Goal: Task Accomplishment & Management: Complete application form

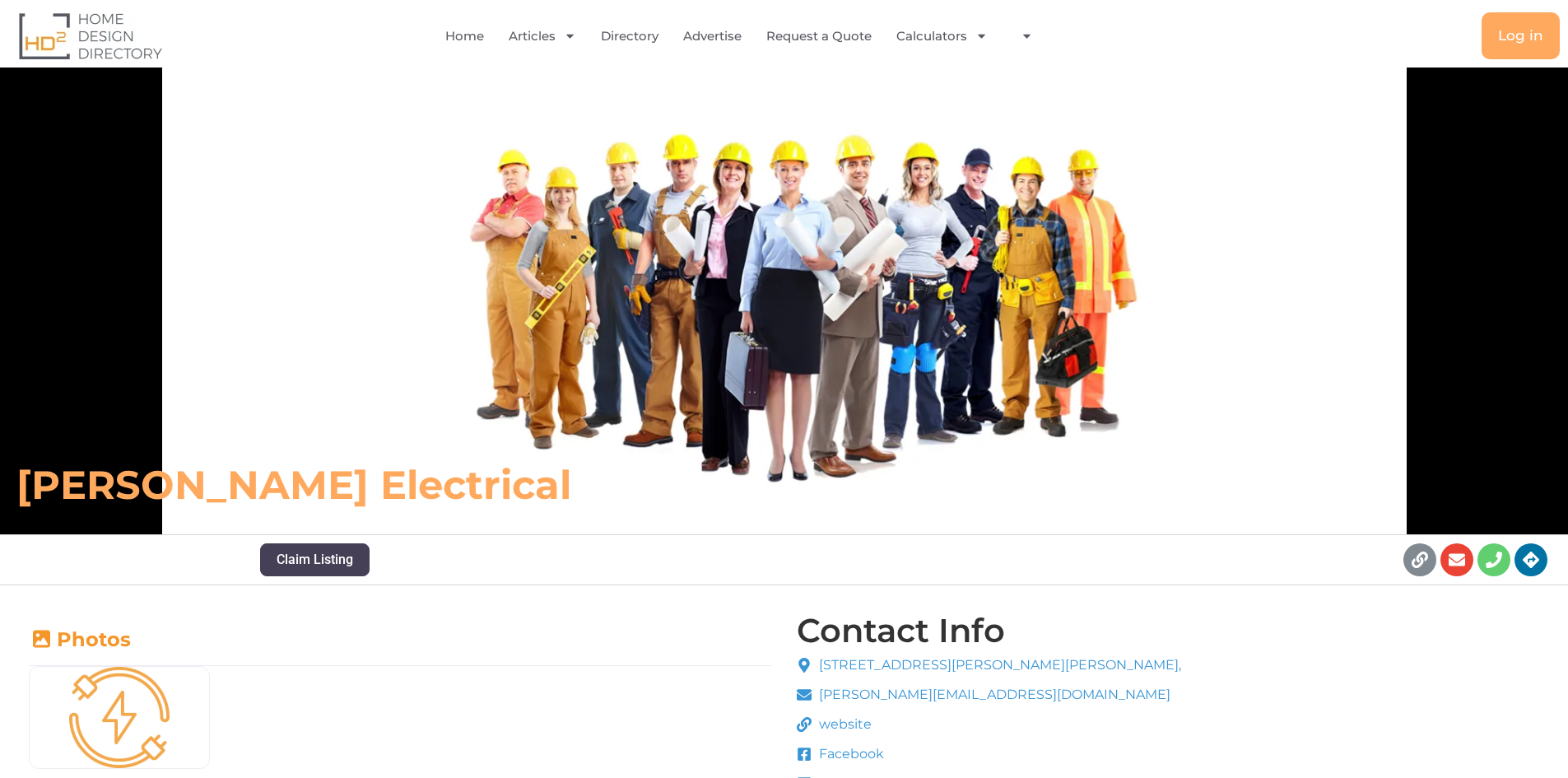
click at [93, 27] on img at bounding box center [91, 35] width 143 height 47
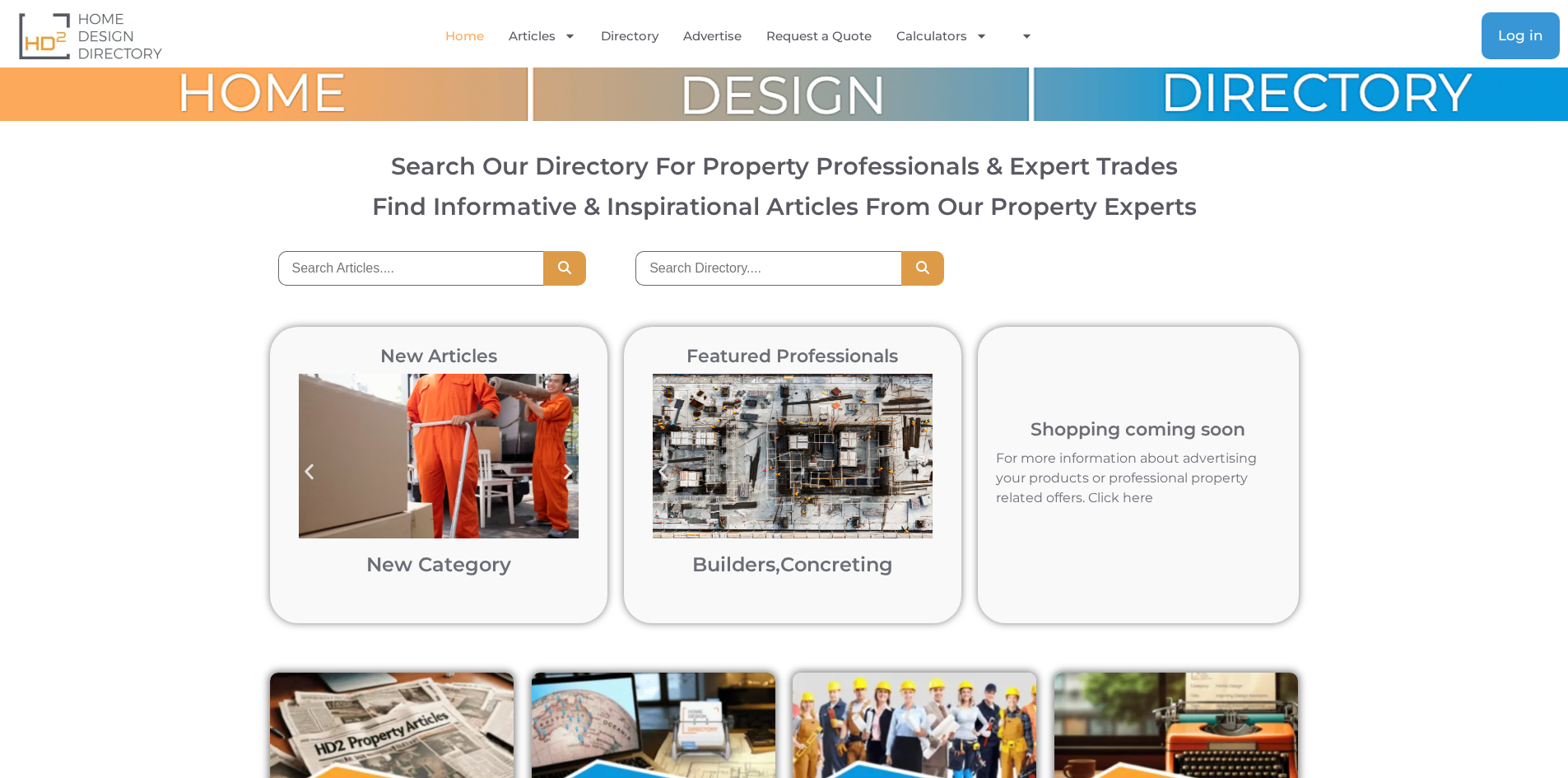
click at [1530, 42] on span "Log in" at bounding box center [1520, 35] width 45 height 14
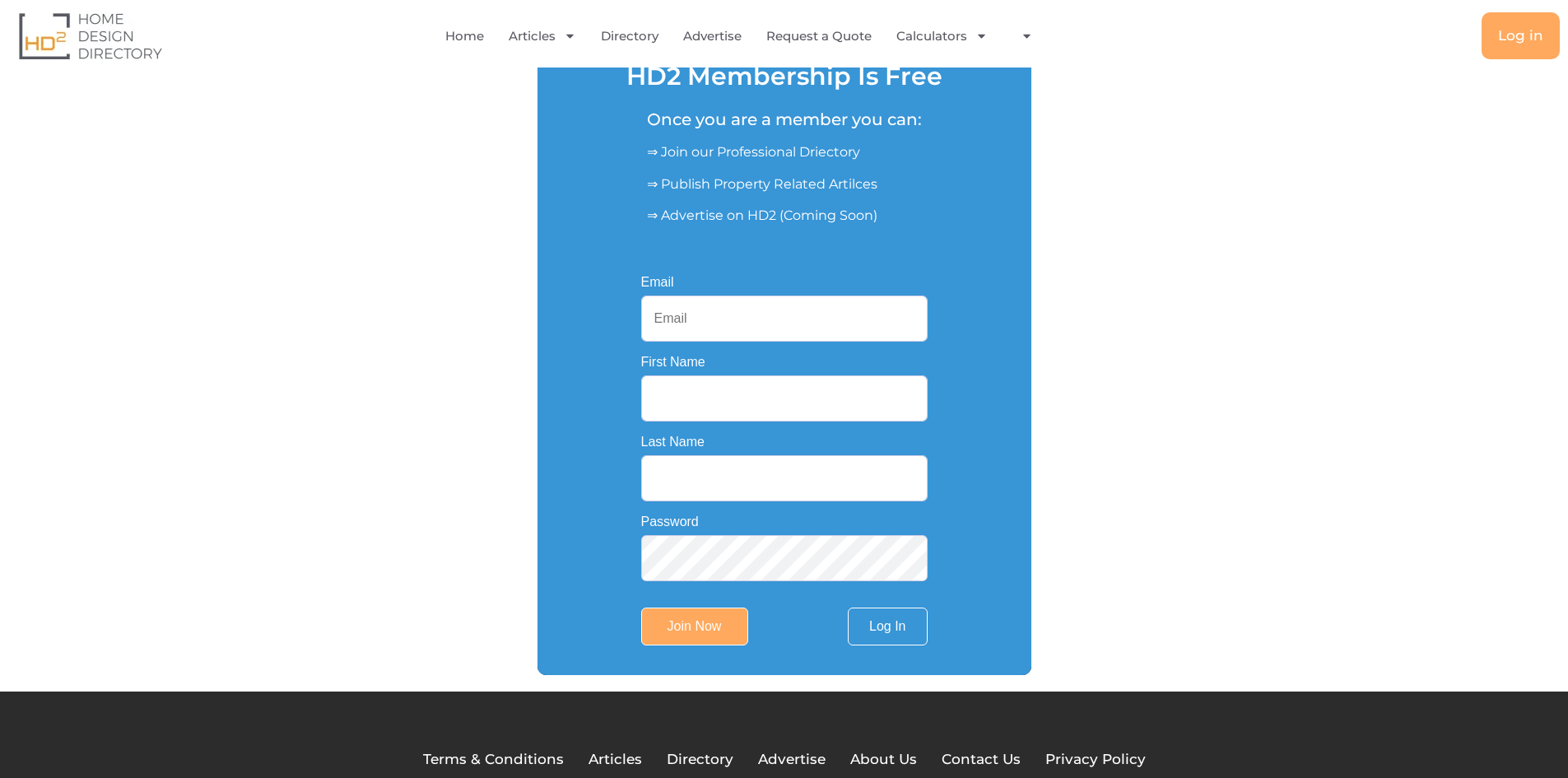
scroll to position [326, 0]
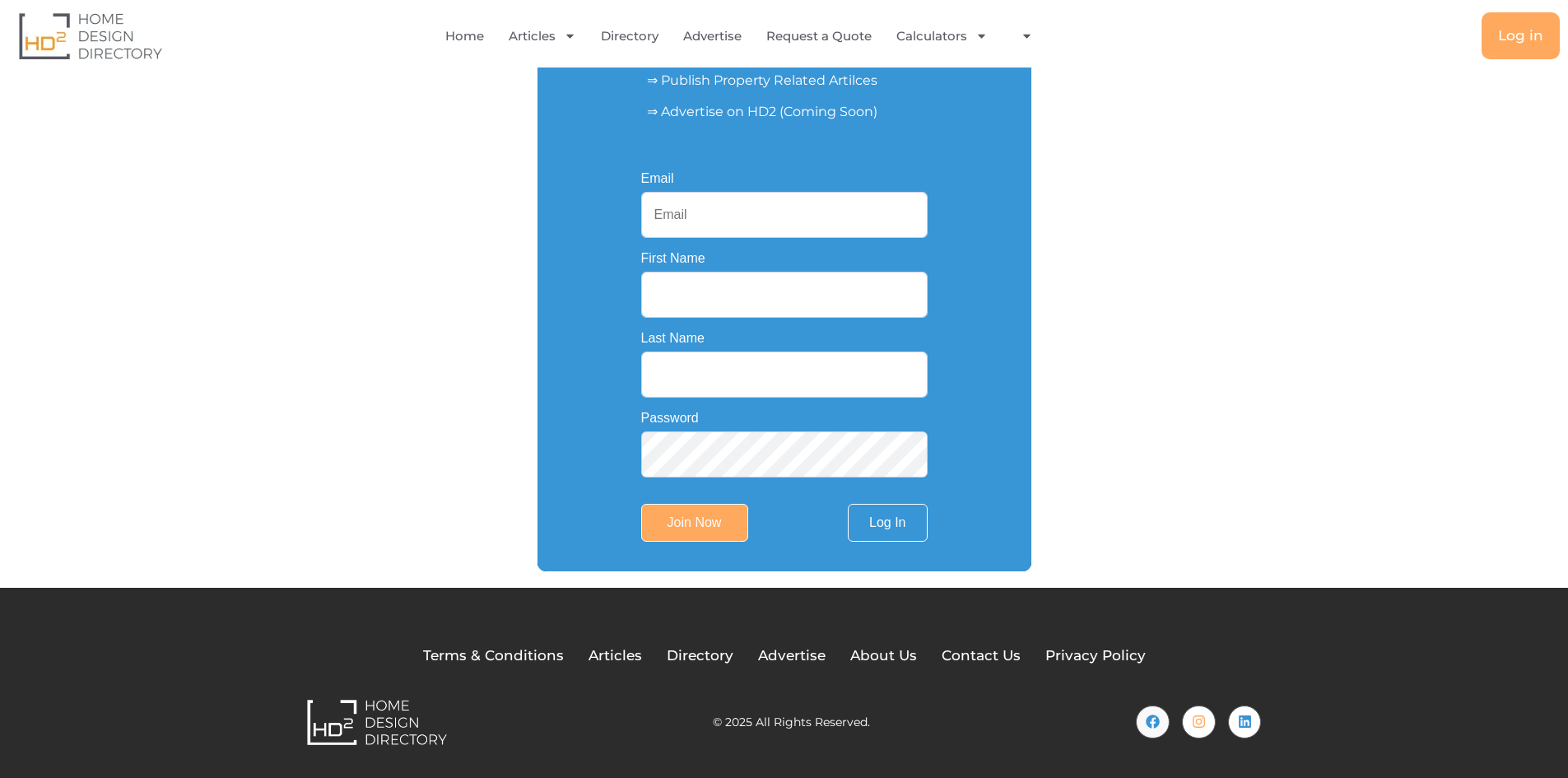
click at [749, 211] on input "Email" at bounding box center [784, 214] width 287 height 46
paste input "[EMAIL_ADDRESS][DOMAIN_NAME]"
type input "[EMAIL_ADDRESS][DOMAIN_NAME]"
paste input "SEQ"
type input "SEQ"
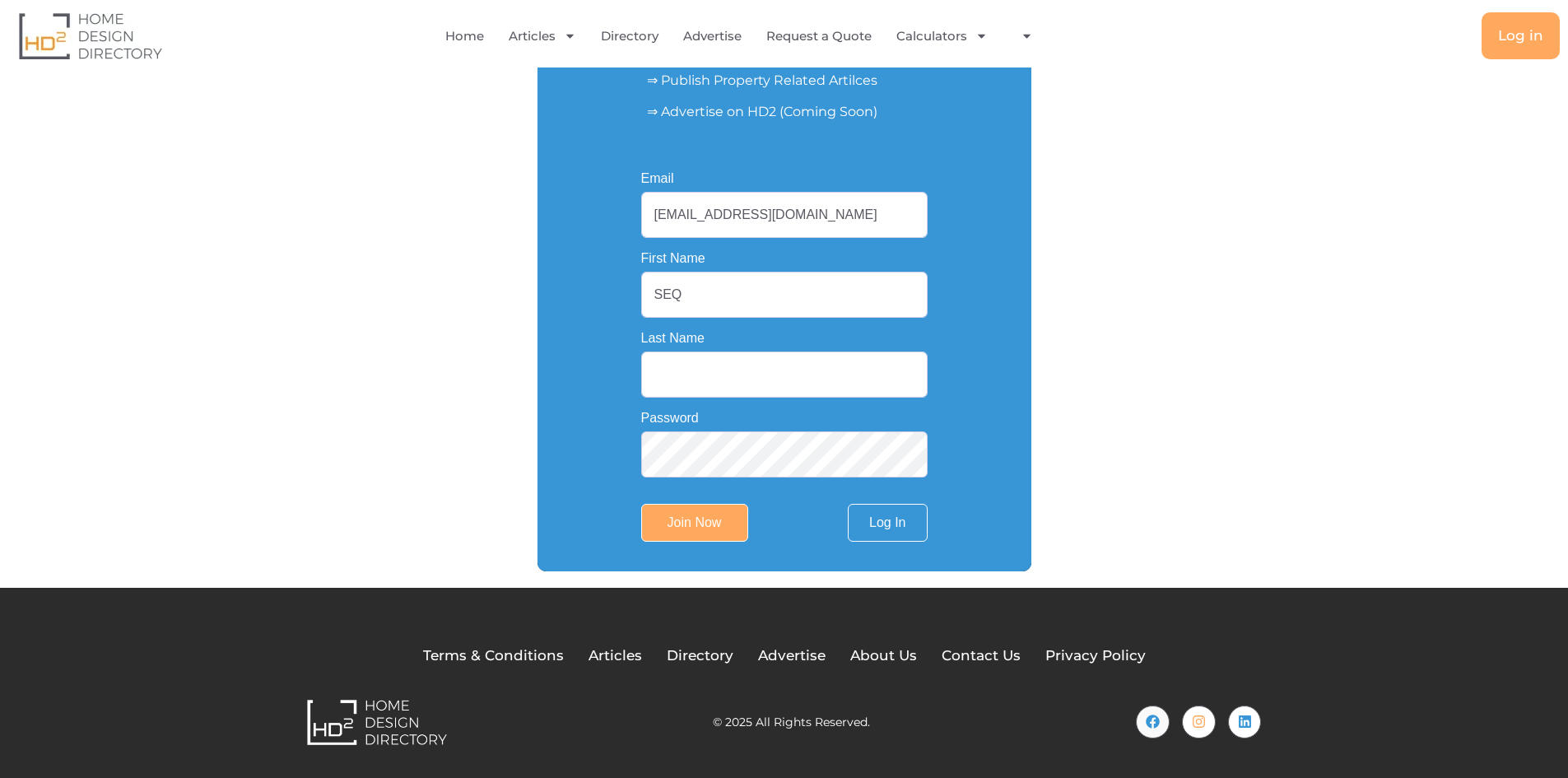
paste input "Sparky"
type input "Sparky"
click at [703, 517] on input "Join Now" at bounding box center [695, 522] width 107 height 38
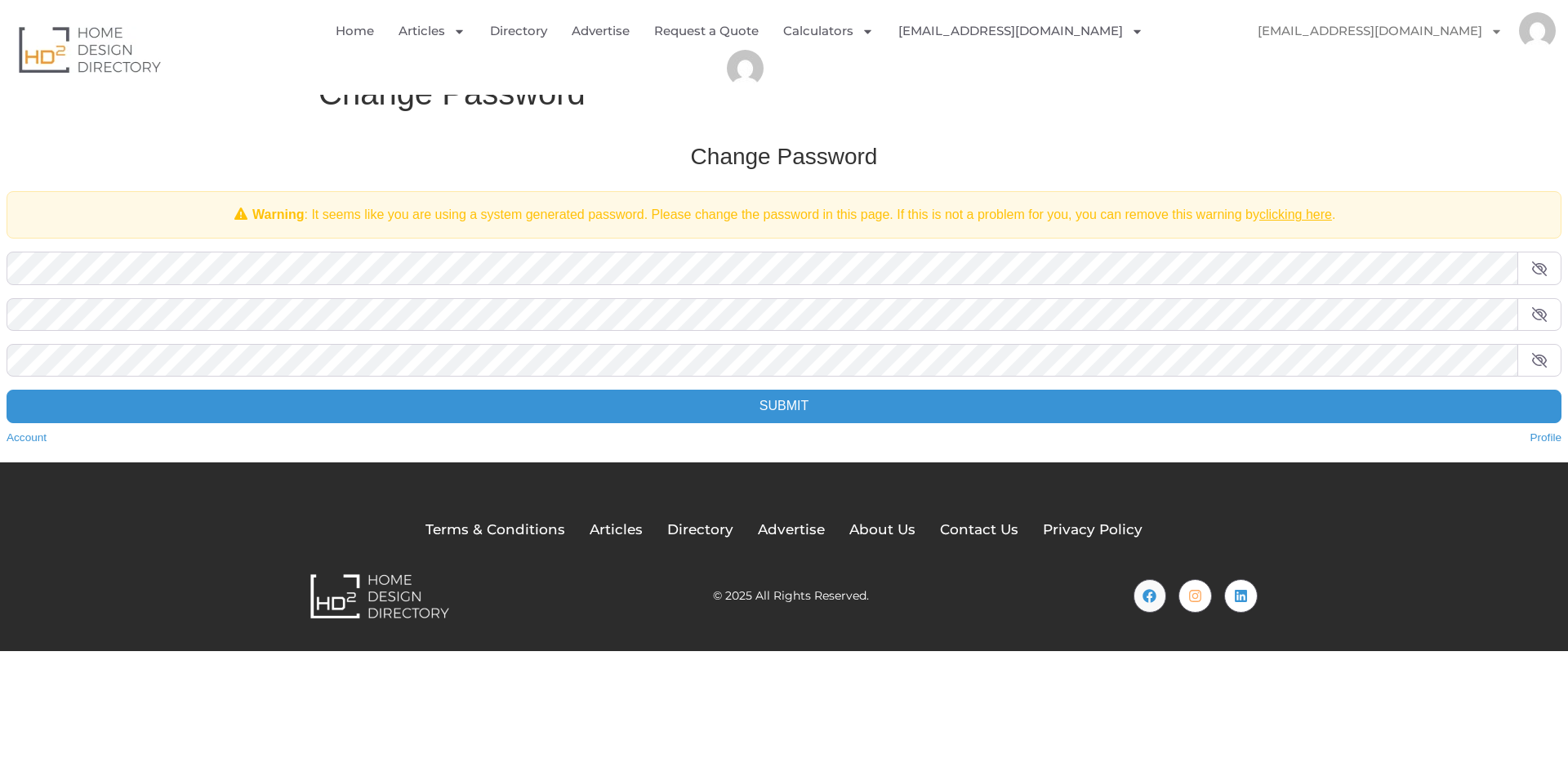
click at [1535, 32] on img "Menu" at bounding box center [1537, 30] width 36 height 36
click at [1497, 35] on icon "Menu" at bounding box center [1495, 31] width 12 height 12
click at [1493, 28] on icon "Menu" at bounding box center [1495, 31] width 12 height 12
click at [1349, 108] on link "Profile" at bounding box center [1294, 105] width 108 height 37
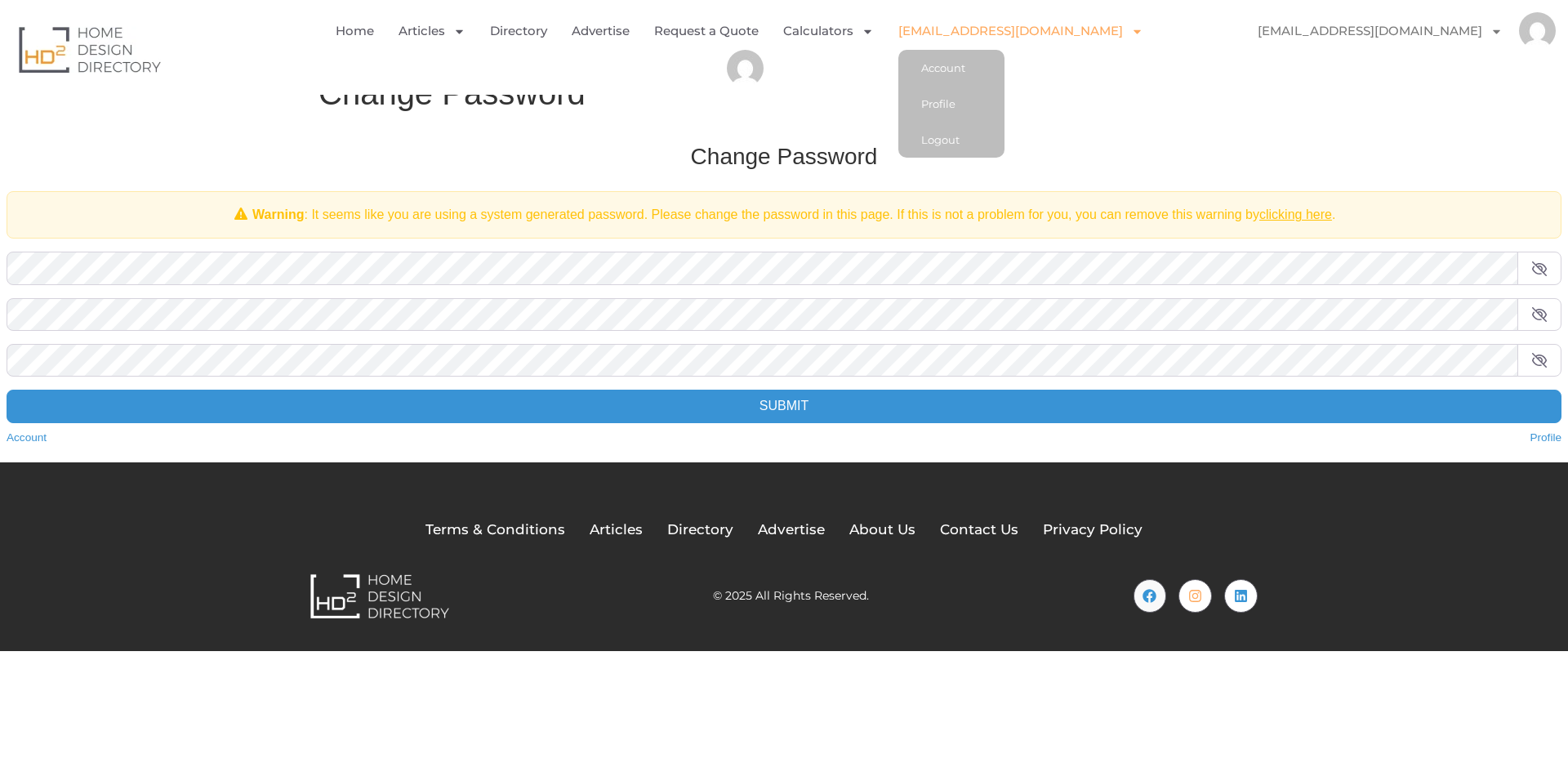
click at [1123, 44] on span "Menu" at bounding box center [1133, 31] width 20 height 28
click at [936, 72] on link "Account" at bounding box center [951, 68] width 106 height 36
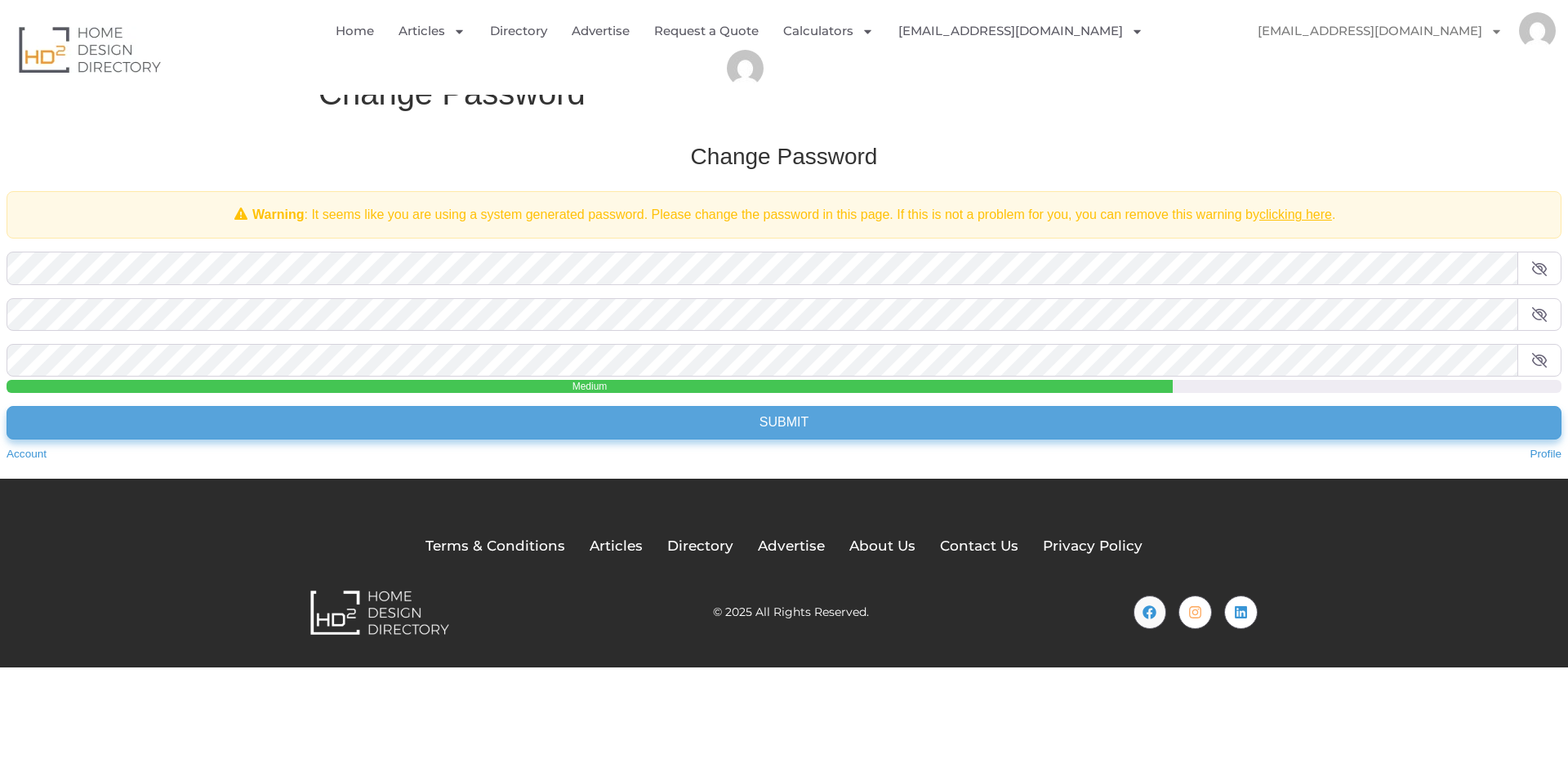
click at [861, 422] on input "Submit" at bounding box center [784, 422] width 1554 height 33
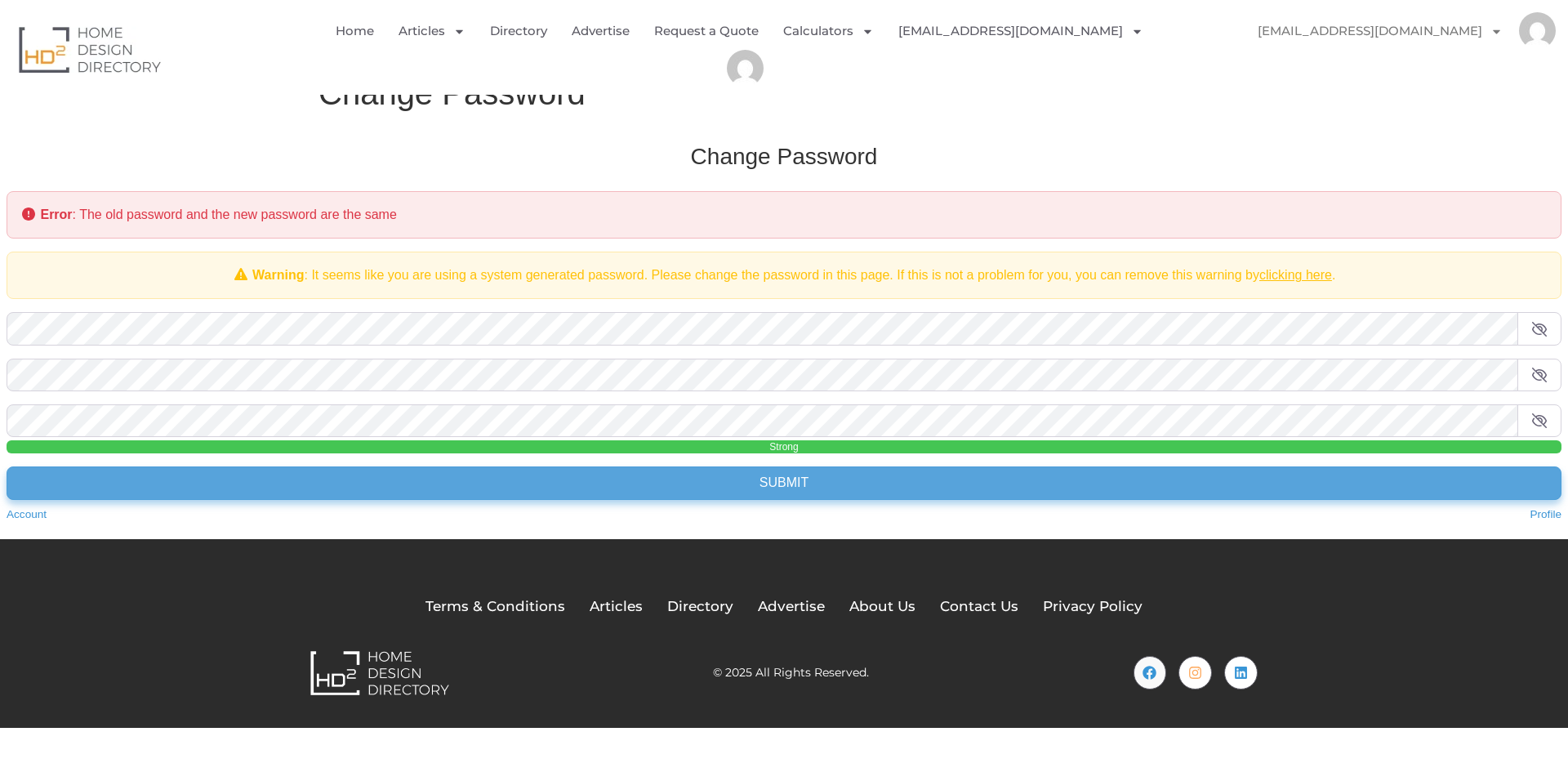
click at [810, 475] on input "Submit" at bounding box center [784, 483] width 1554 height 33
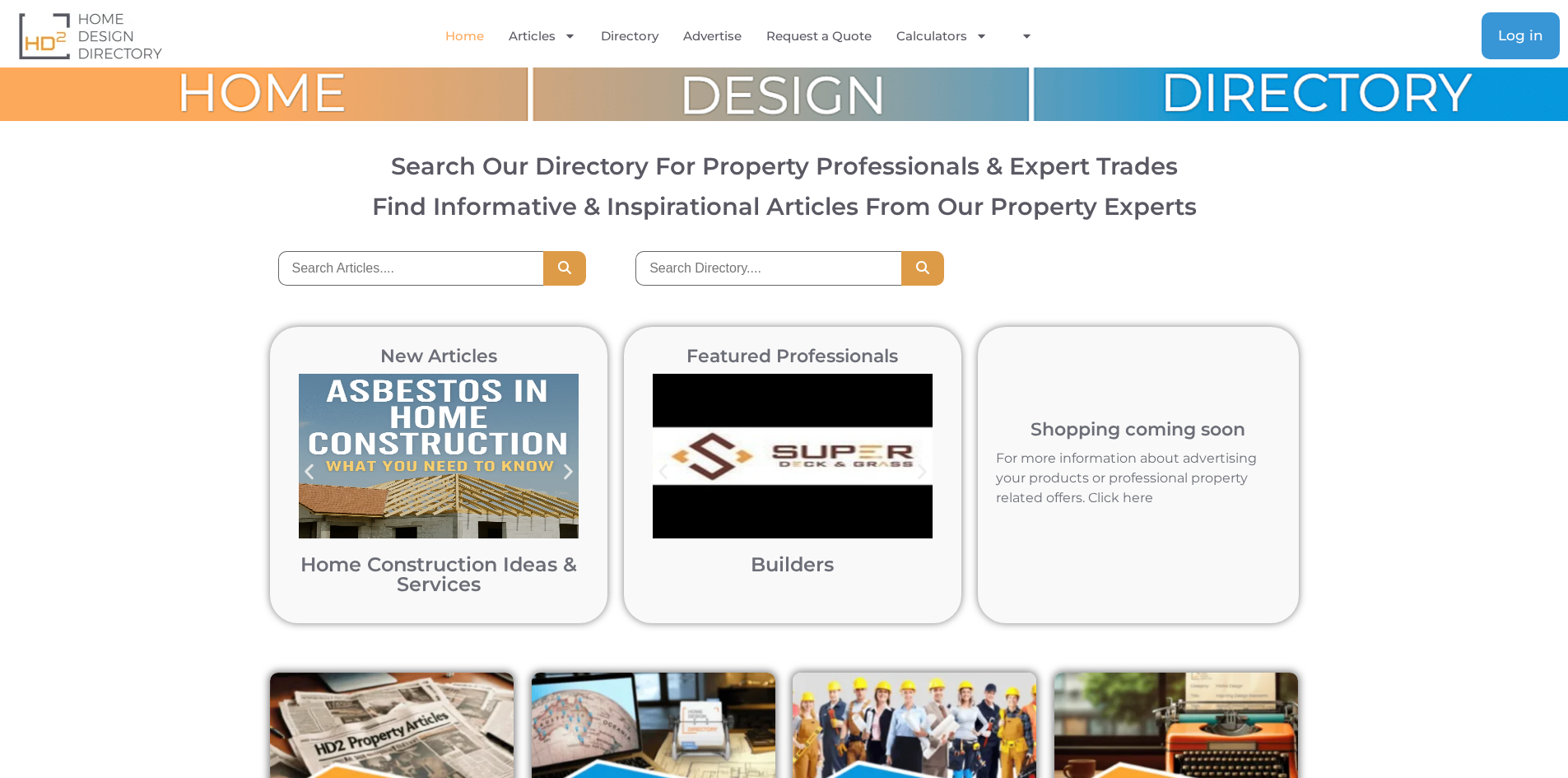
click at [1521, 31] on span "Log in" at bounding box center [1520, 35] width 45 height 14
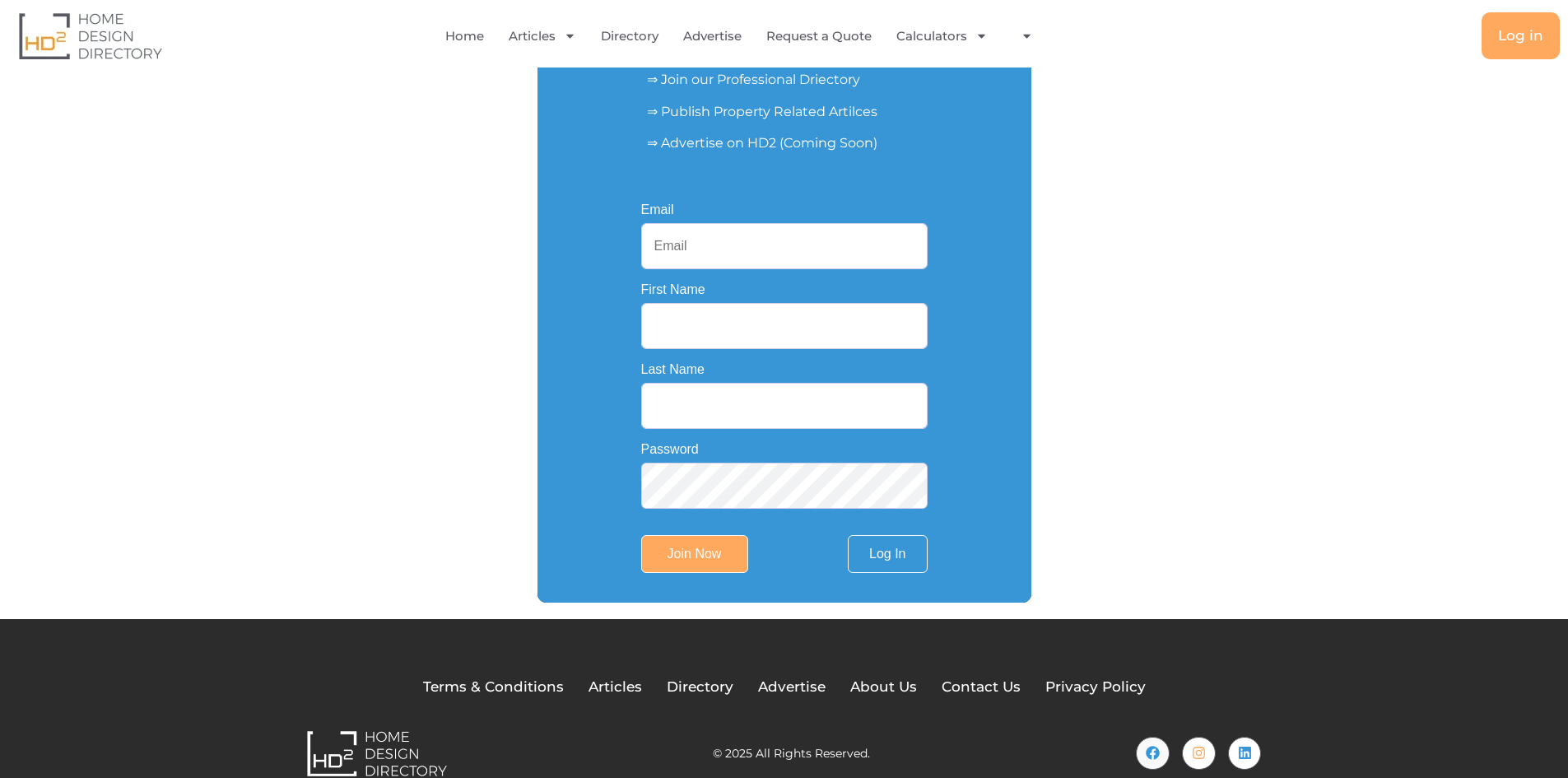
scroll to position [326, 0]
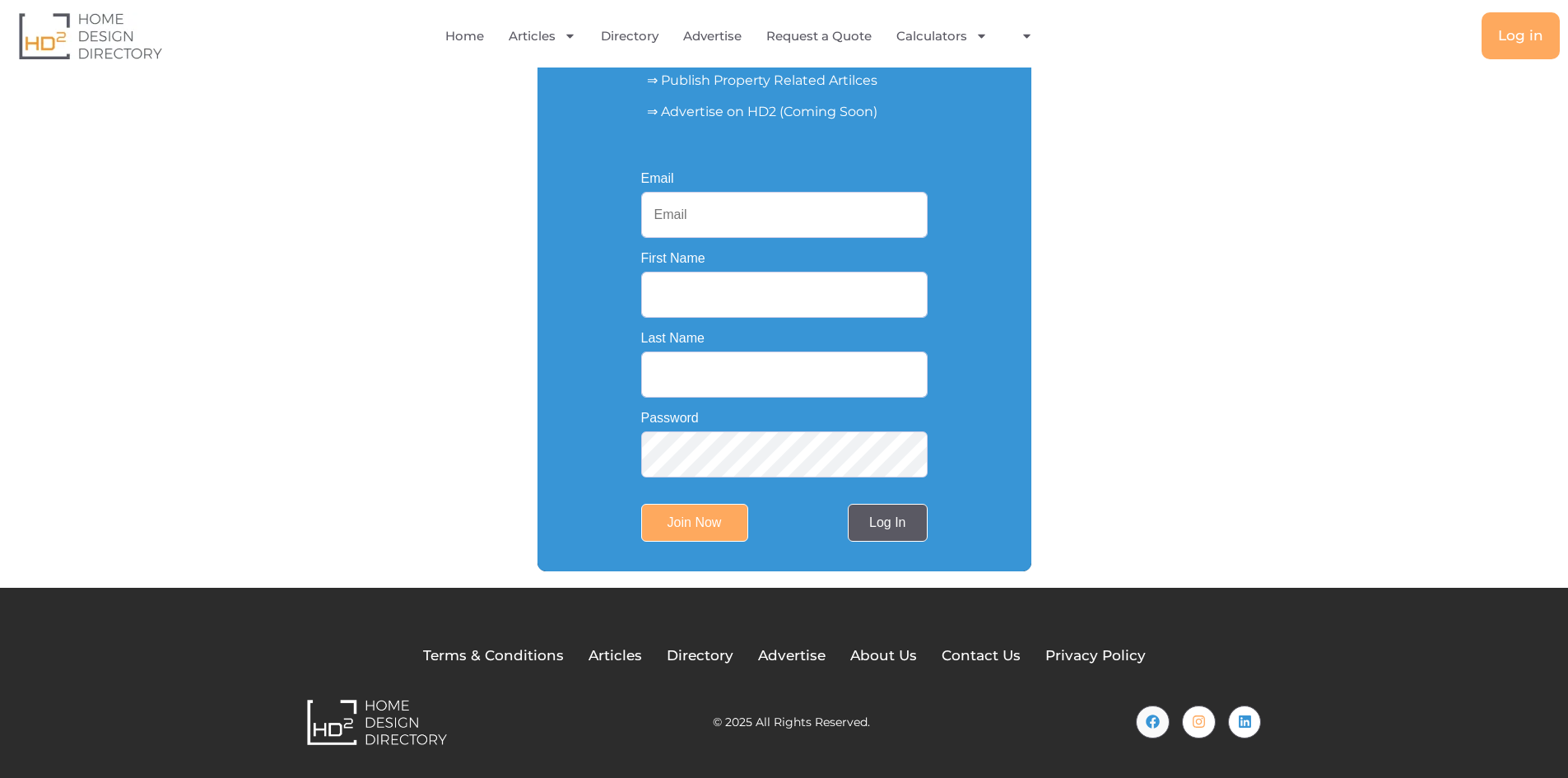
type input "[EMAIL_ADDRESS][DOMAIN_NAME]"
click at [886, 523] on link "Log In" at bounding box center [887, 522] width 79 height 38
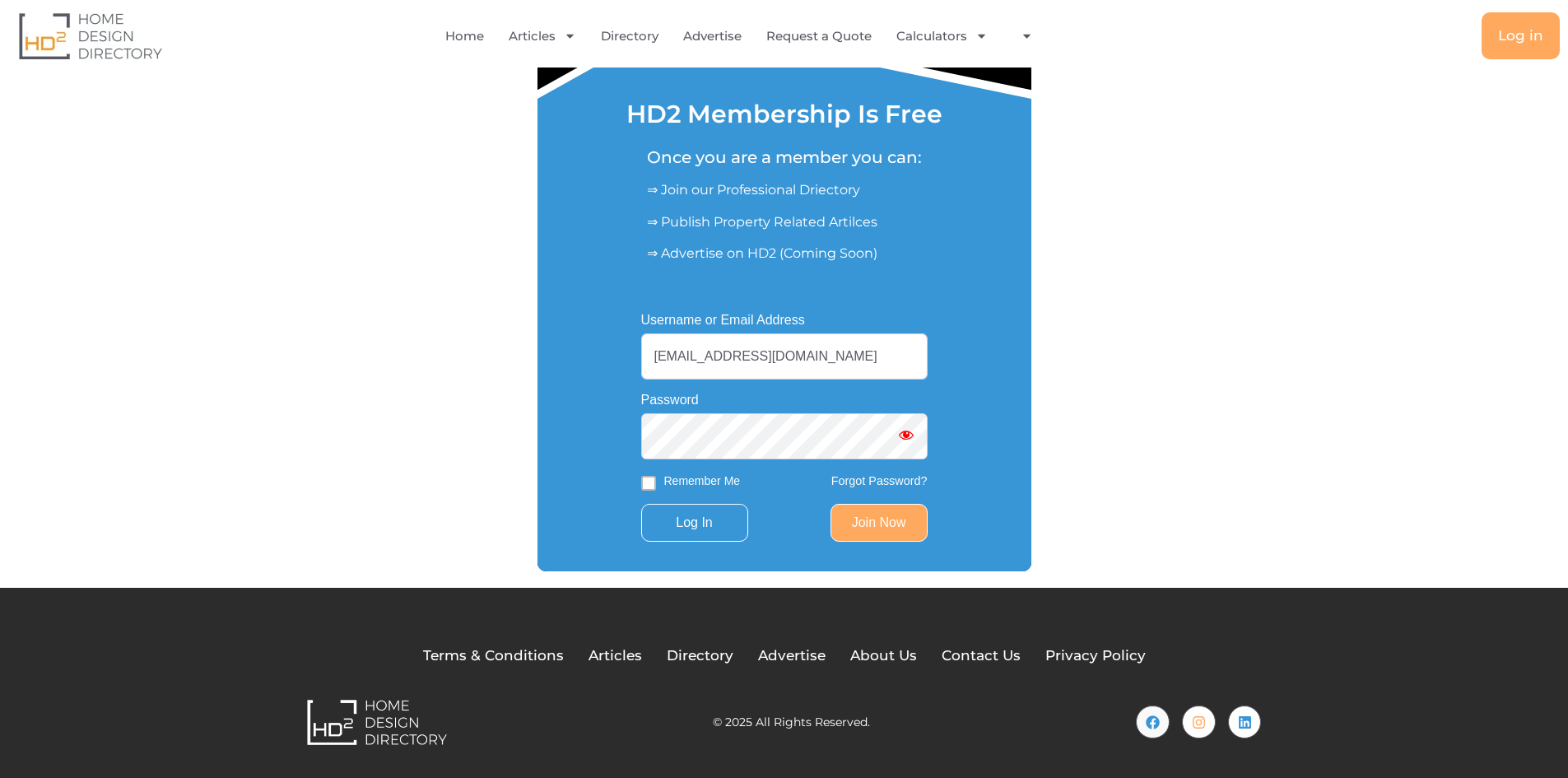
click at [913, 441] on span "Show password" at bounding box center [906, 434] width 16 height 16
click at [1011, 495] on div "Username or Email Address [EMAIL_ADDRESS][DOMAIN_NAME] Password Remember Me For…" at bounding box center [784, 427] width 494 height 287
click at [678, 513] on input "Log In" at bounding box center [695, 522] width 107 height 38
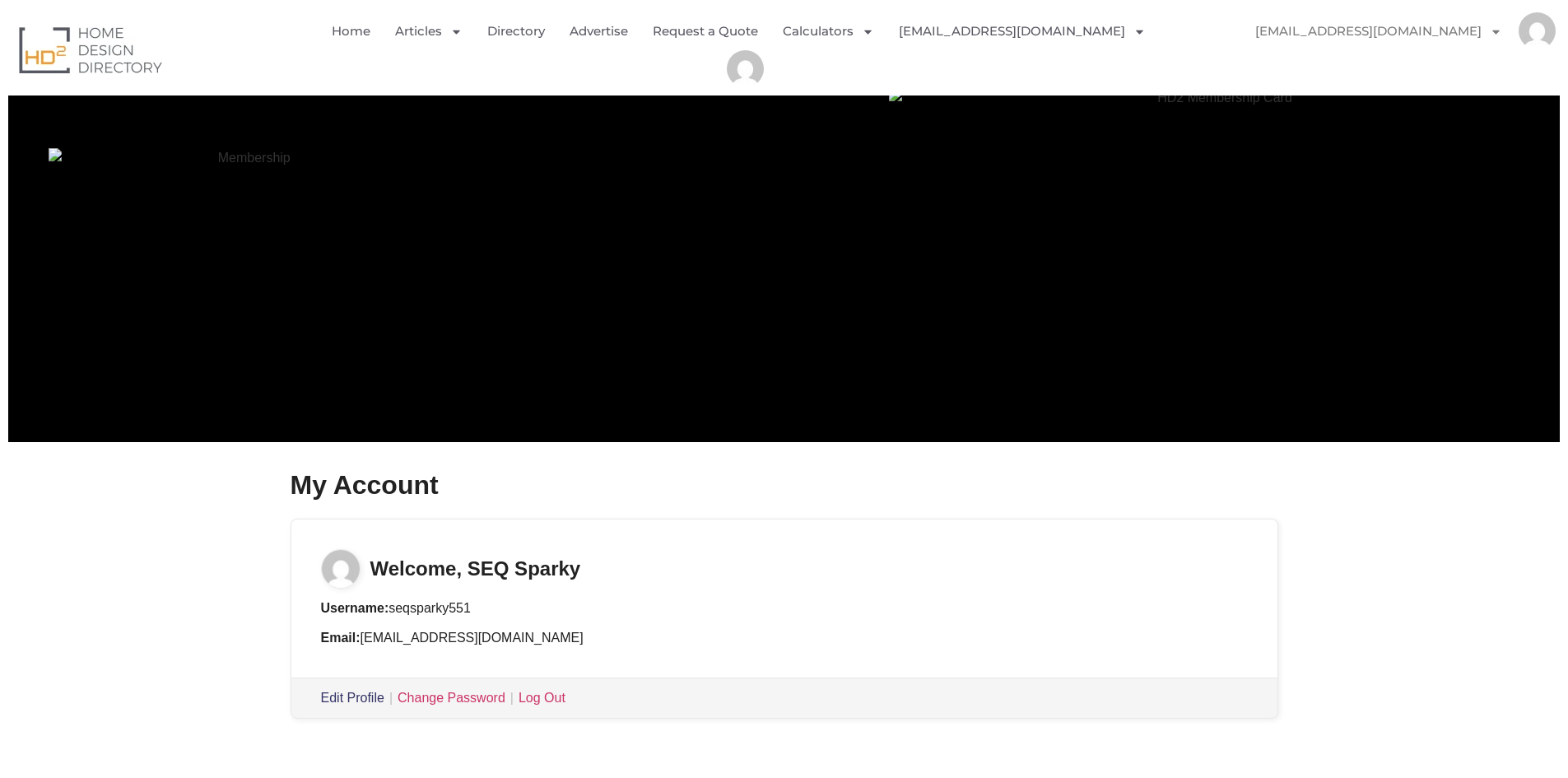
click at [355, 704] on link "Edit Profile" at bounding box center [352, 697] width 63 height 14
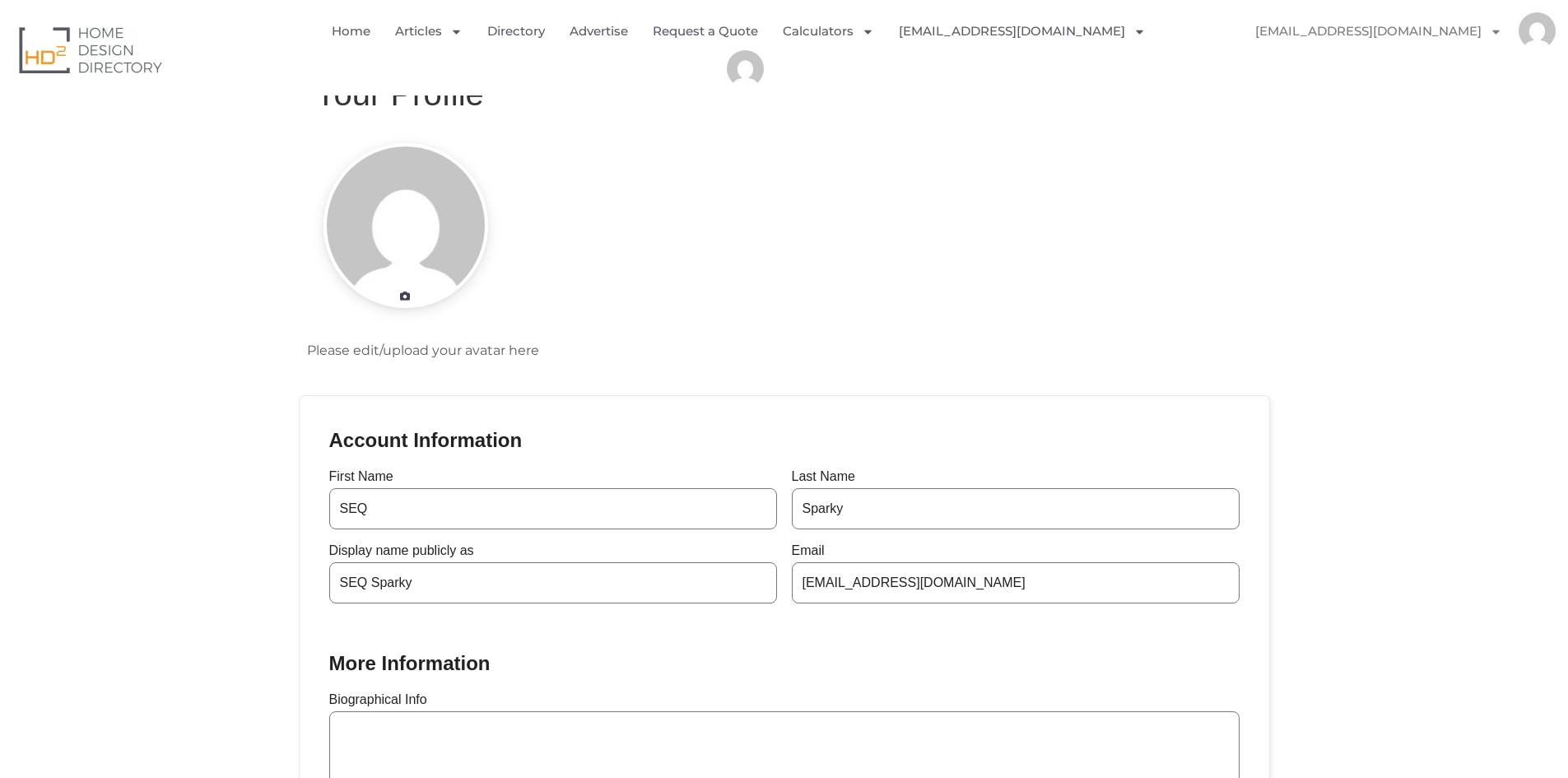
click at [425, 299] on div at bounding box center [405, 225] width 184 height 165
click at [398, 301] on link at bounding box center [405, 296] width 24 height 24
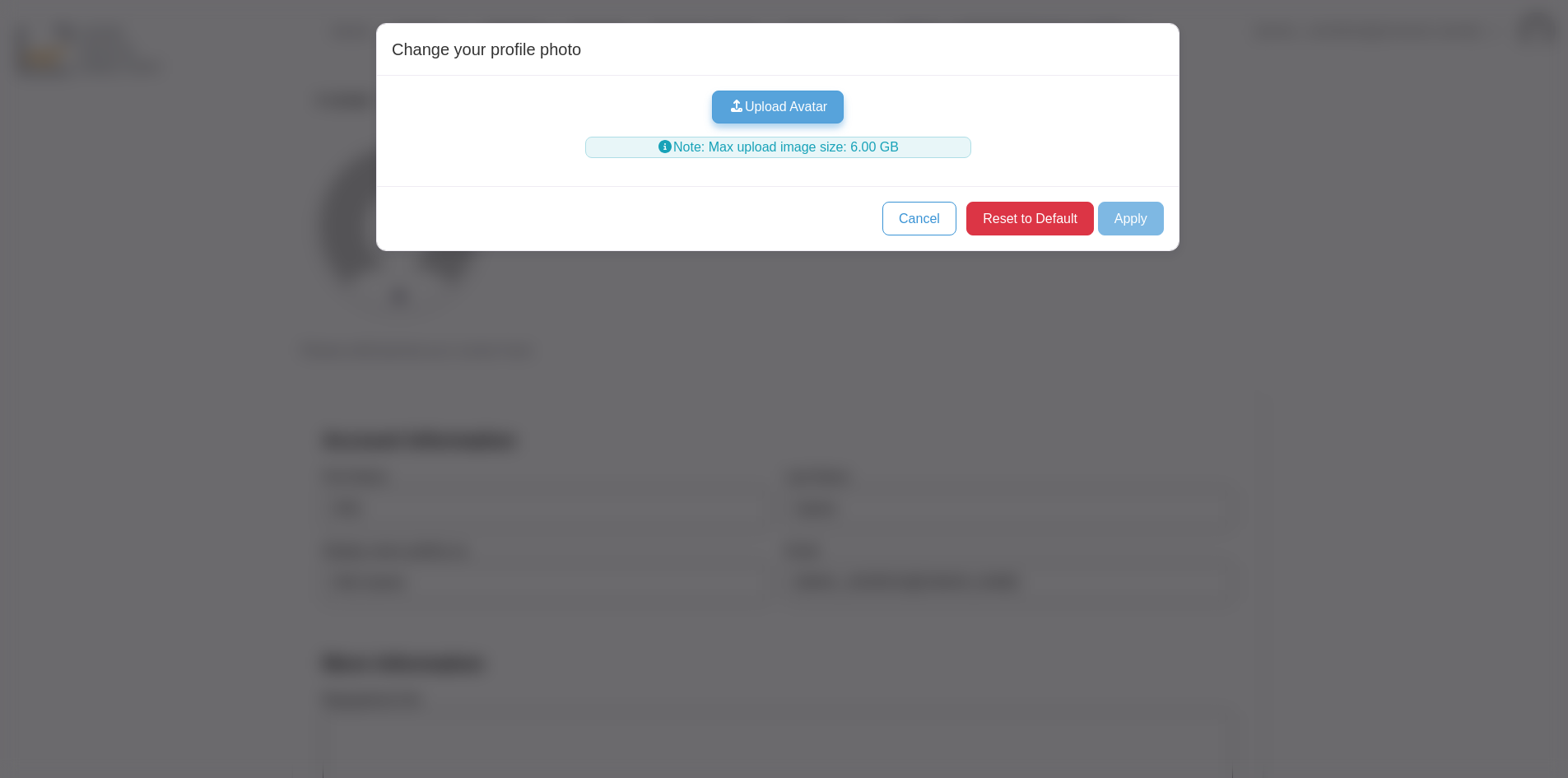
click at [806, 109] on button "Upload Avatar" at bounding box center [778, 107] width 133 height 33
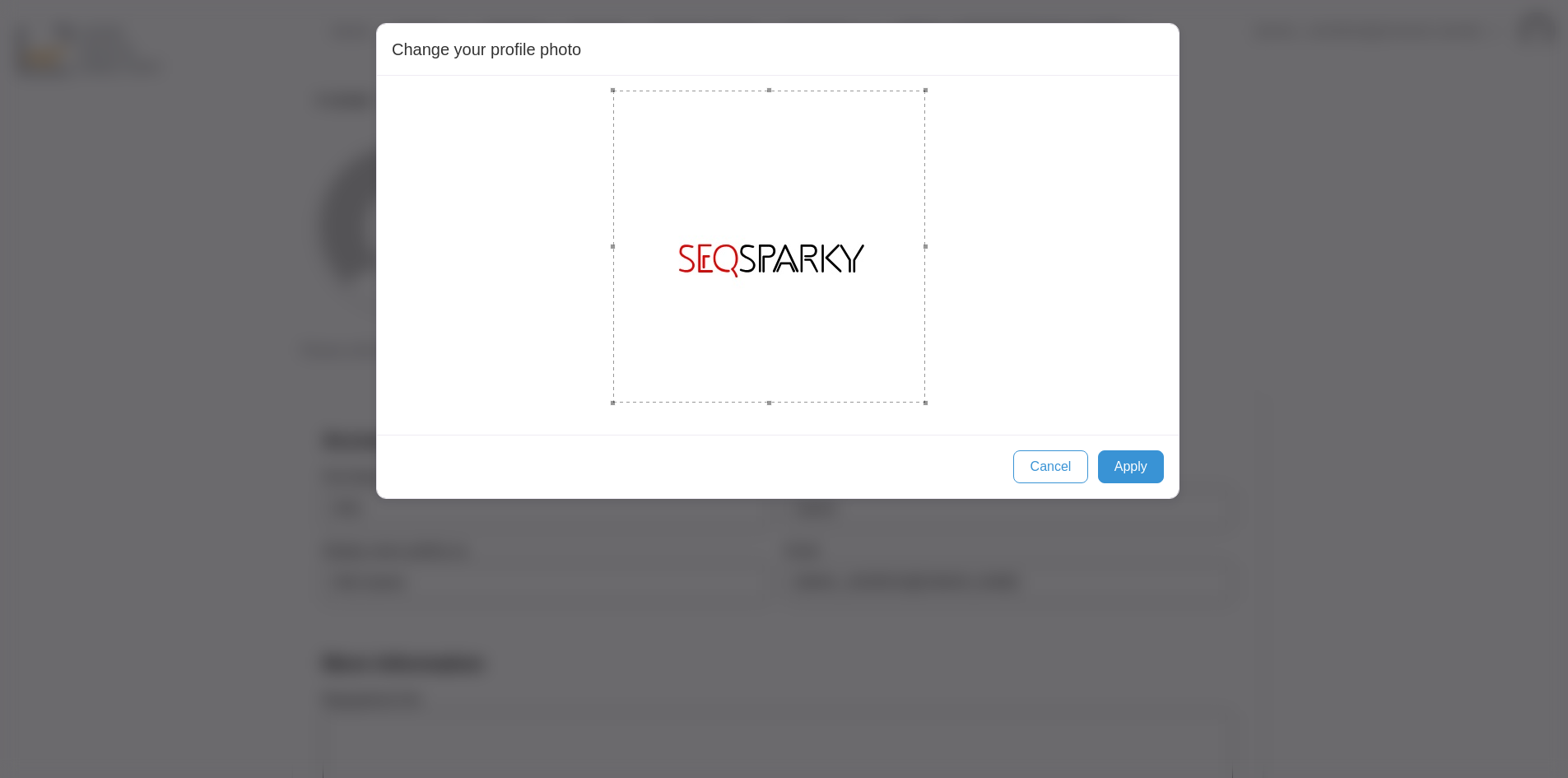
drag, startPoint x: 738, startPoint y: 214, endPoint x: 926, endPoint y: 373, distance: 246.2
click at [926, 373] on div at bounding box center [769, 247] width 312 height 312
click at [615, 92] on div at bounding box center [769, 247] width 312 height 312
drag, startPoint x: 613, startPoint y: 90, endPoint x: 612, endPoint y: 73, distance: 17.0
click at [612, 73] on div "Change your profile photo Cancel Apply" at bounding box center [778, 260] width 804 height 476
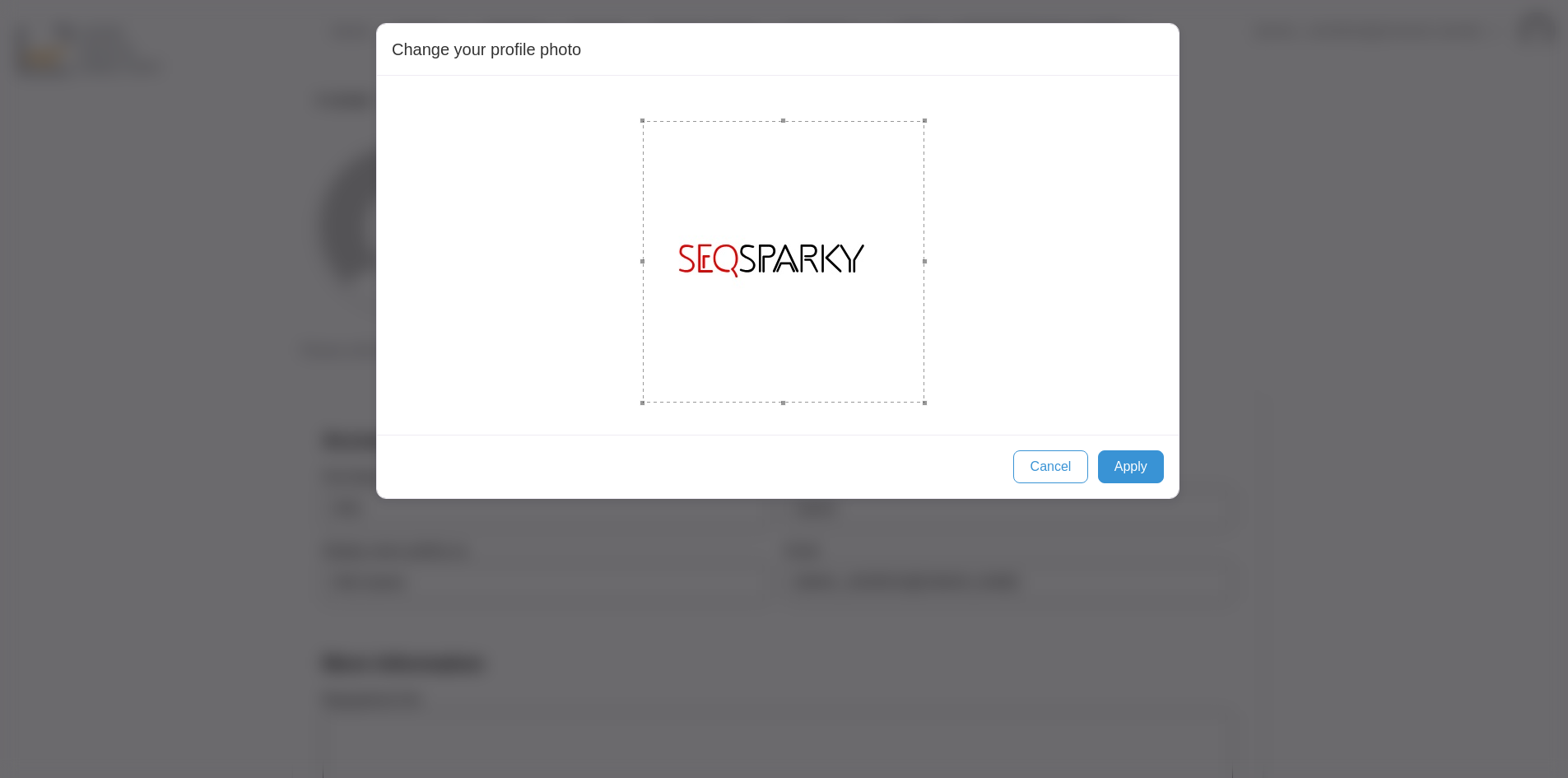
drag, startPoint x: 613, startPoint y: 91, endPoint x: 643, endPoint y: 157, distance: 72.5
click at [643, 157] on div at bounding box center [784, 261] width 281 height 281
drag, startPoint x: 927, startPoint y: 403, endPoint x: 878, endPoint y: 347, distance: 74.4
click at [878, 347] on div at bounding box center [761, 238] width 236 height 236
drag, startPoint x: 763, startPoint y: 117, endPoint x: 781, endPoint y: 181, distance: 66.5
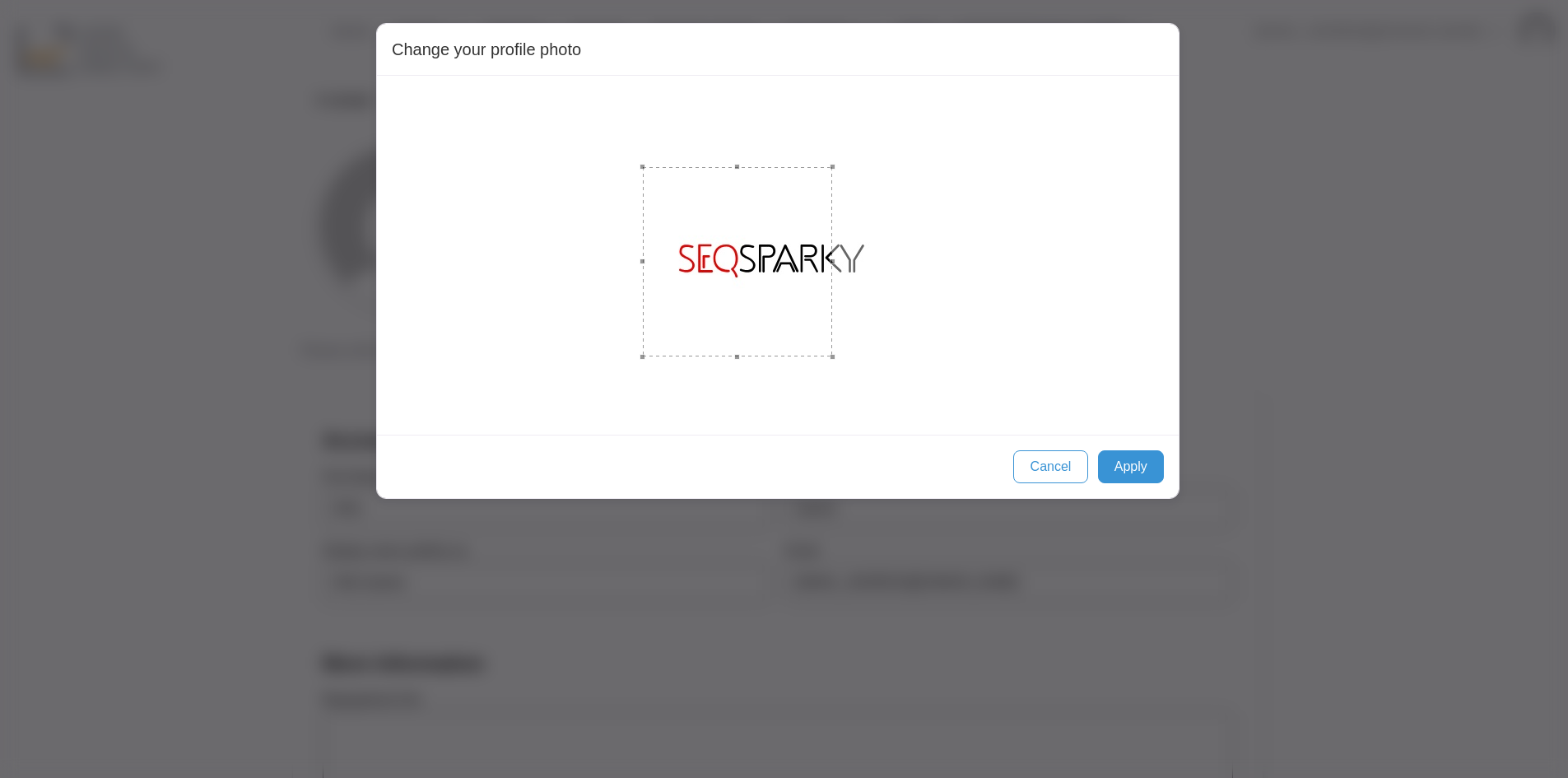
click at [802, 167] on div at bounding box center [738, 167] width 190 height 5
drag, startPoint x: 722, startPoint y: 261, endPoint x: 755, endPoint y: 256, distance: 33.4
click at [755, 256] on div at bounding box center [770, 257] width 190 height 190
drag, startPoint x: 866, startPoint y: 258, endPoint x: 876, endPoint y: 257, distance: 10.0
click at [876, 257] on div at bounding box center [775, 262] width 200 height 200
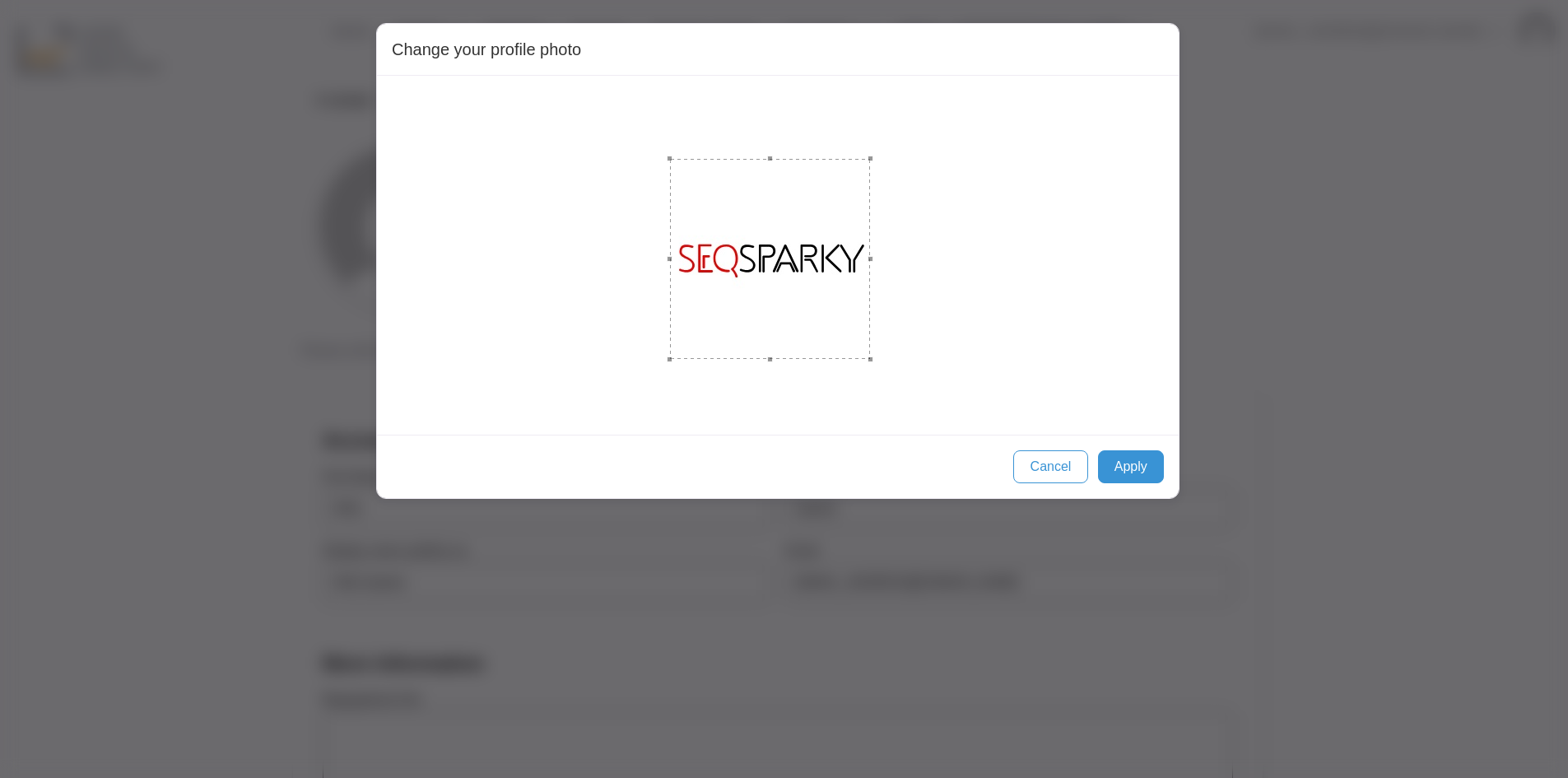
click at [762, 259] on div at bounding box center [770, 258] width 200 height 200
click at [1144, 470] on button "Apply" at bounding box center [1131, 466] width 66 height 33
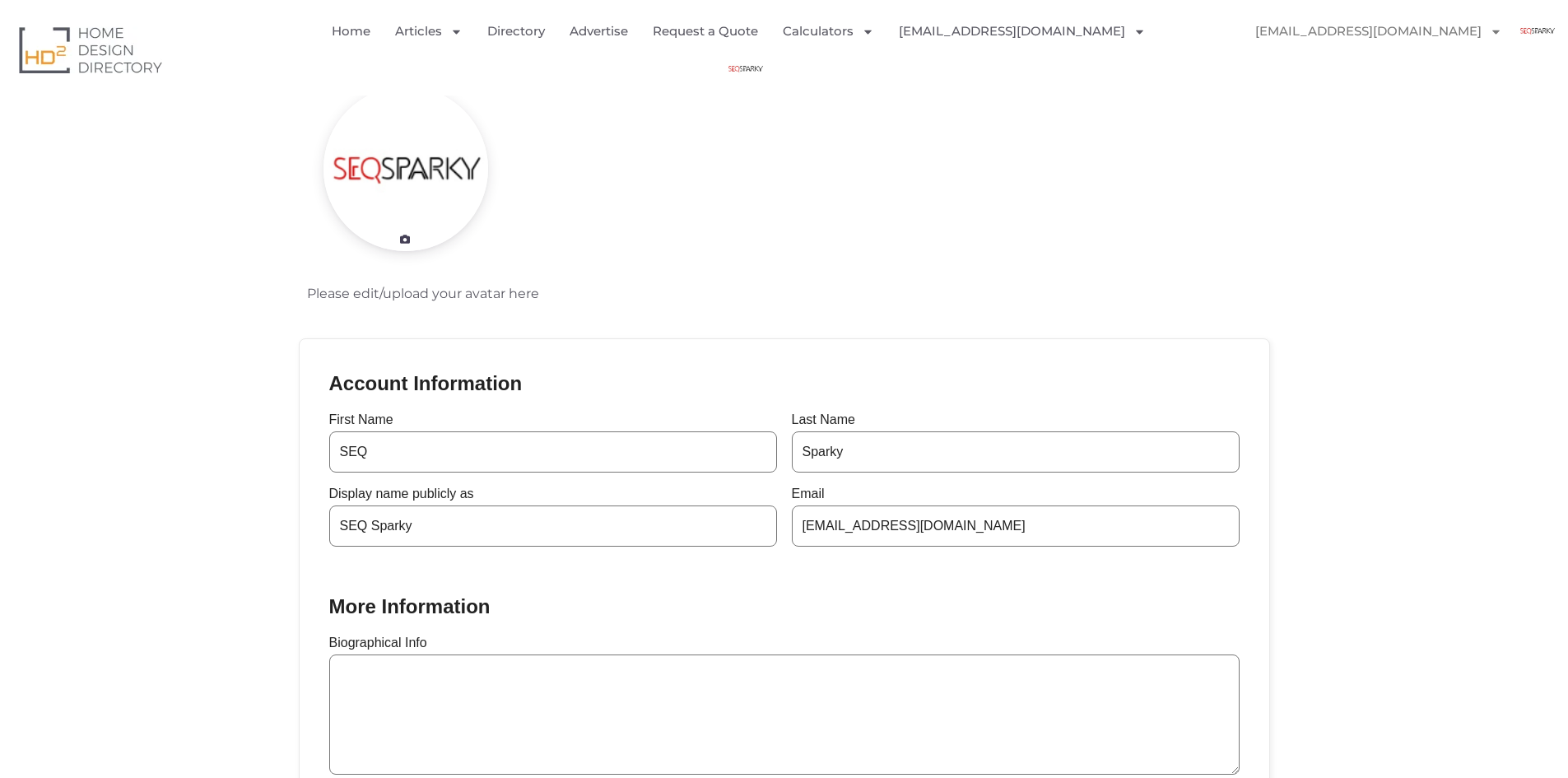
scroll to position [82, 0]
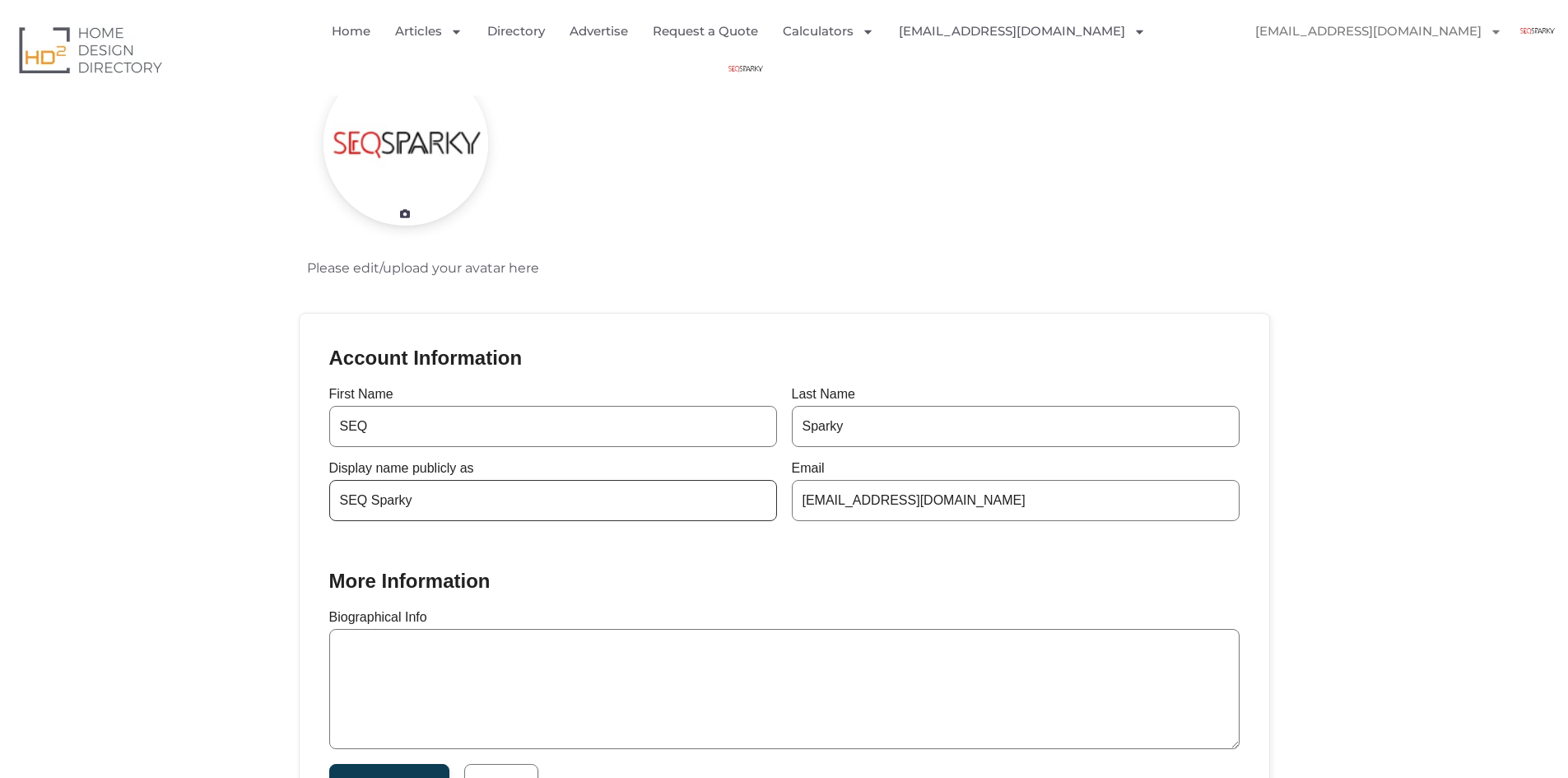
click at [368, 504] on input "SEQ Sparky" at bounding box center [553, 500] width 448 height 41
type input "SEQSparky"
drag, startPoint x: 967, startPoint y: 511, endPoint x: 685, endPoint y: 483, distance: 283.4
click at [686, 483] on div "First Name SEQ Last Name Sparky Display name publicly as SEQSparky Email [EMAIL…" at bounding box center [784, 455] width 910 height 134
paste input "[EMAIL_ADDRESS][DOMAIN_NAME]"
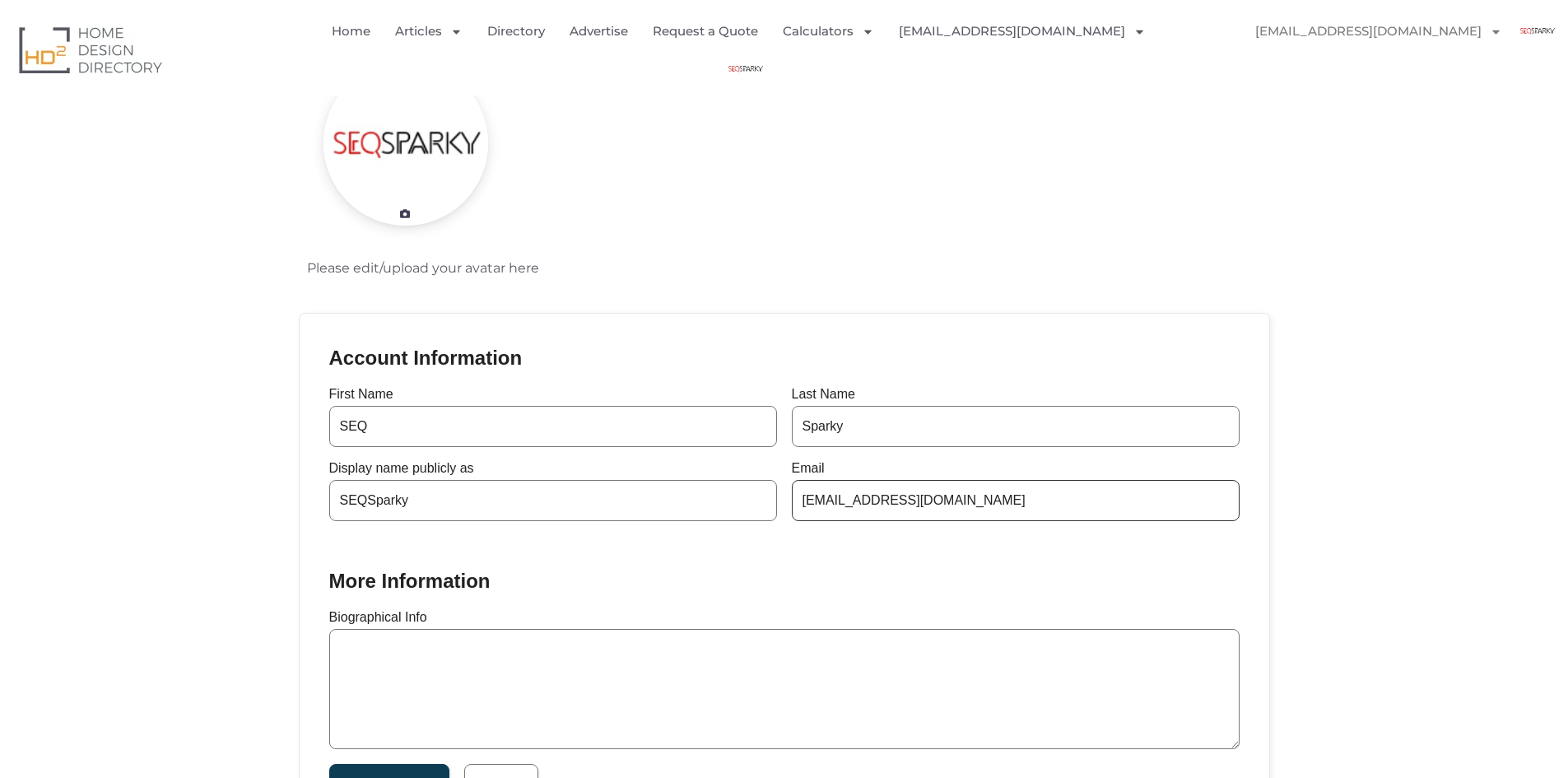
type input "[EMAIL_ADDRESS][DOMAIN_NAME]"
click at [457, 677] on textarea "Biographical Info" at bounding box center [784, 688] width 910 height 120
paste textarea "Professional electrical strata maintenance in [GEOGRAPHIC_DATA]. Reliable strat…"
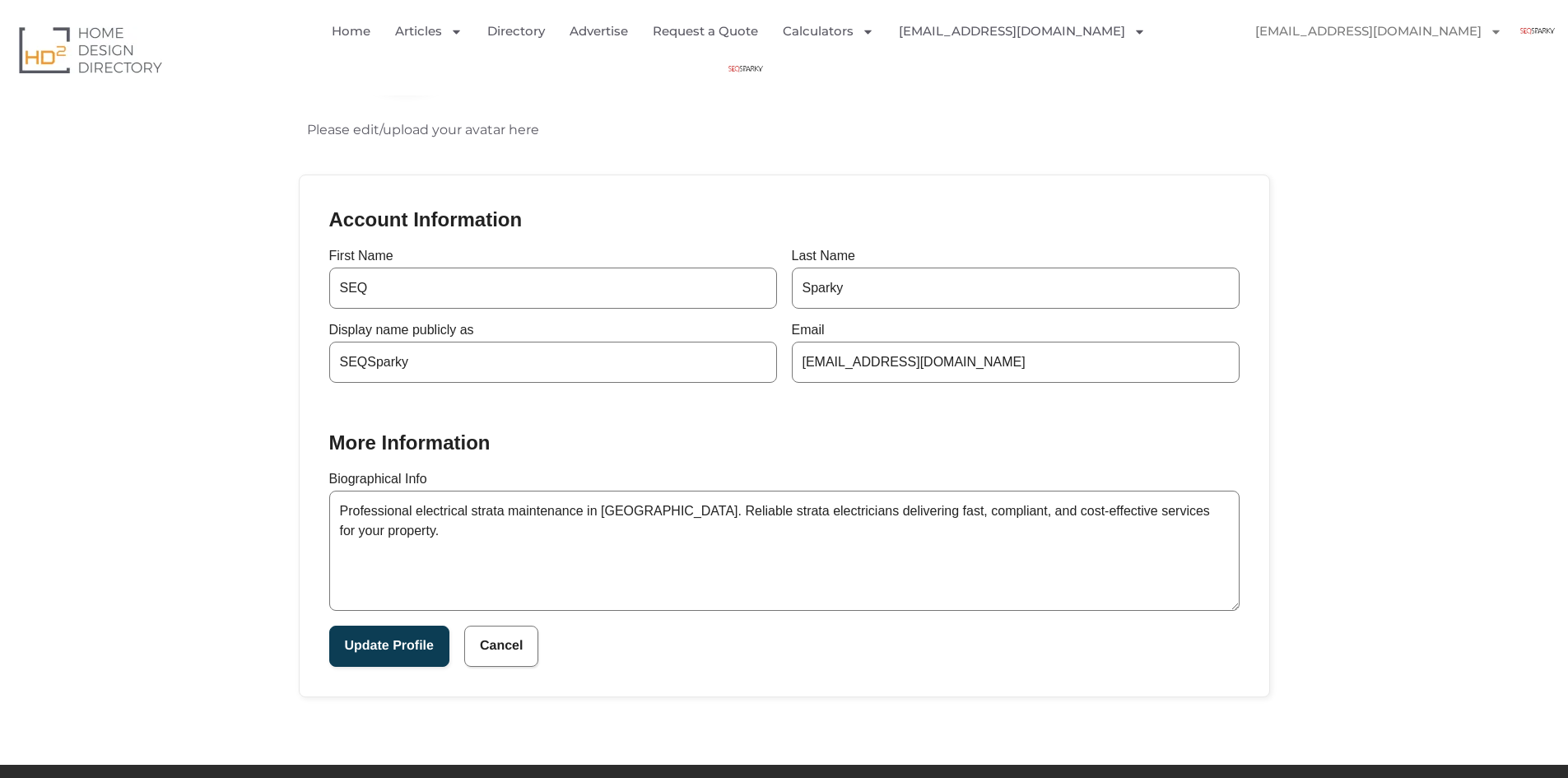
scroll to position [329, 0]
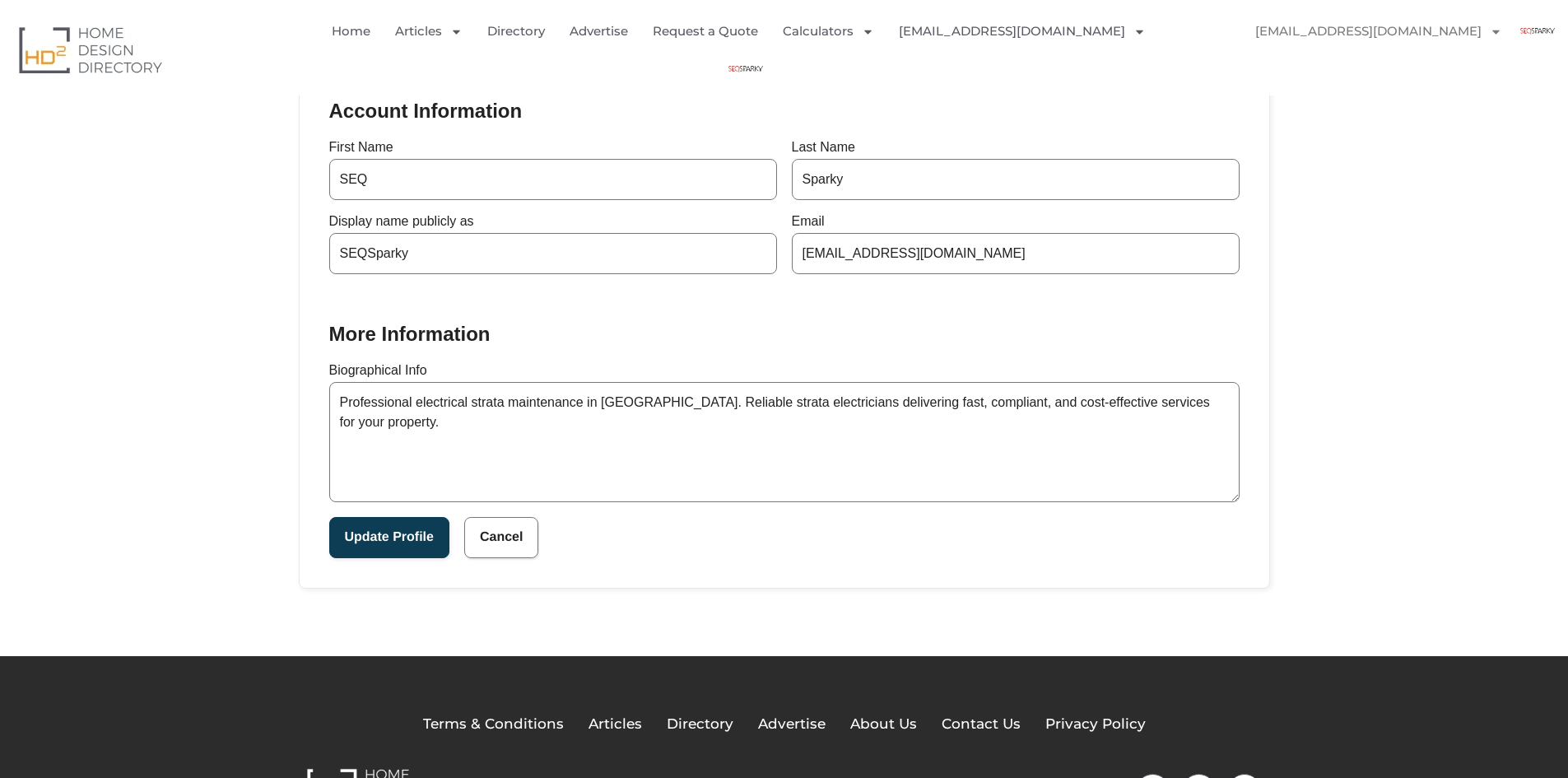
type textarea "Professional electrical strata maintenance in [GEOGRAPHIC_DATA]. Reliable strat…"
click at [387, 541] on button "Update Profile" at bounding box center [389, 537] width 120 height 41
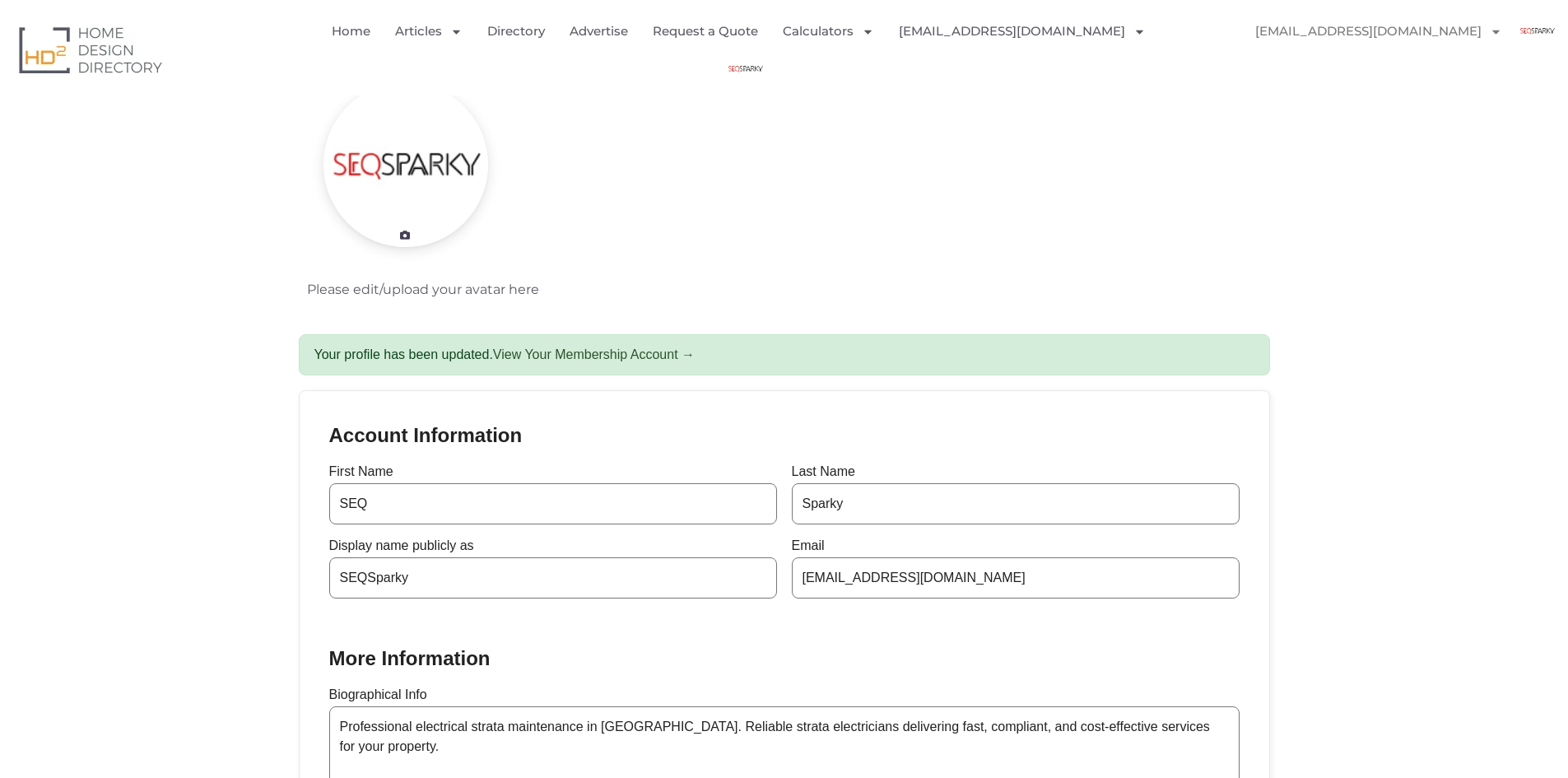
scroll to position [165, 0]
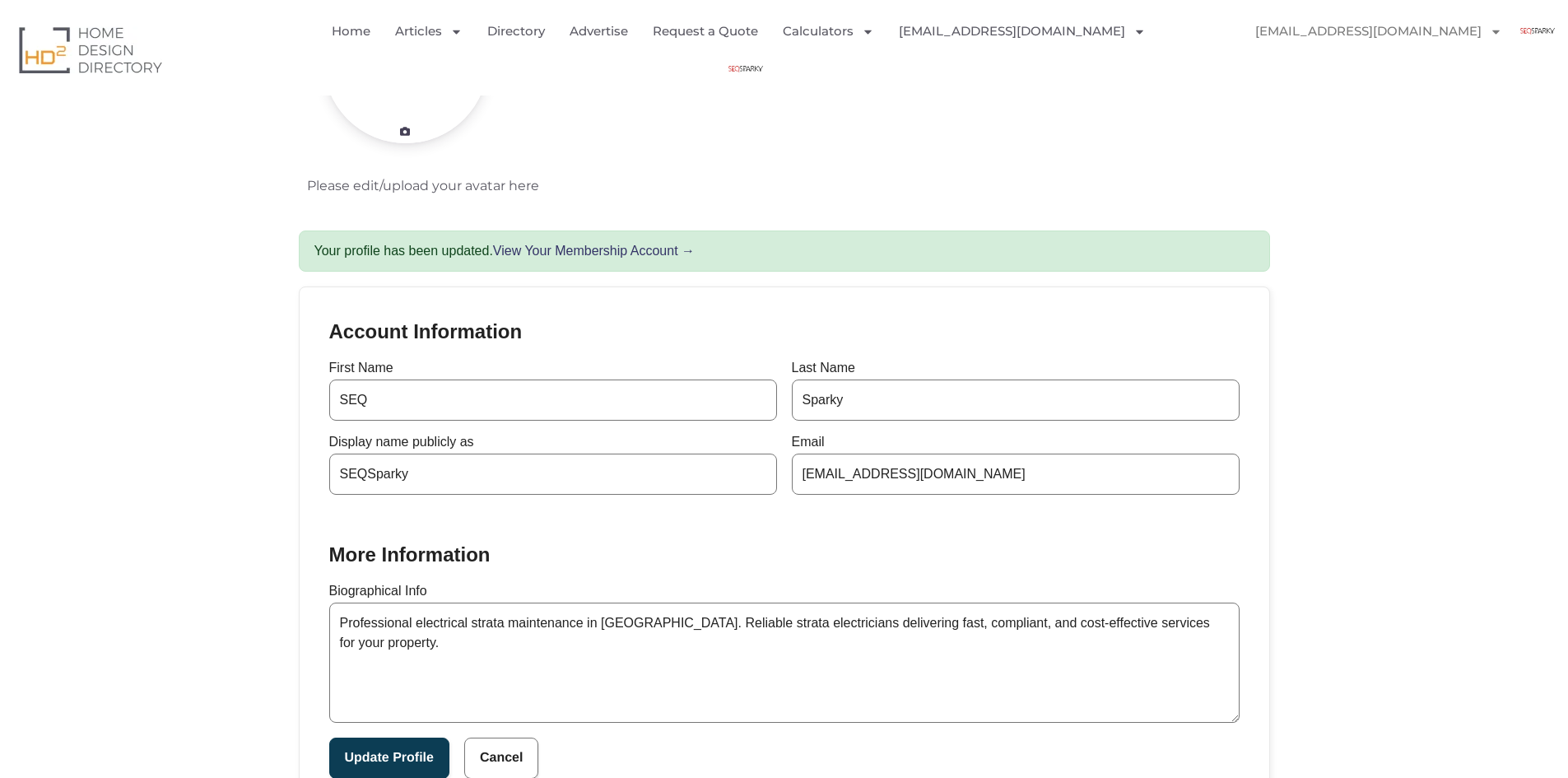
click at [513, 252] on link "View Your Membership Account →" at bounding box center [594, 250] width 202 height 14
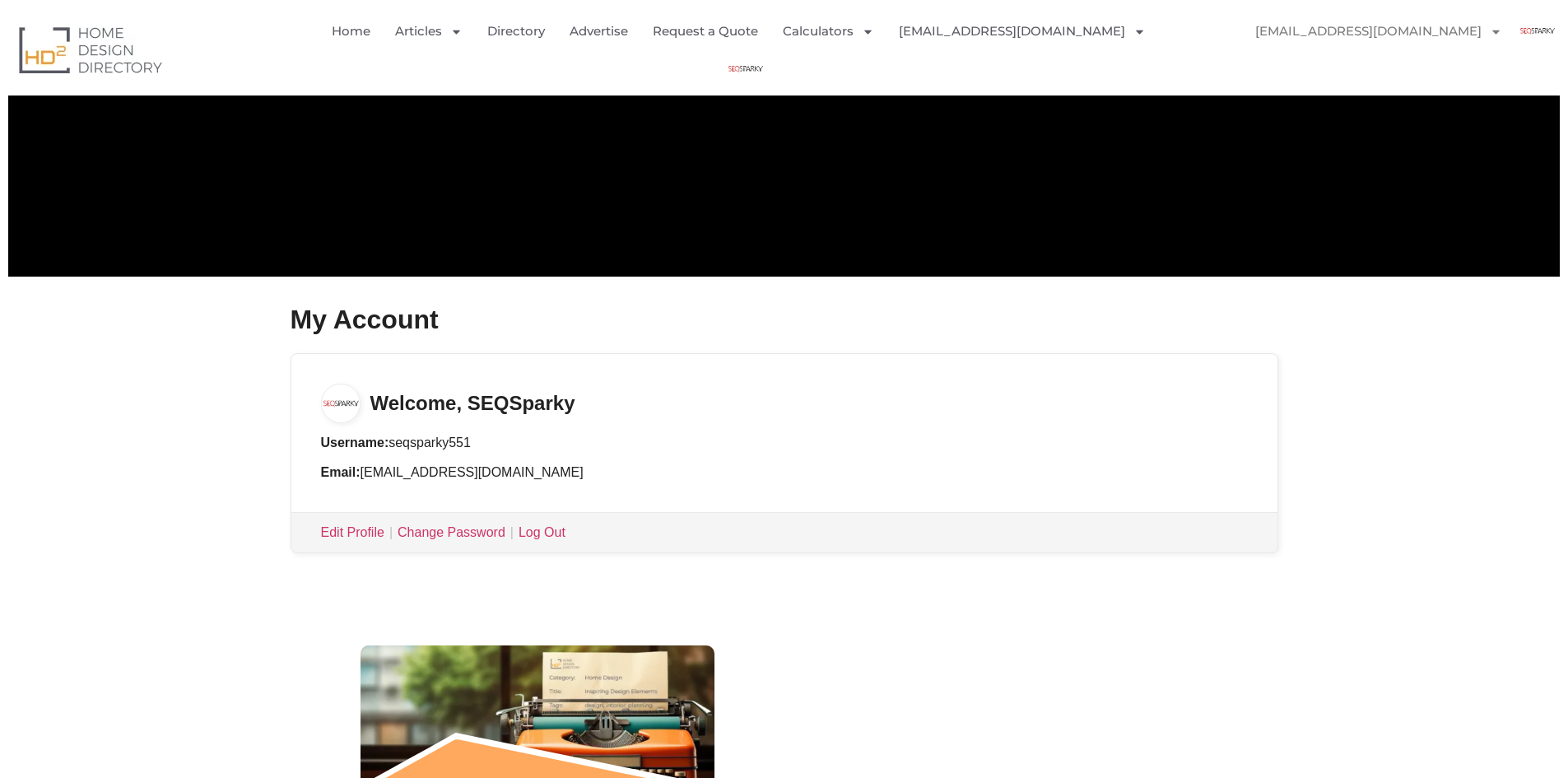
scroll to position [165, 0]
click at [481, 404] on h3 "Welcome, SEQSparky" at bounding box center [784, 389] width 986 height 69
click at [506, 400] on h3 "Welcome, SEQSparky" at bounding box center [784, 389] width 986 height 69
drag, startPoint x: 506, startPoint y: 400, endPoint x: 476, endPoint y: 405, distance: 30.4
click at [477, 405] on h3 "Welcome, SEQSparky" at bounding box center [784, 389] width 986 height 69
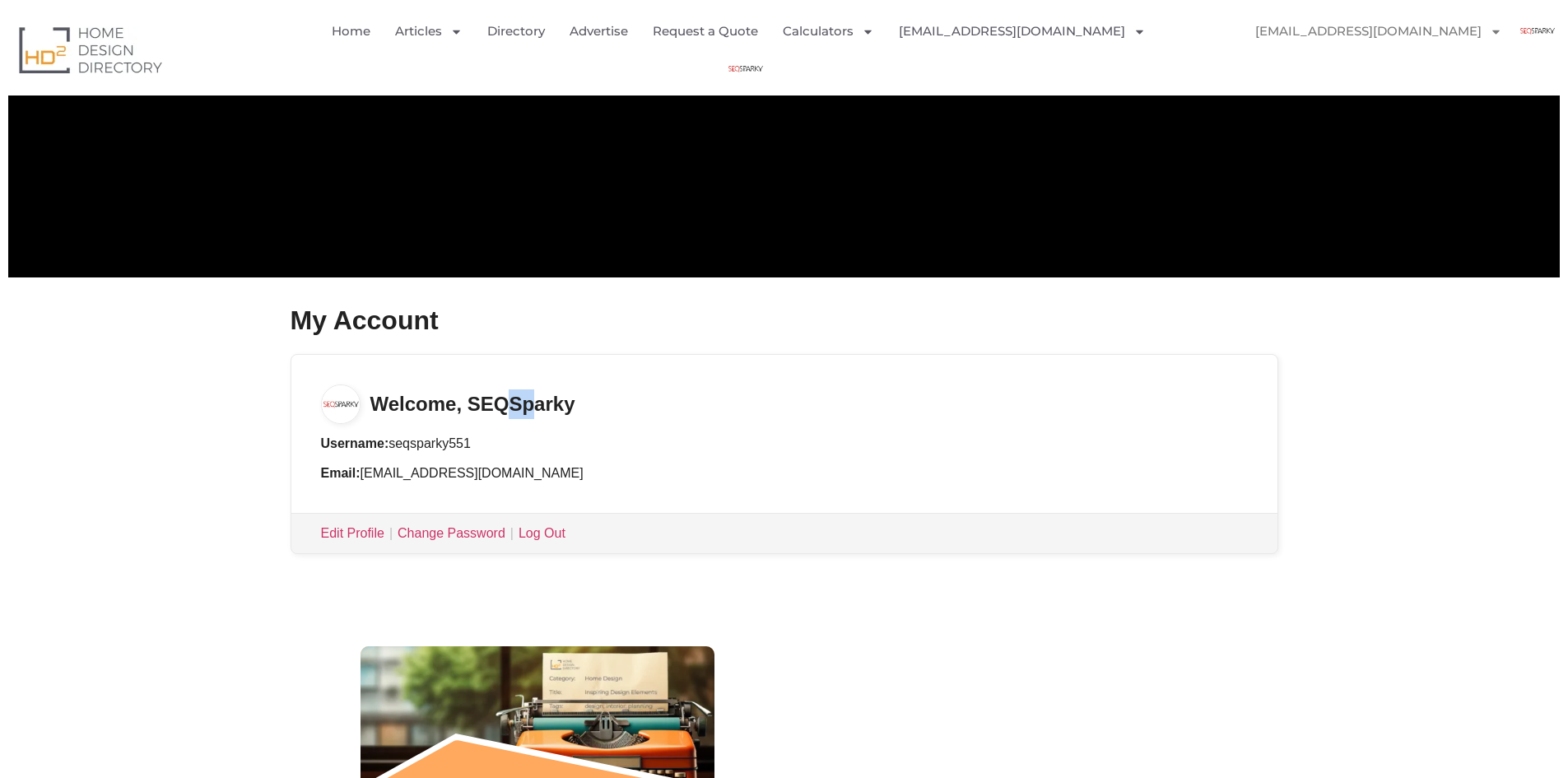
drag, startPoint x: 463, startPoint y: 401, endPoint x: 410, endPoint y: 398, distance: 53.1
click at [432, 402] on h3 "Welcome, SEQSparky" at bounding box center [784, 389] width 986 height 69
click at [410, 398] on h3 "Welcome, SEQSparky" at bounding box center [784, 389] width 986 height 69
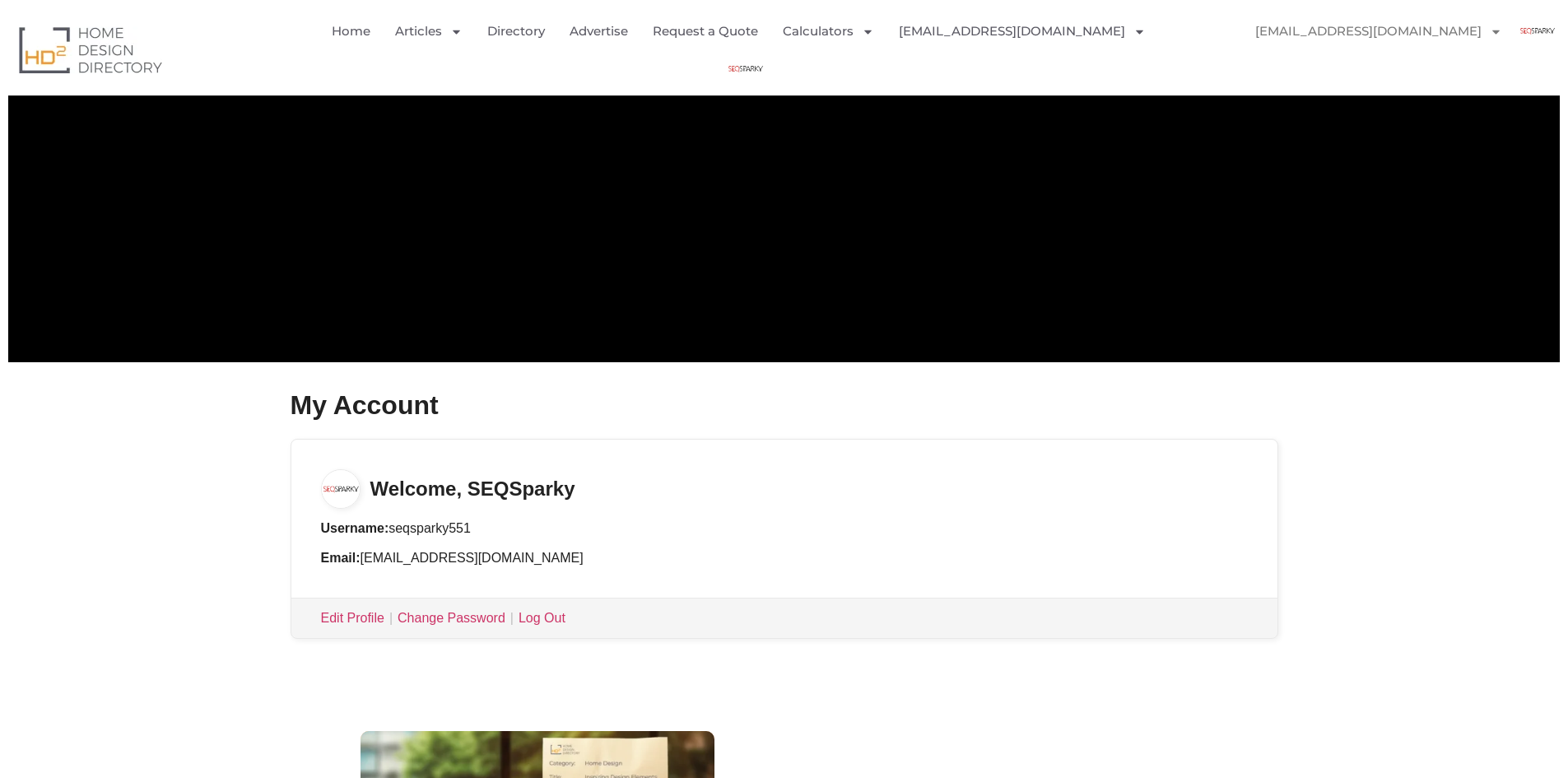
scroll to position [0, 0]
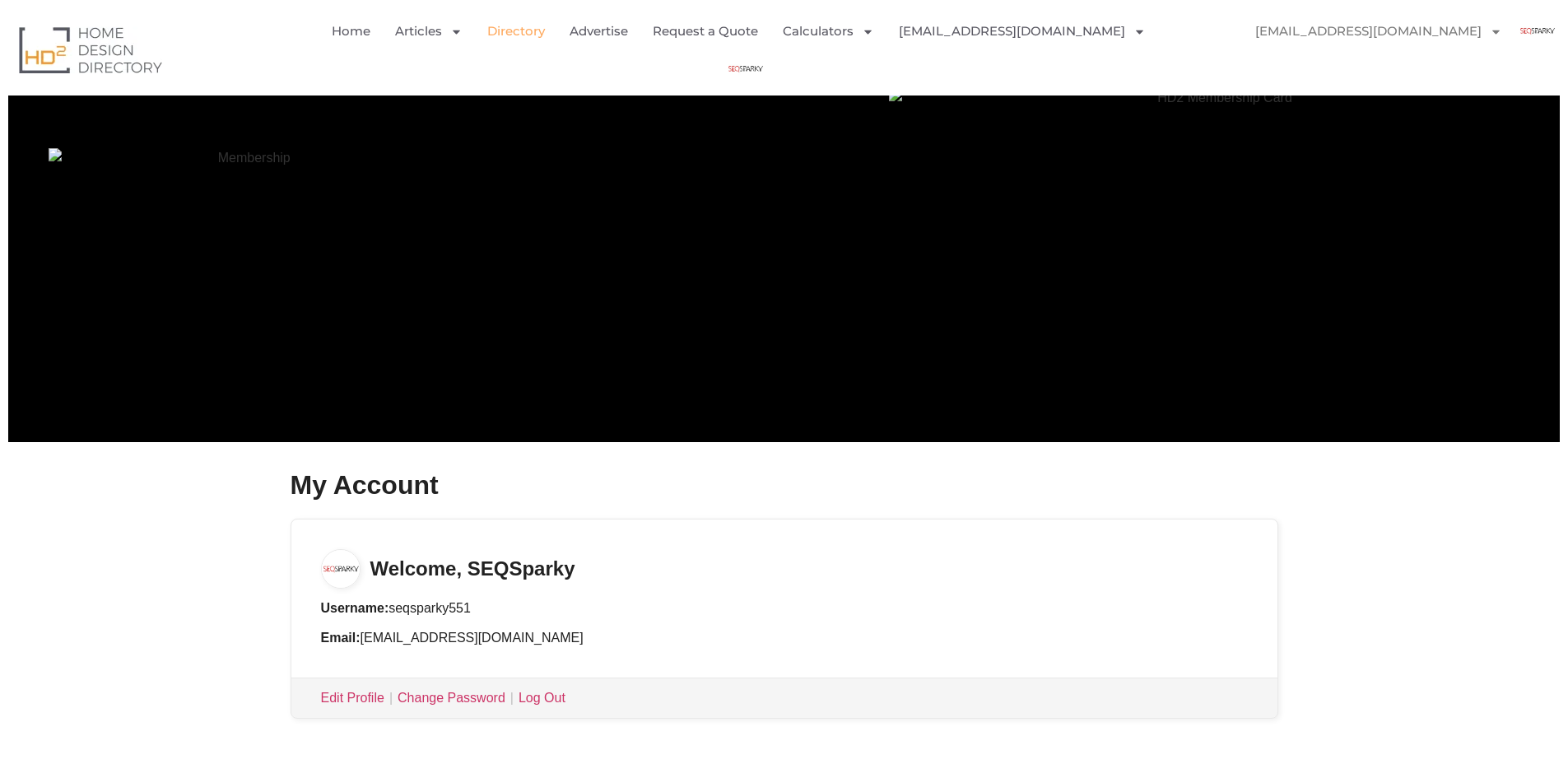
click at [540, 39] on link "Directory" at bounding box center [516, 30] width 58 height 38
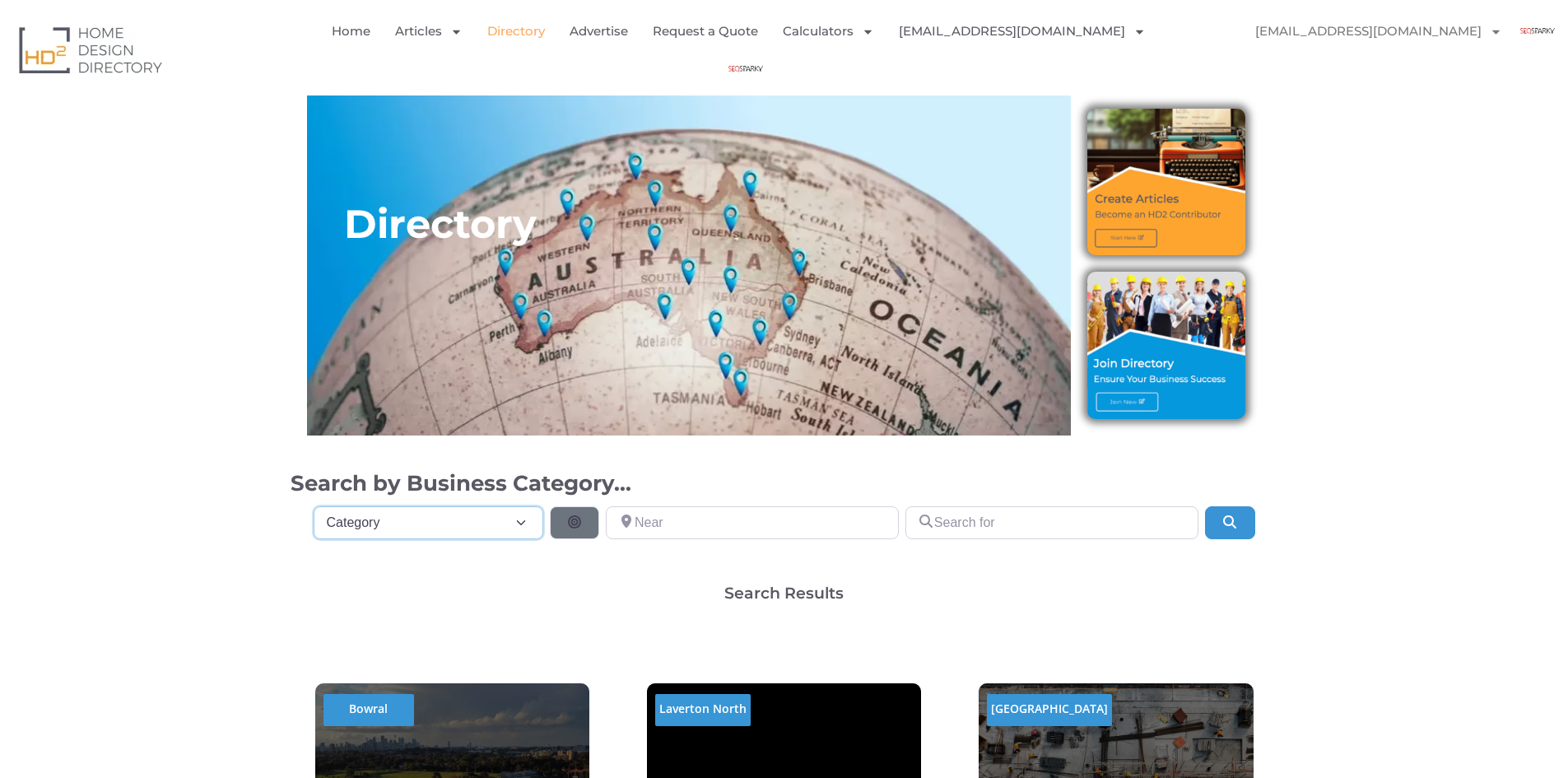
click at [435, 522] on select "Category Category Accounting Antenna Installation & Services Architects Bathroo…" at bounding box center [429, 522] width 231 height 33
select select "677"
click at [313, 506] on select "Category Category Accounting Antenna Installation & Services Architects Bathroo…" at bounding box center [429, 522] width 231 height 33
click at [690, 520] on input "Near" at bounding box center [752, 522] width 293 height 33
paste input "Newnham Road, Mount Gravatt East, Brisbane, 4122"
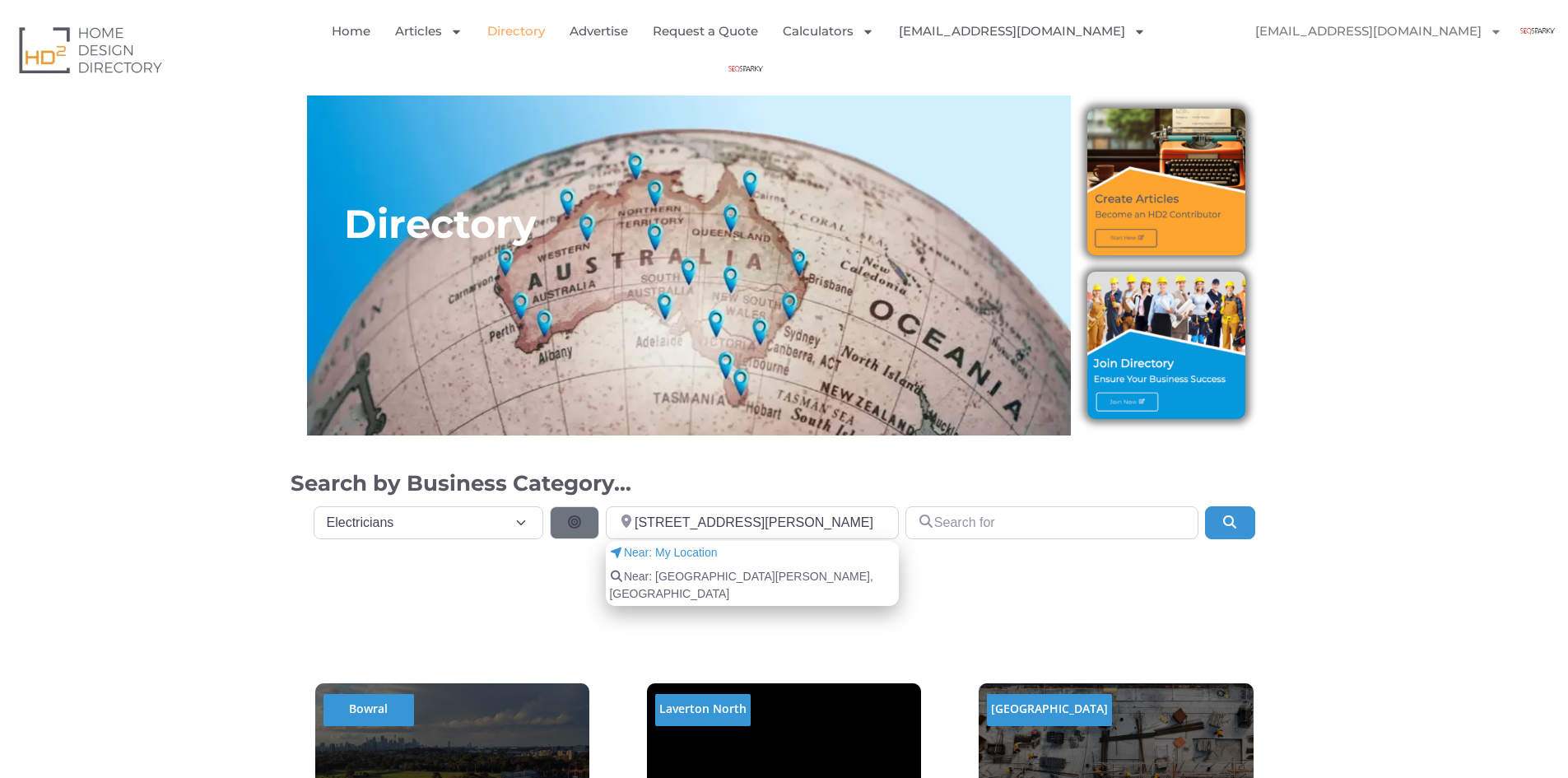
click at [738, 580] on span "Near: Newnham Road, Mount Gravatt East Brisbane, QLD 4122, Australia" at bounding box center [752, 586] width 287 height 35
type input "Newnham Road, Mount Gravatt East Brisbane, QLD 4122, Australia"
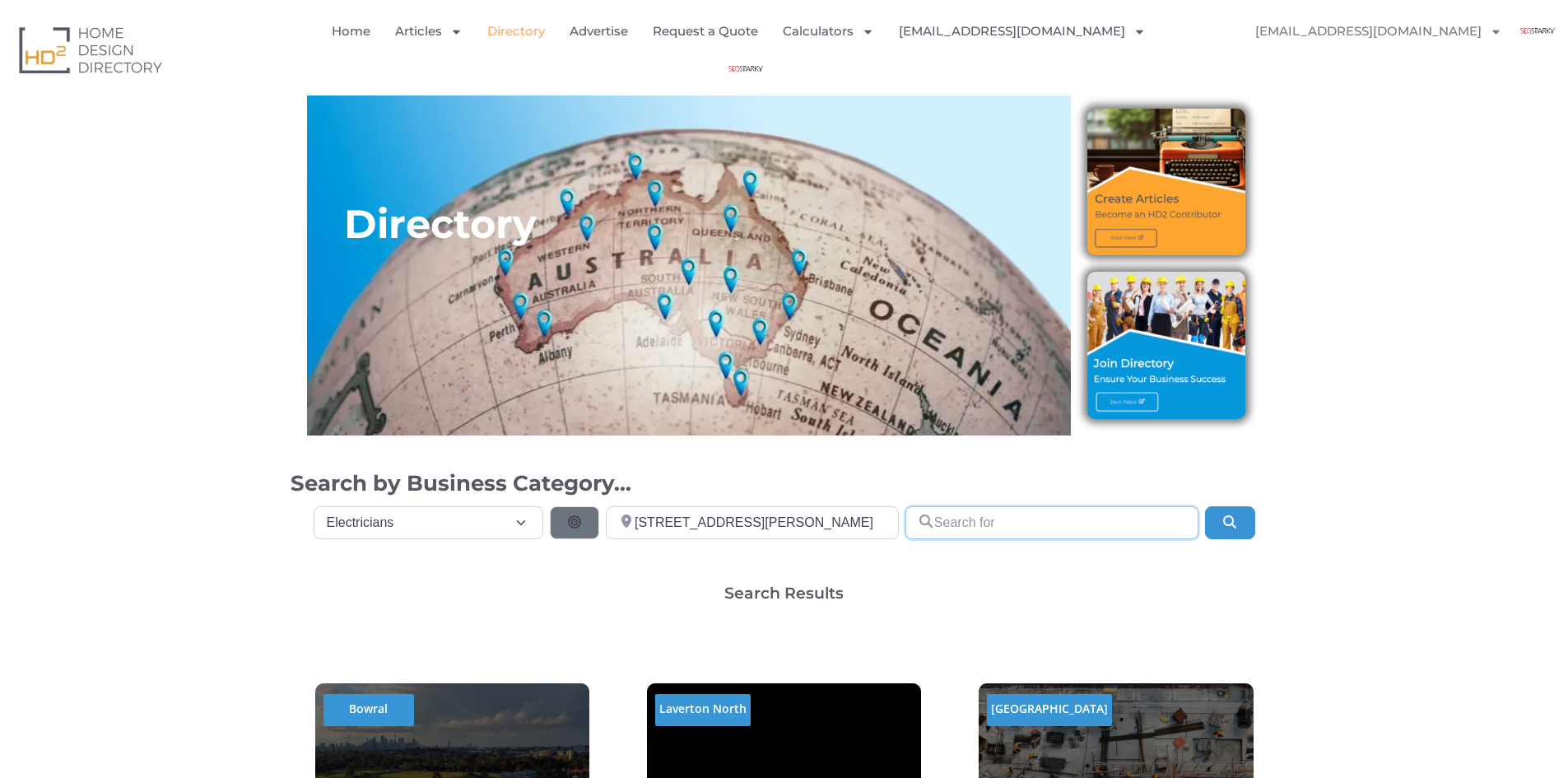
click at [1008, 520] on input "Search for" at bounding box center [1052, 522] width 293 height 33
paste input "SEQSparky"
type input "SEQSparky"
click at [1239, 518] on button "Search" at bounding box center [1230, 522] width 49 height 33
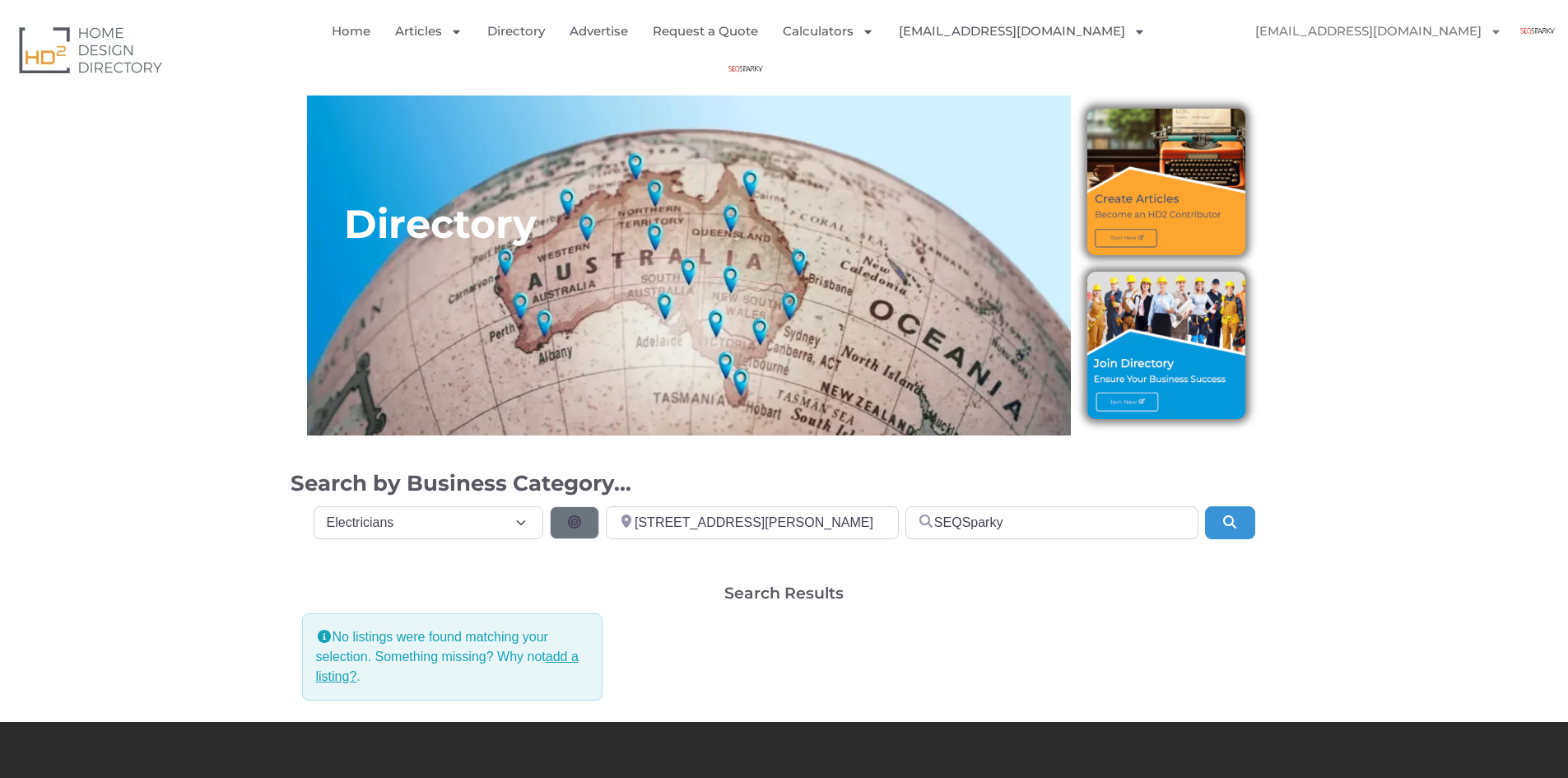
select select "677"
click at [563, 660] on link "add a listing?" at bounding box center [447, 666] width 263 height 34
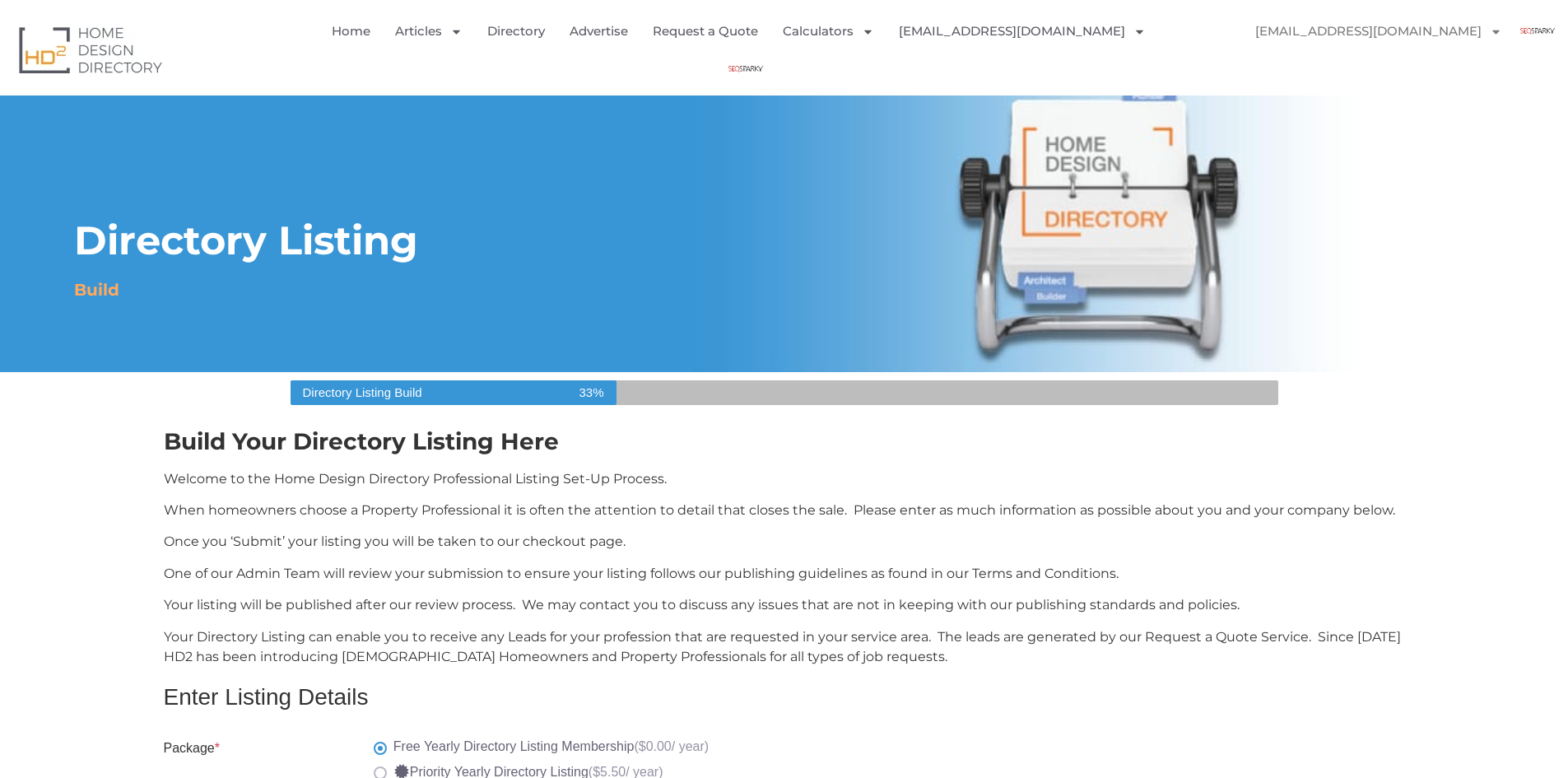
select select "Select Category"
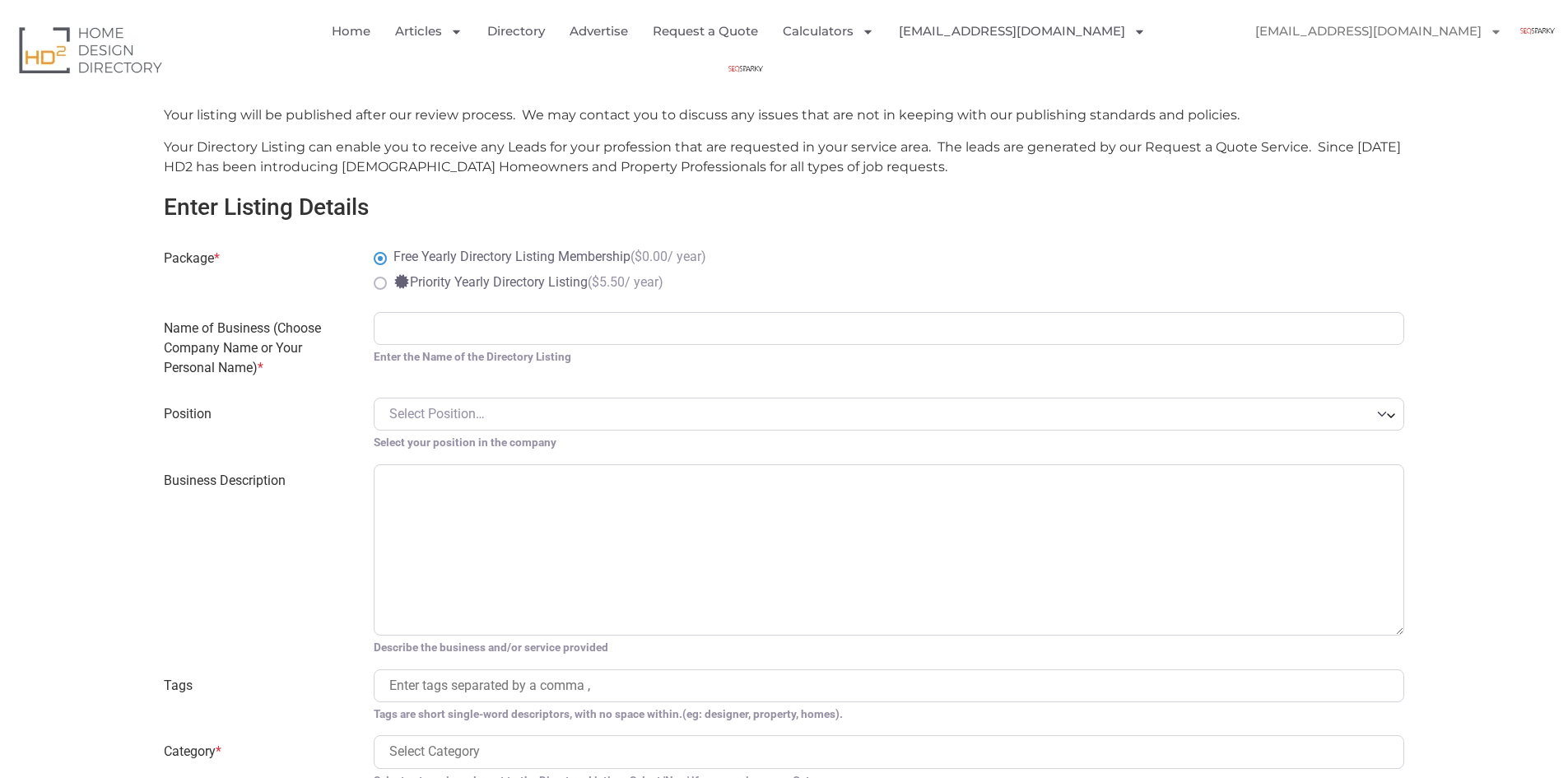
scroll to position [494, 0]
click at [582, 332] on input "Name of Business (Choose Company Name or Your Personal Name) *" at bounding box center [890, 324] width 1032 height 33
paste input "SEQSparky"
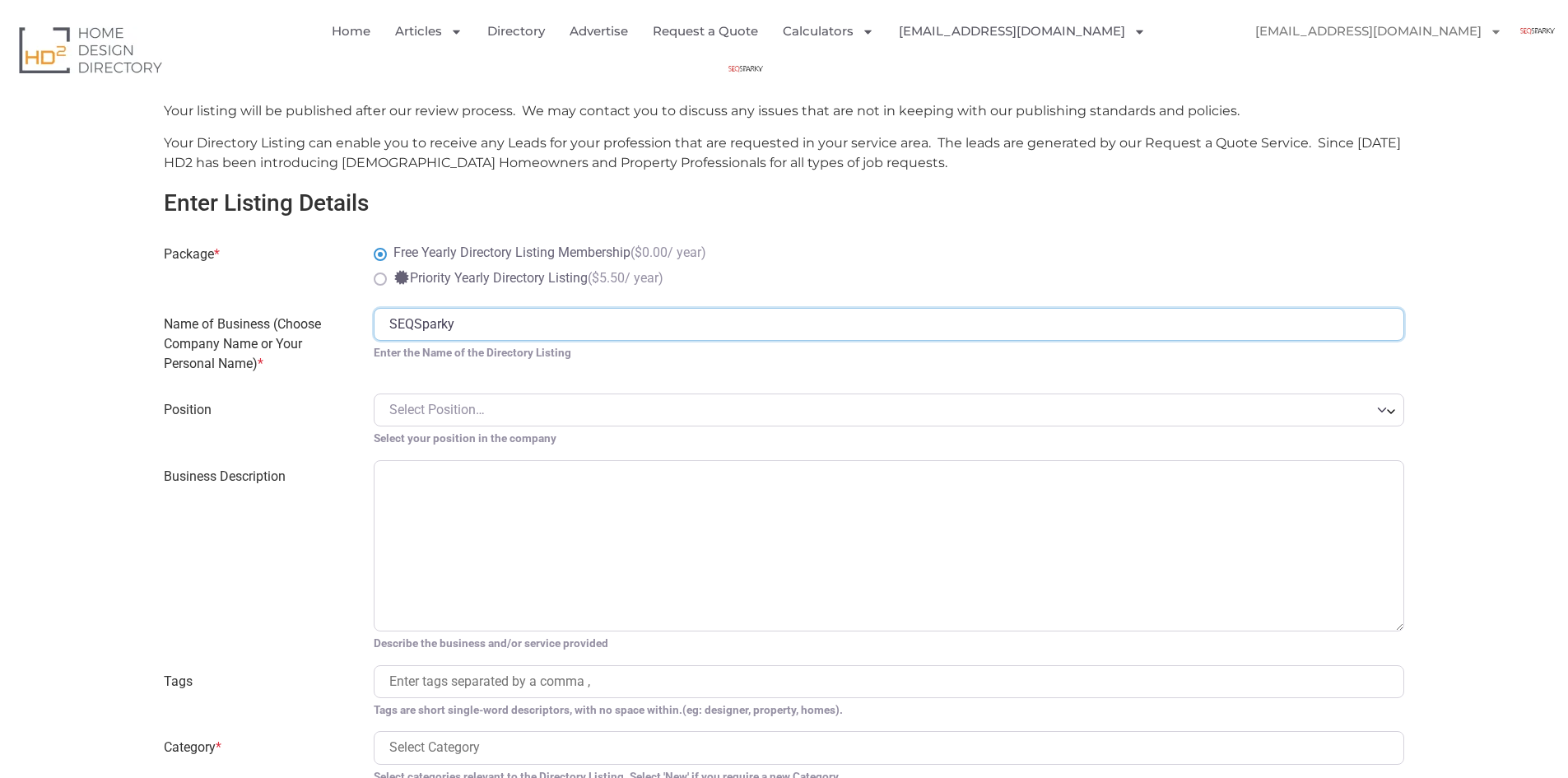
type input "SEQSparky"
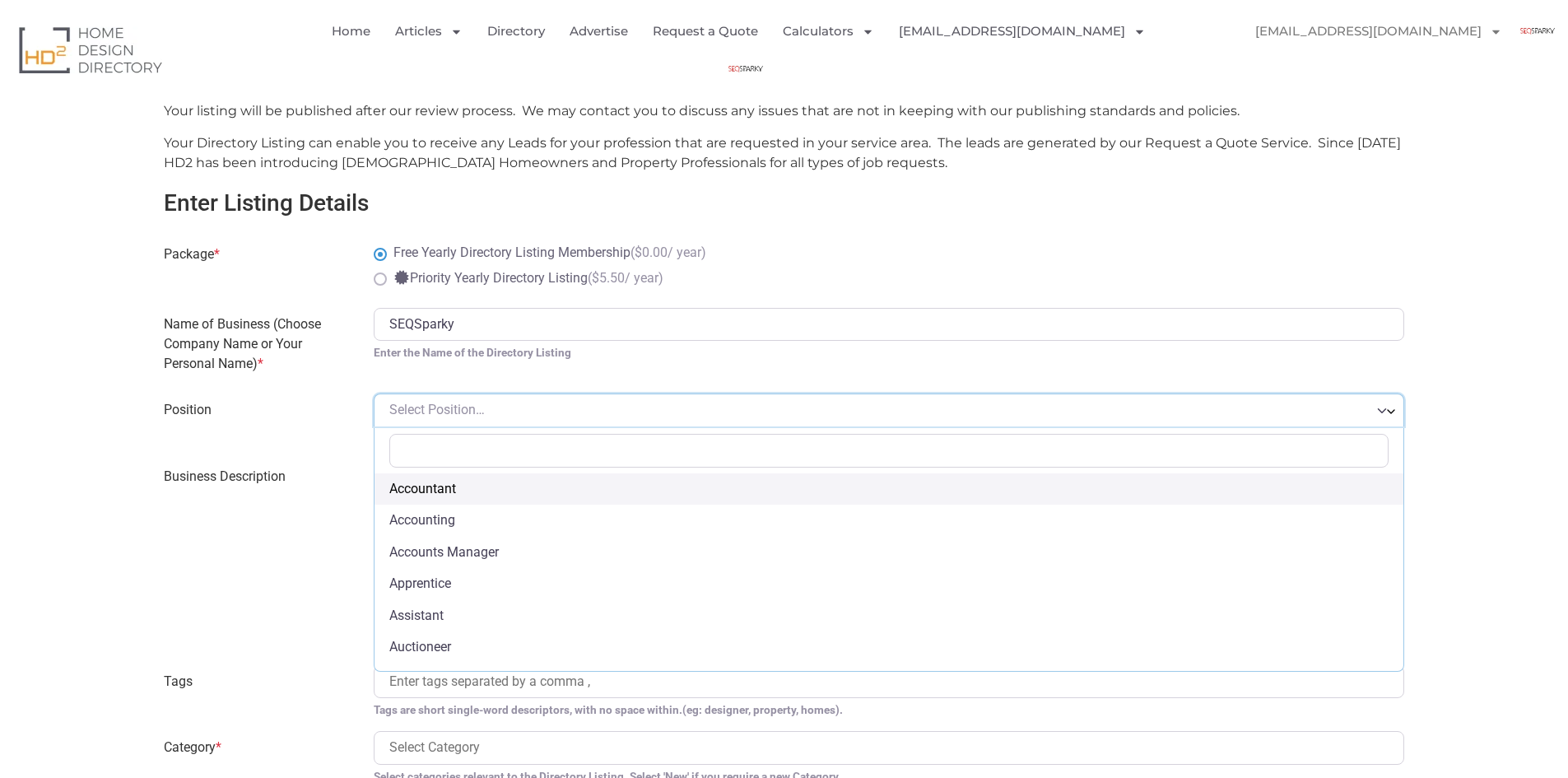
click at [480, 410] on span "Select Position…" at bounding box center [437, 409] width 95 height 16
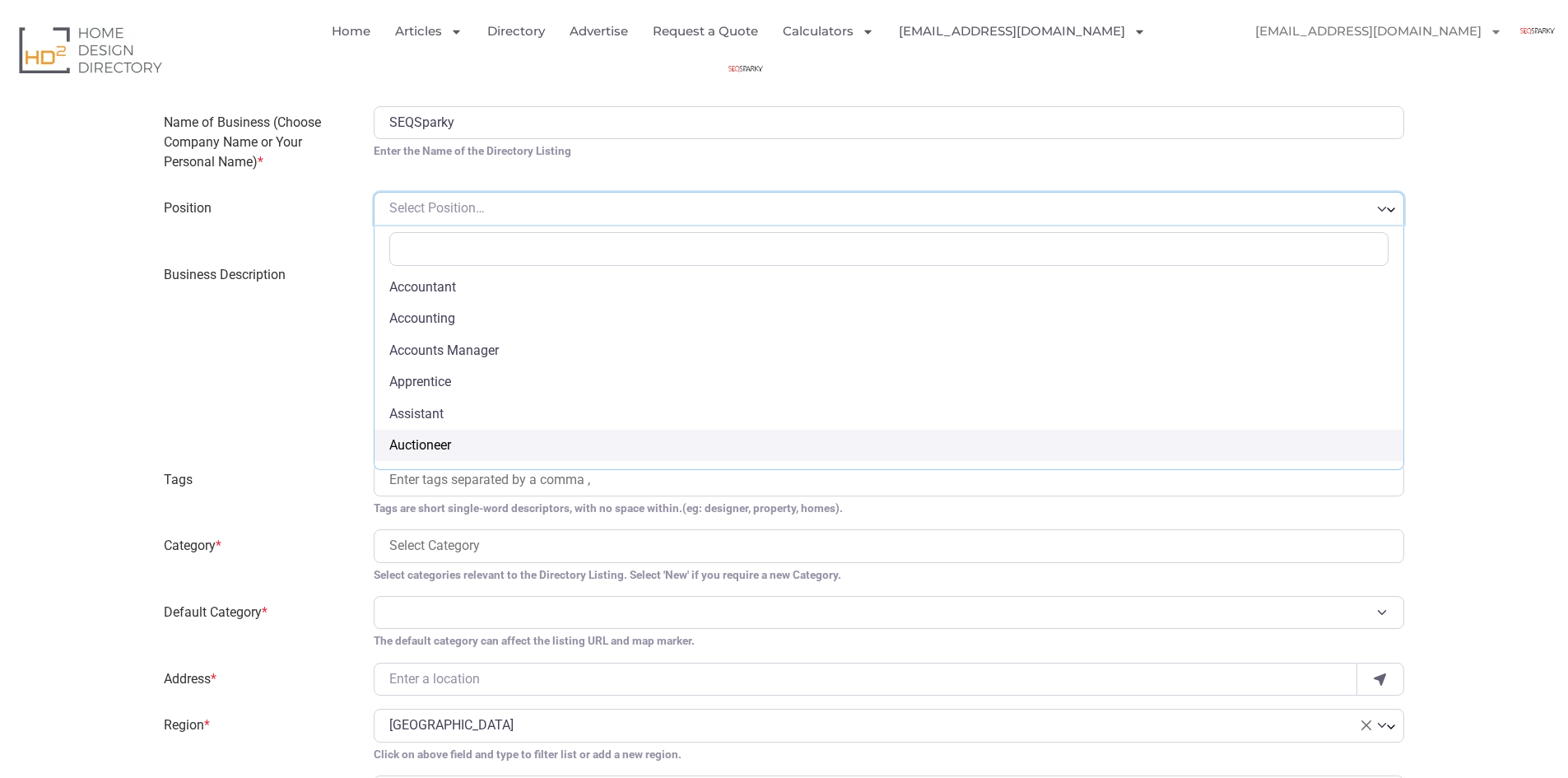
scroll to position [659, 0]
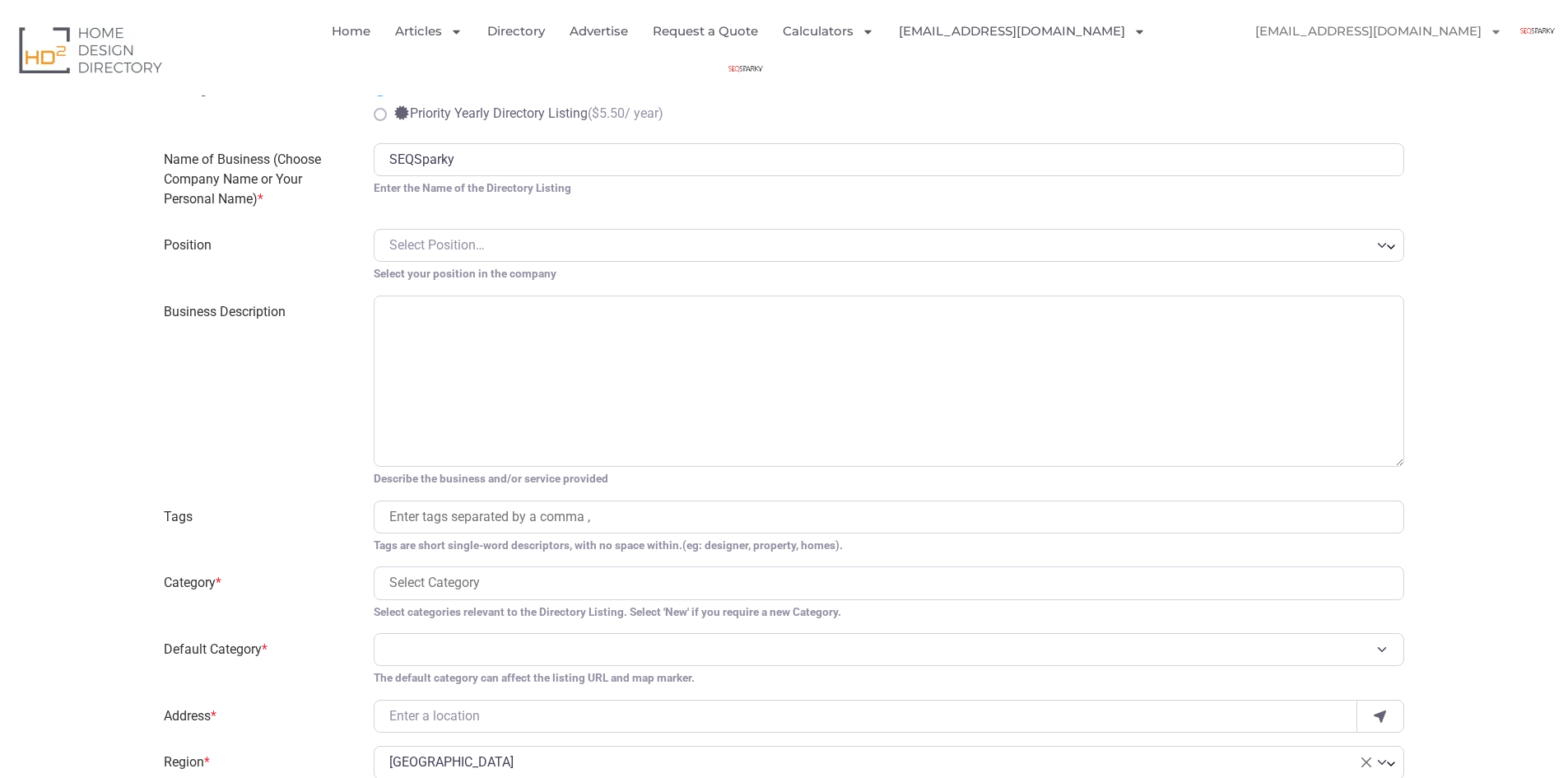
click at [293, 371] on label "Business Description" at bounding box center [258, 390] width 210 height 192
click at [374, 371] on textarea "Business Description" at bounding box center [890, 380] width 1032 height 171
paste textarea "Professional electrical strata maintenance in [GEOGRAPHIC_DATA]. Reliable strat…"
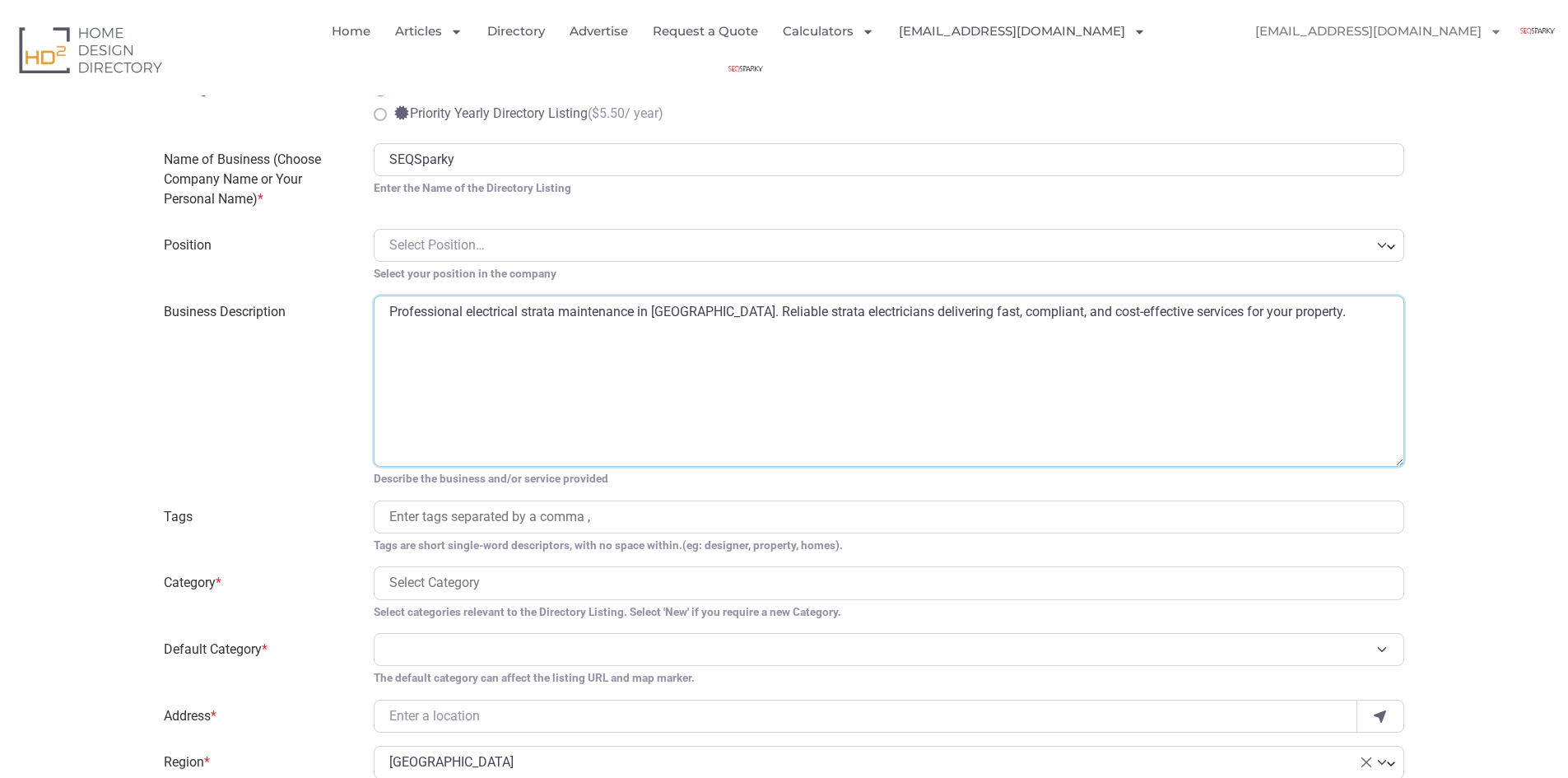
type textarea "Professional electrical strata maintenance in [GEOGRAPHIC_DATA]. Reliable strat…"
paste input "electrical strata maintenance"
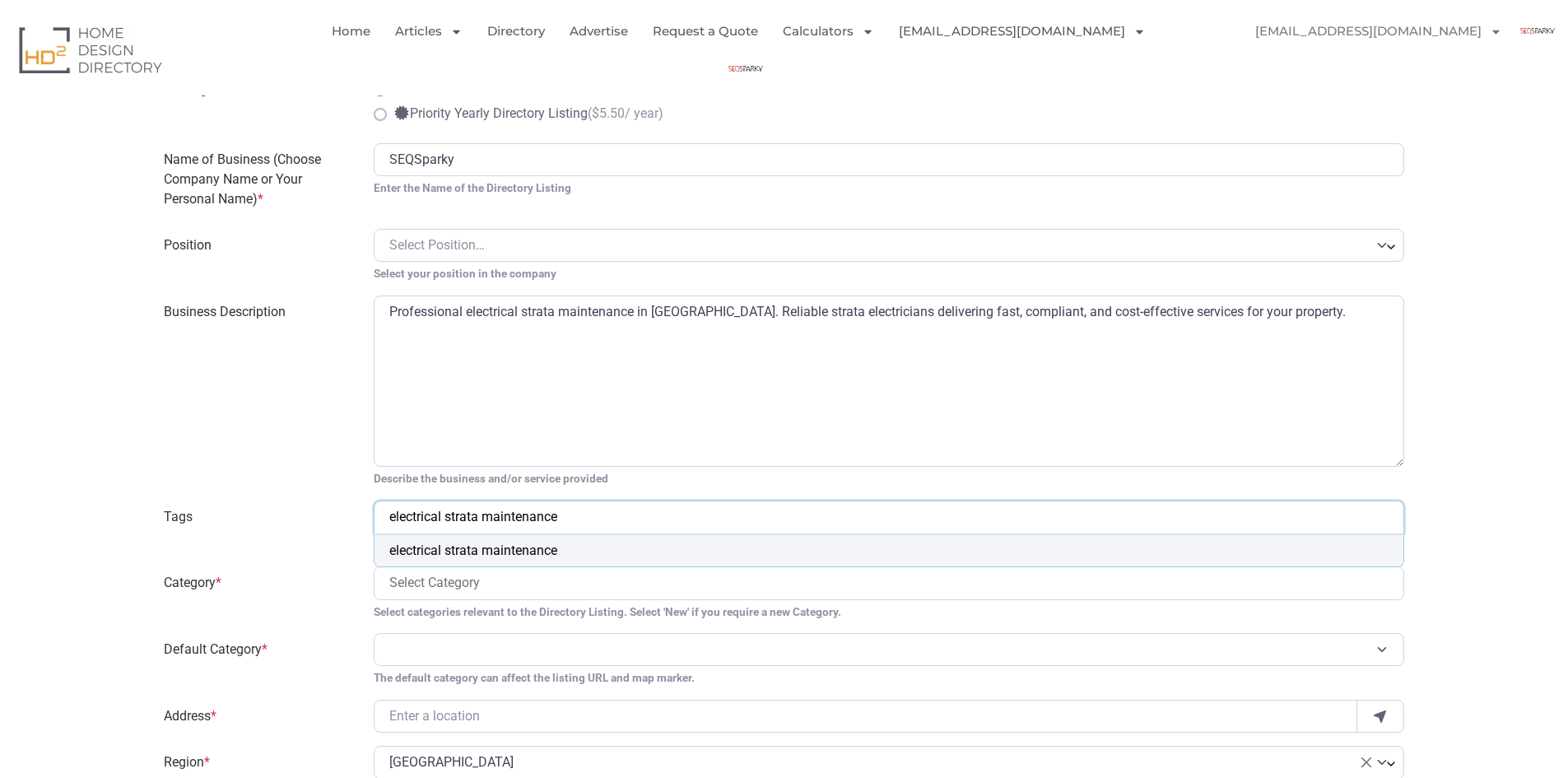
type input "electrical strata maintenance"
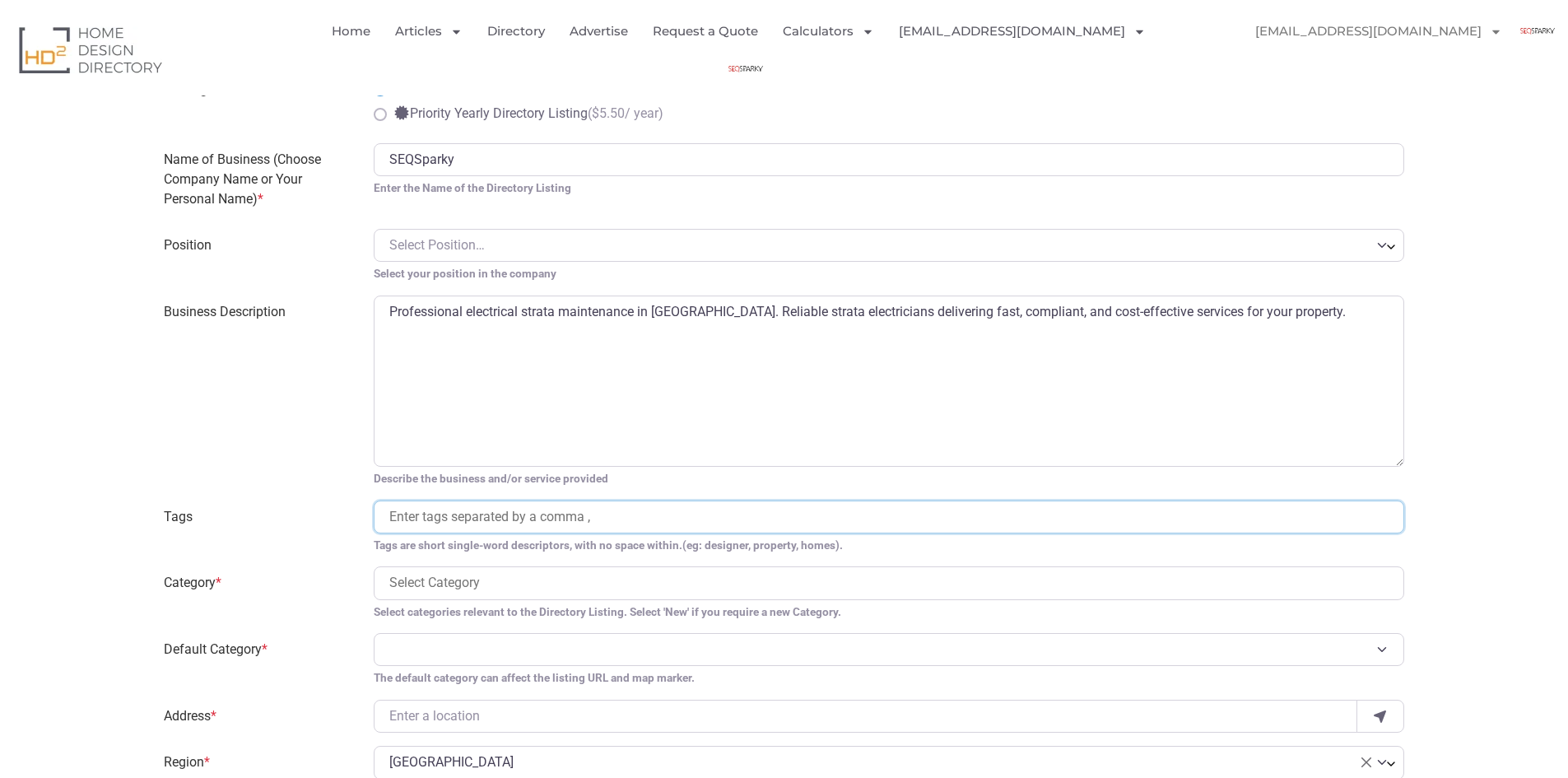
paste input "electrical strata maintenance"
type input "electrical strata maintenance"
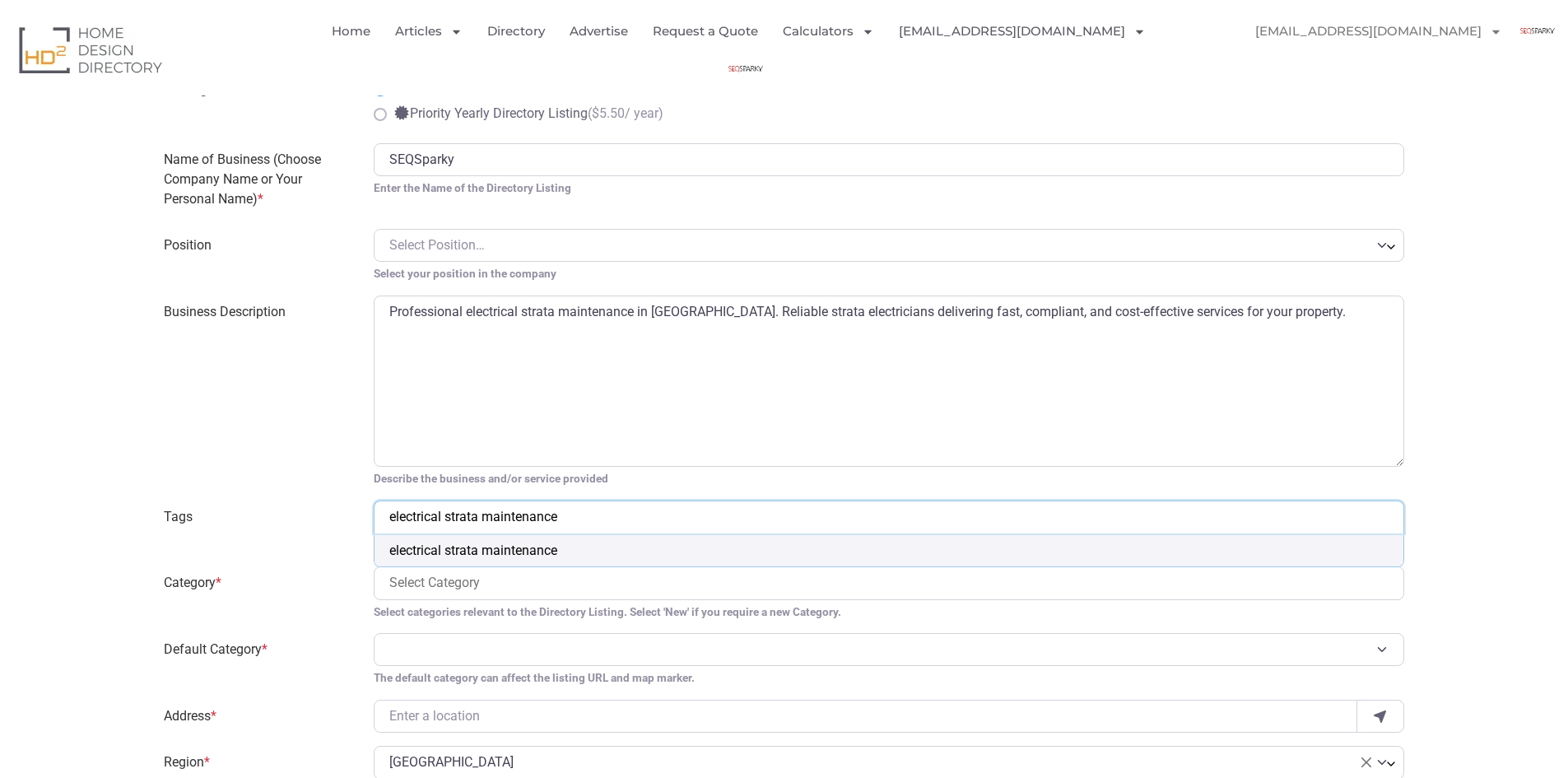
scroll to position [0, 0]
select select "electrical strata maintenance"
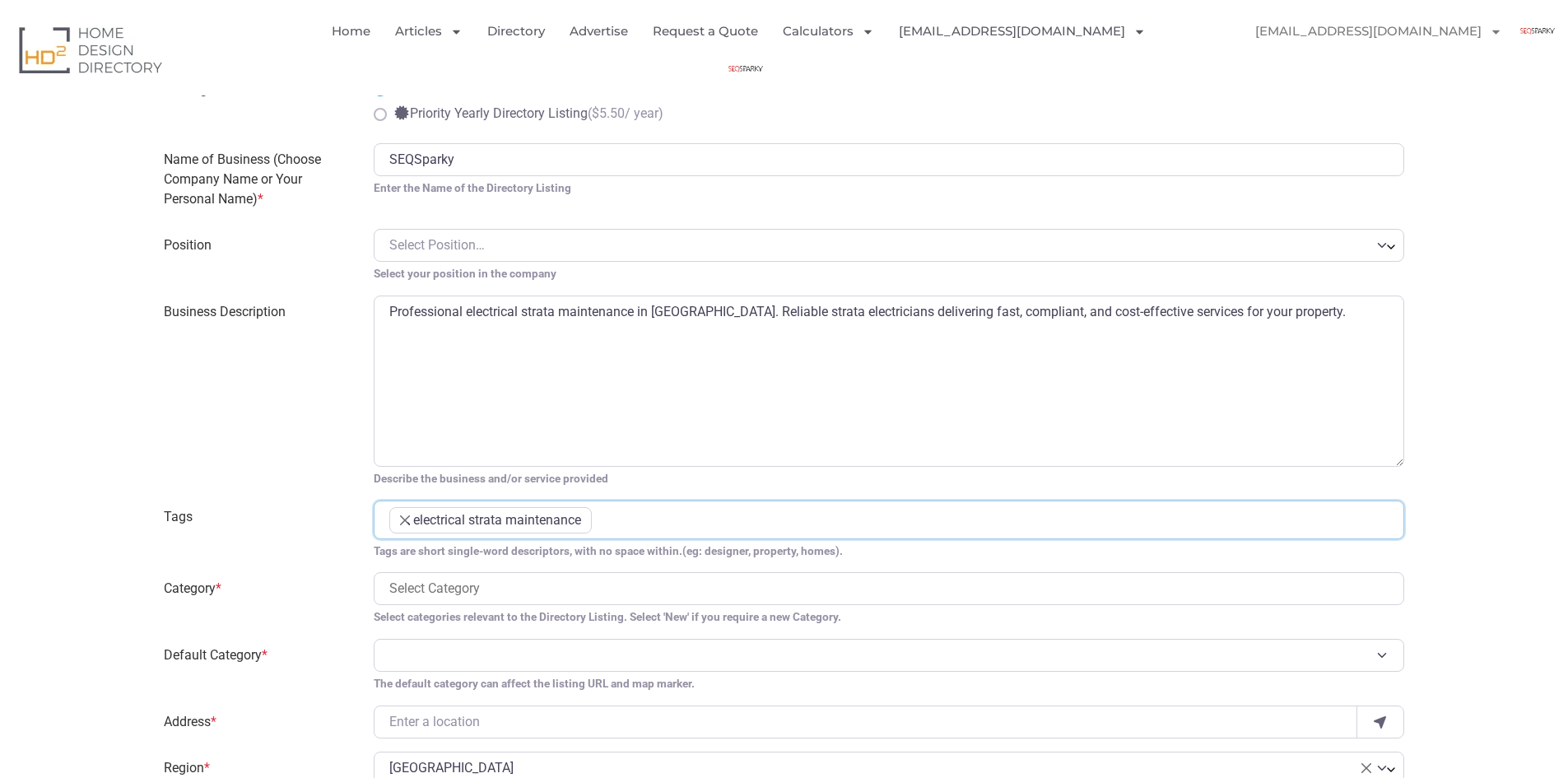
scroll to position [214, 0]
paste input "Electric"
type input "Electric"
select select "677"
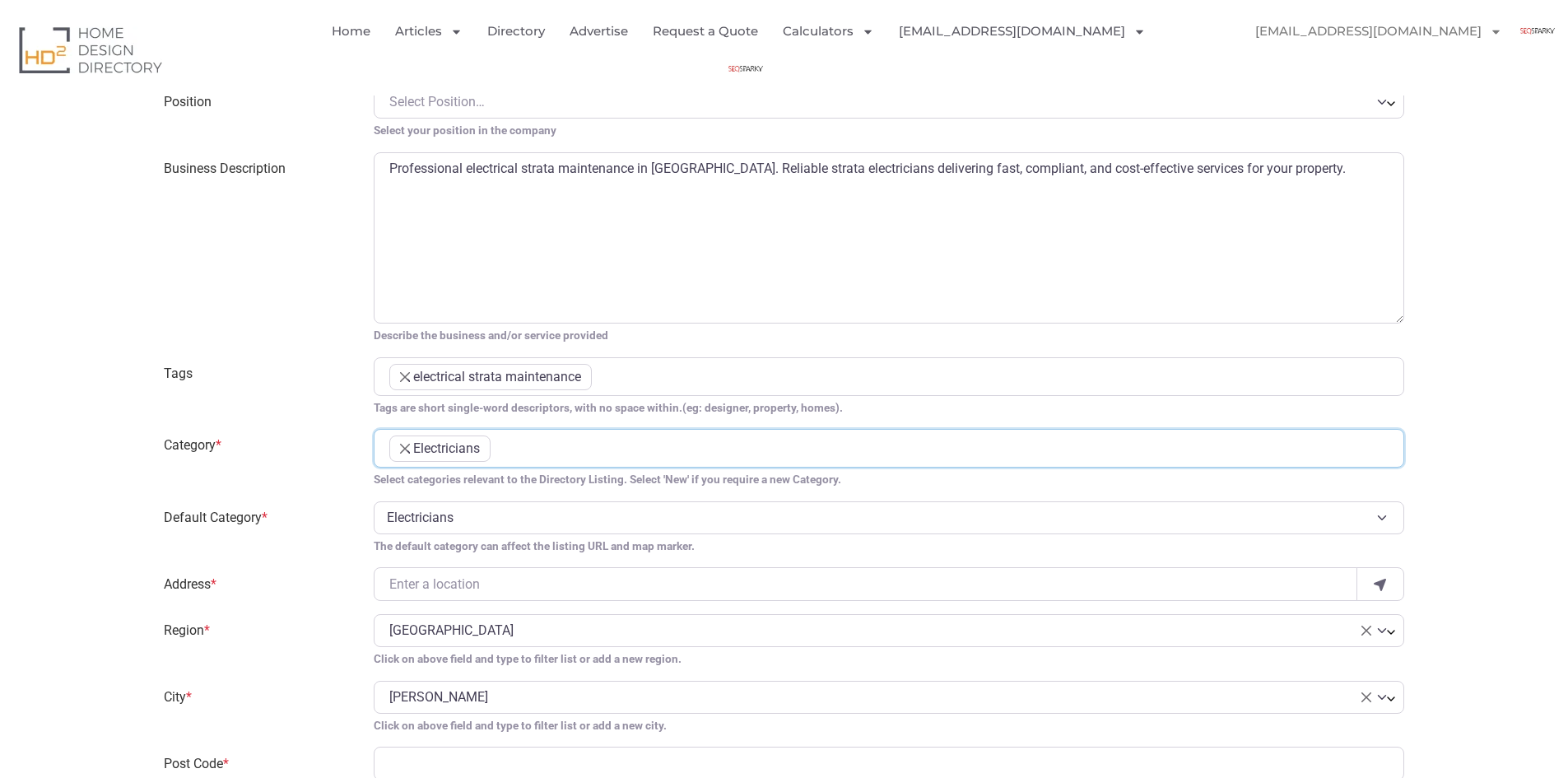
scroll to position [823, 0]
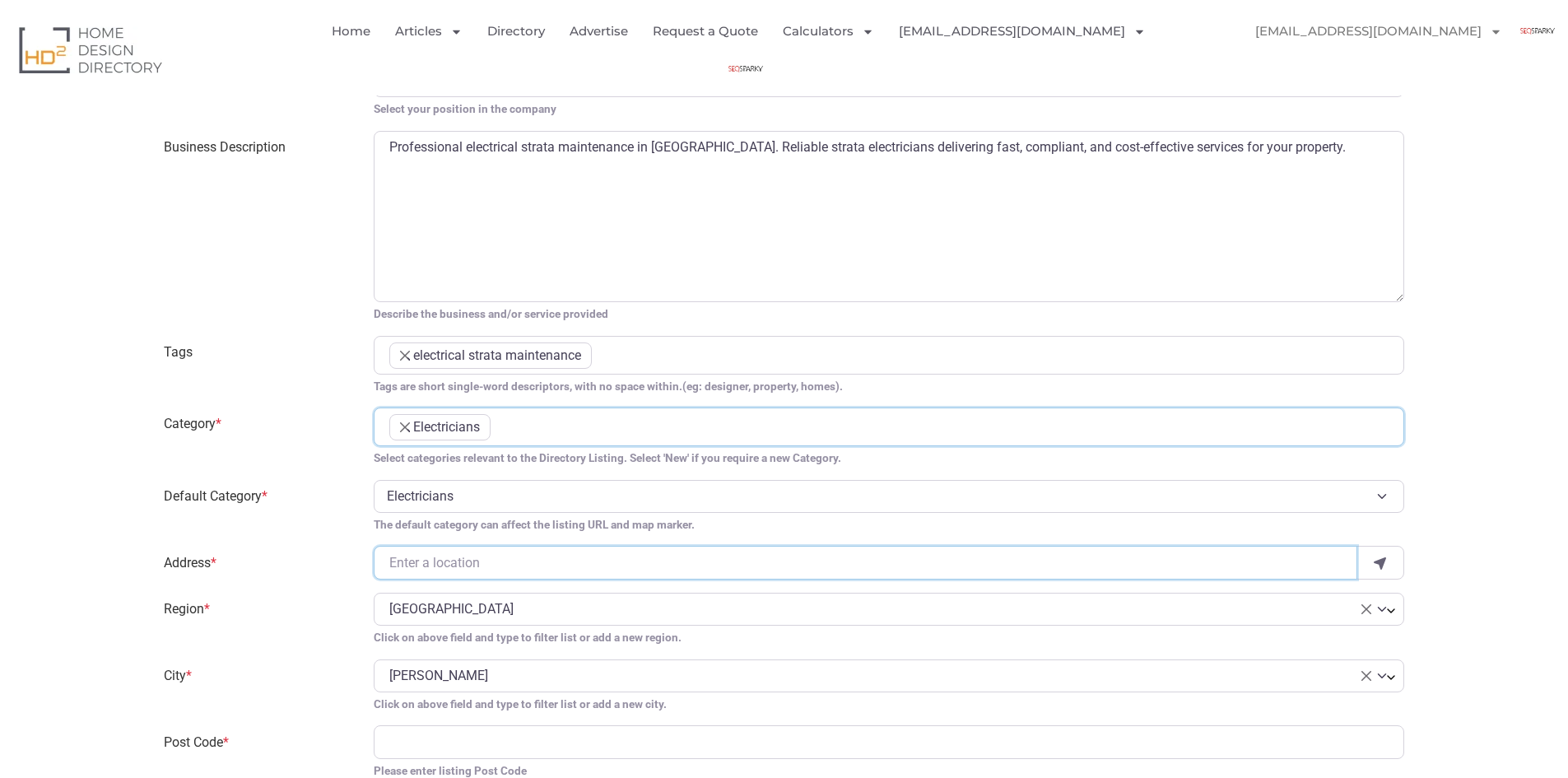
drag, startPoint x: 444, startPoint y: 571, endPoint x: 471, endPoint y: 570, distance: 27.0
click at [445, 571] on input "Address *" at bounding box center [866, 563] width 984 height 33
paste input "[STREET_ADDRESS][PERSON_NAME]"
type input "[STREET_ADDRESS][PERSON_NAME]"
click at [1388, 563] on icon "use my location" at bounding box center [1380, 563] width 16 height 13
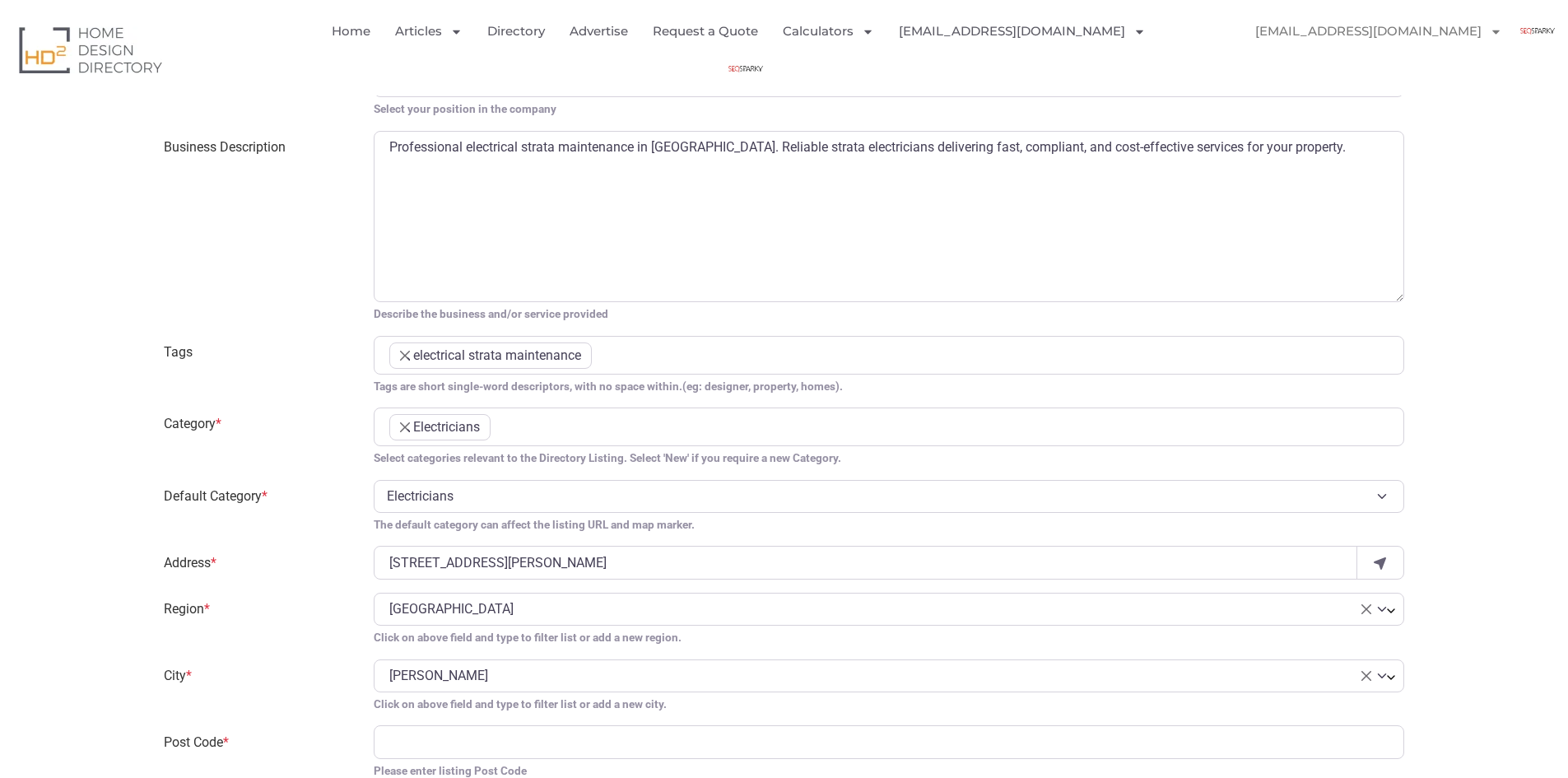
click at [514, 610] on span "× Northern Territory" at bounding box center [880, 609] width 981 height 20
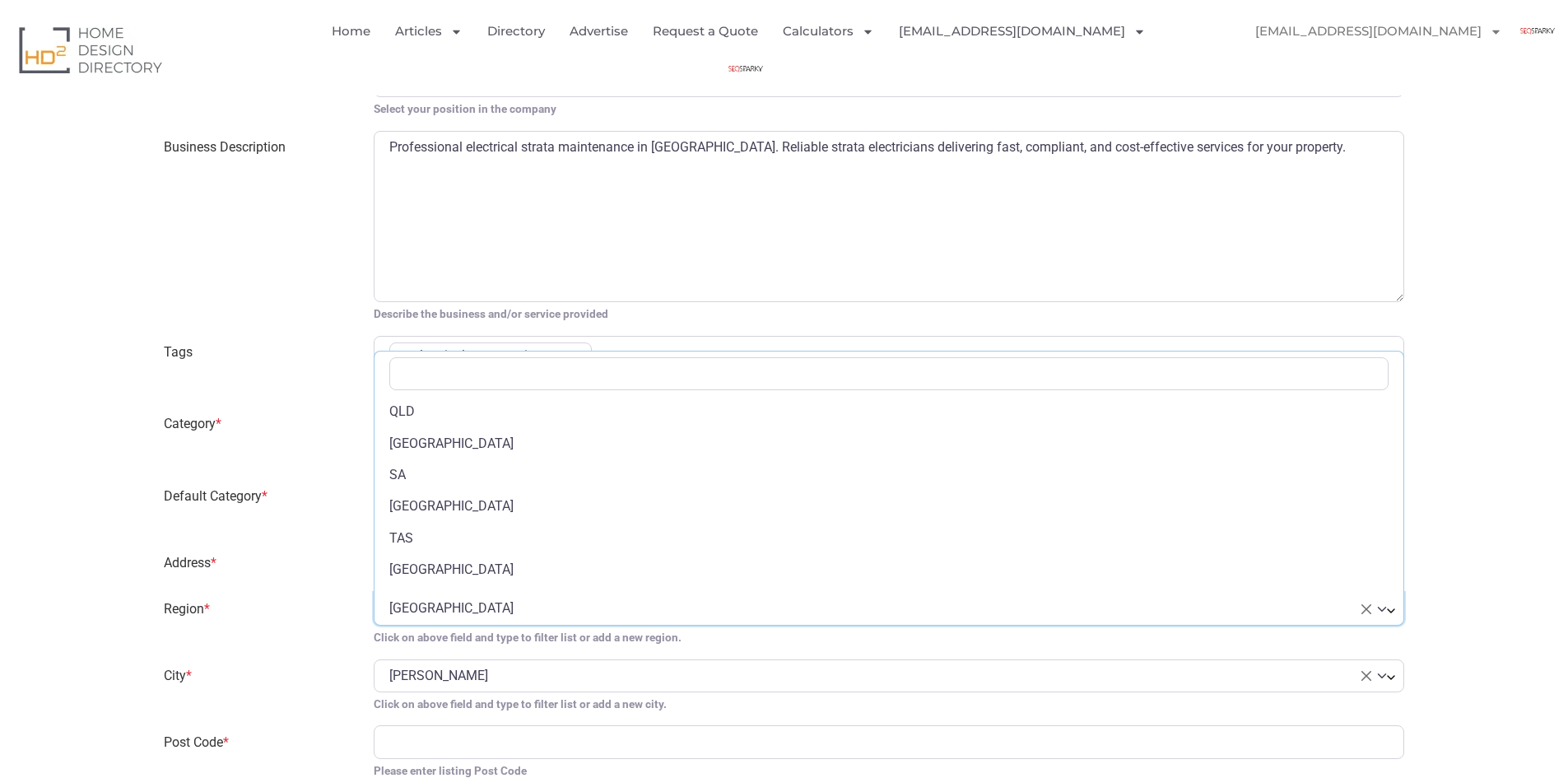
scroll to position [316, 0]
select select "QLD"
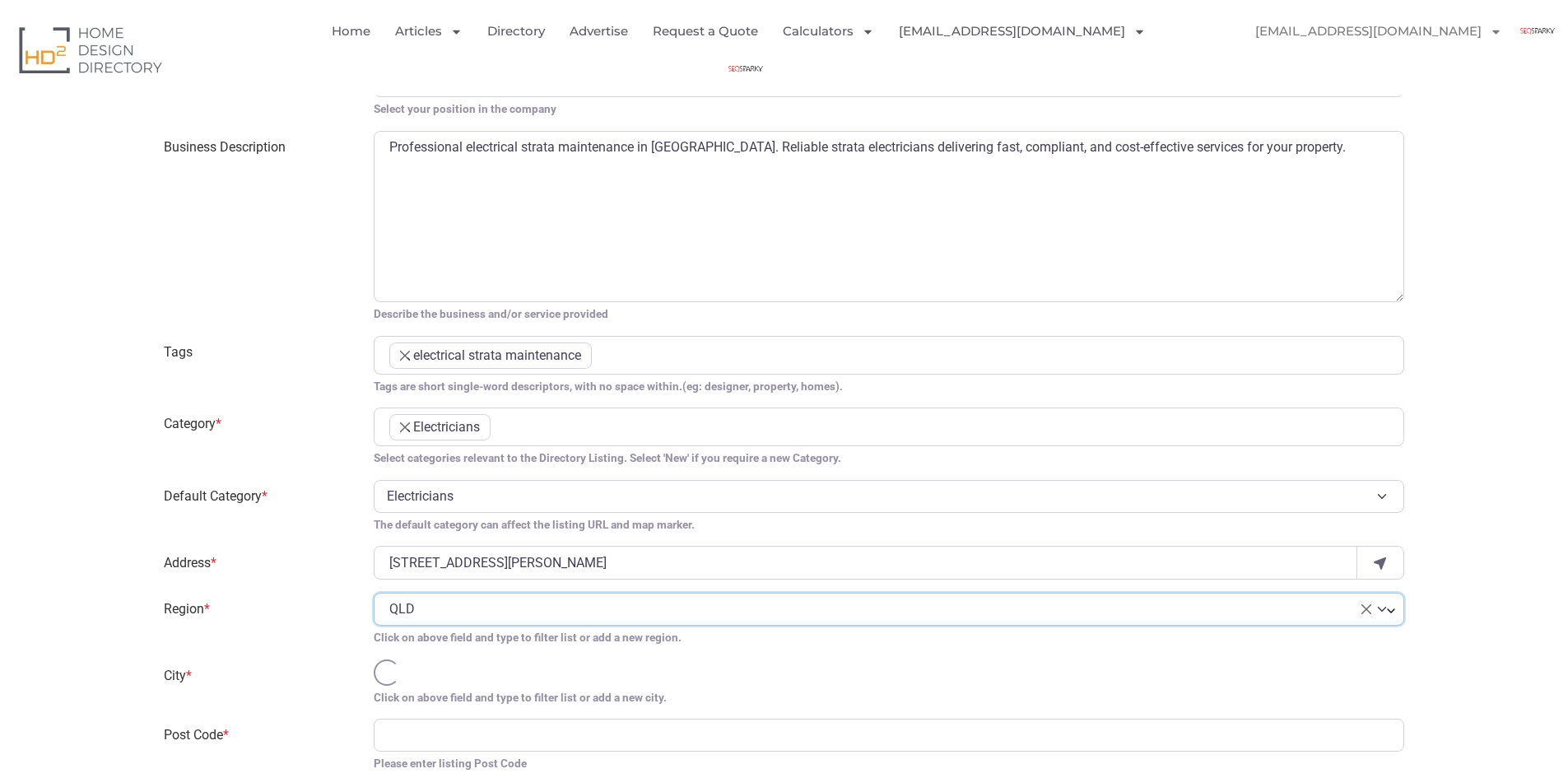
select select
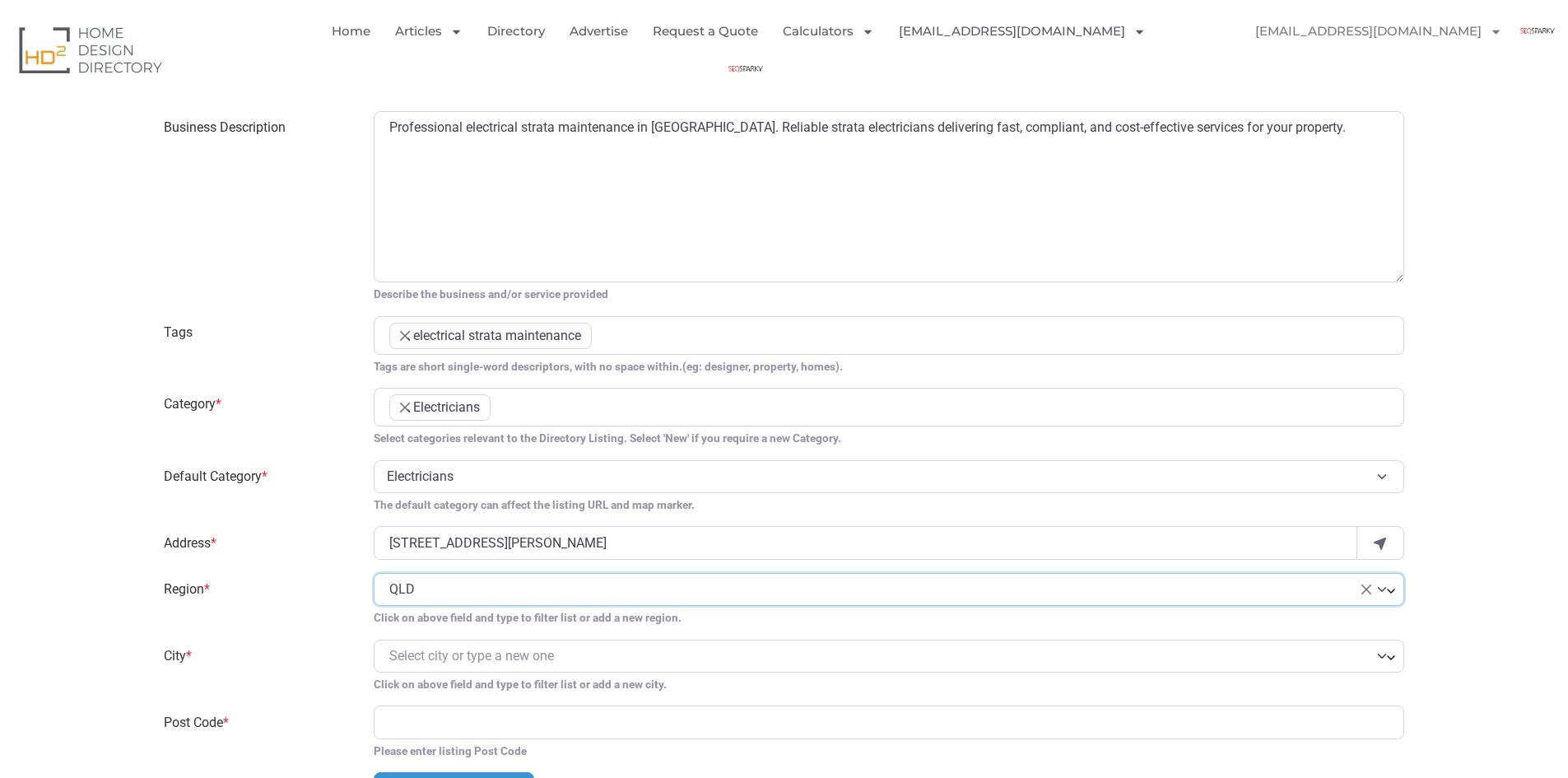
scroll to position [905, 0]
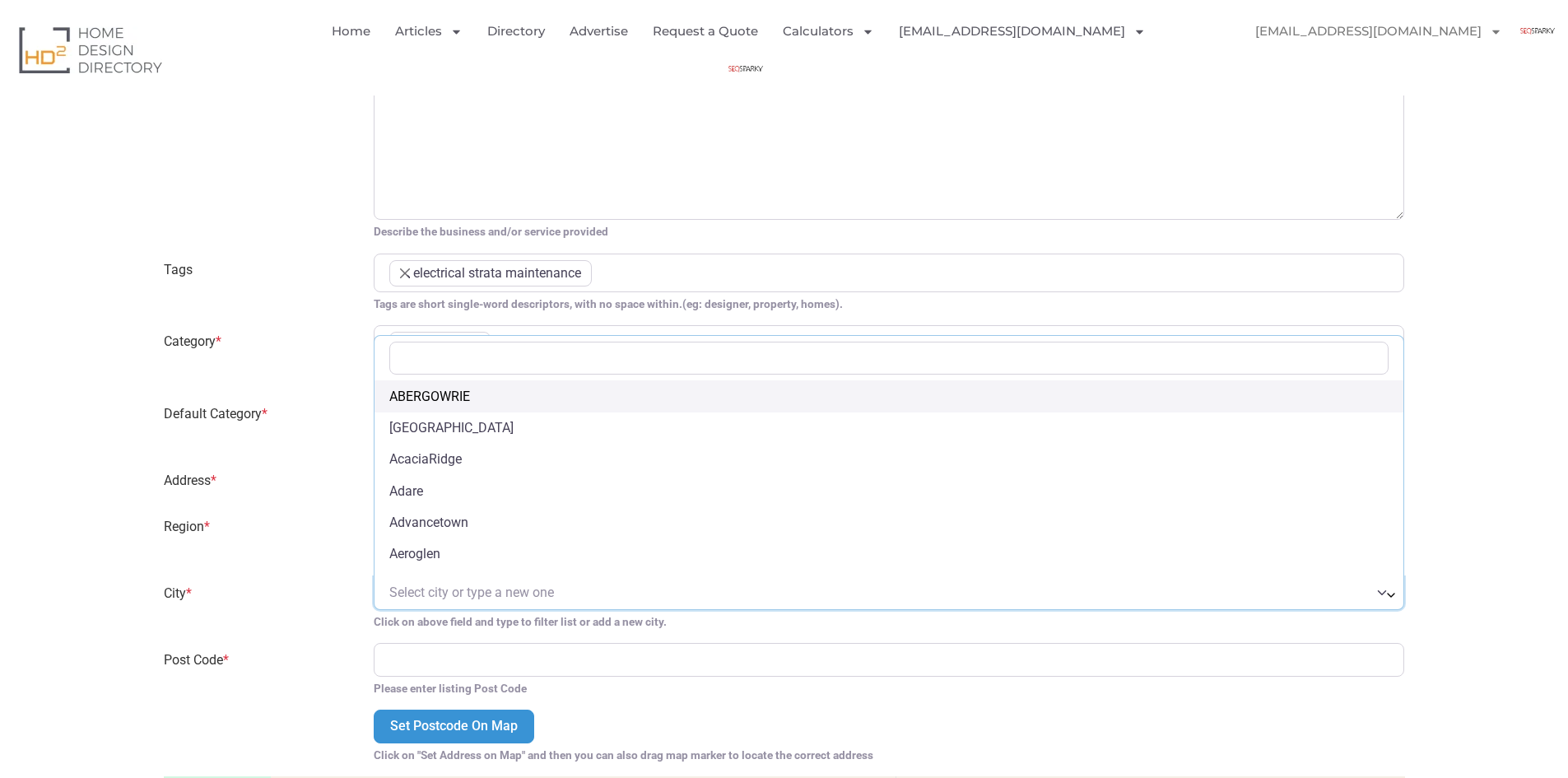
click at [652, 597] on span "Select city or type a new one" at bounding box center [880, 593] width 981 height 20
paste input "Brisbane"
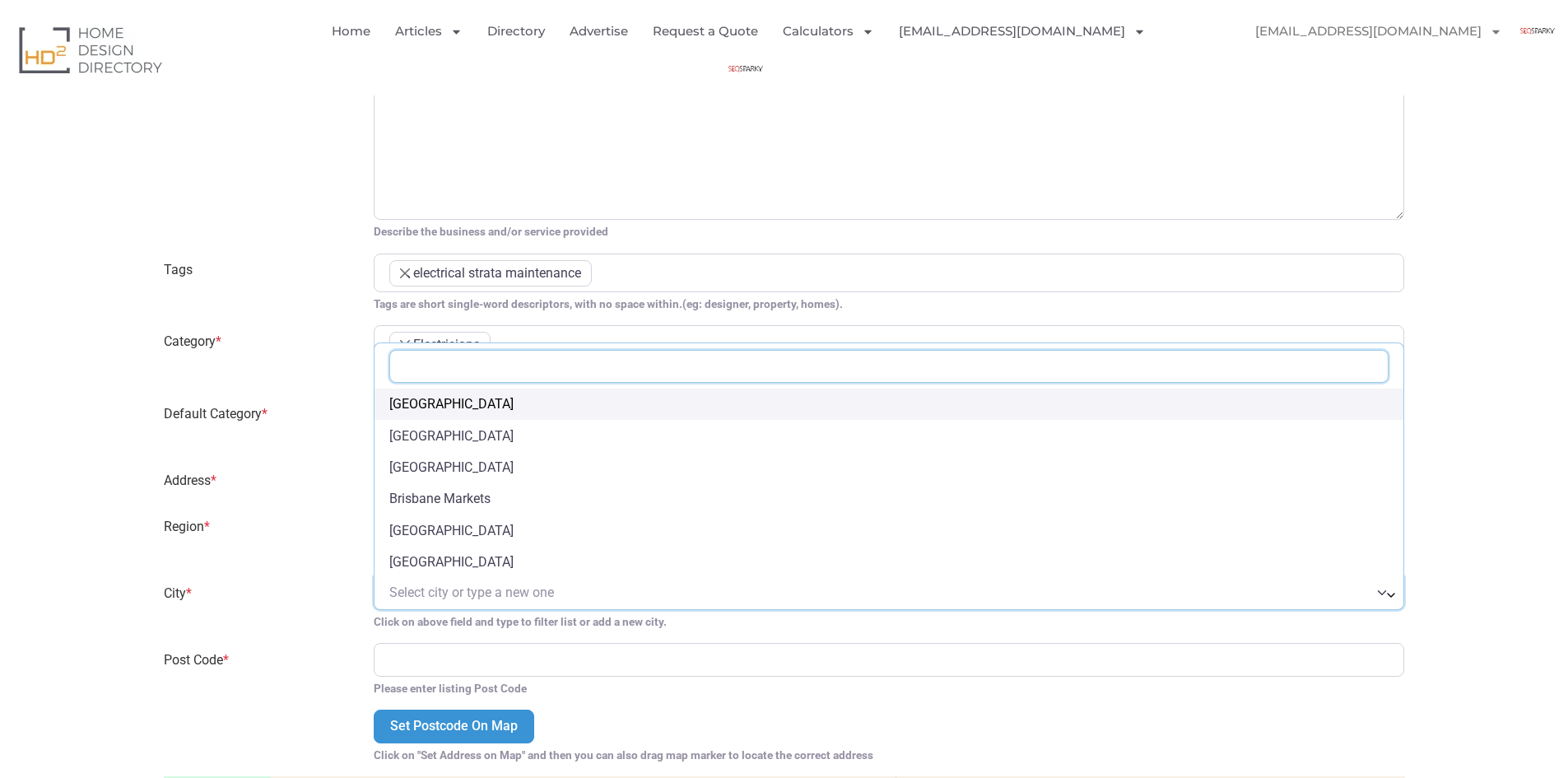
type input "Brisbane"
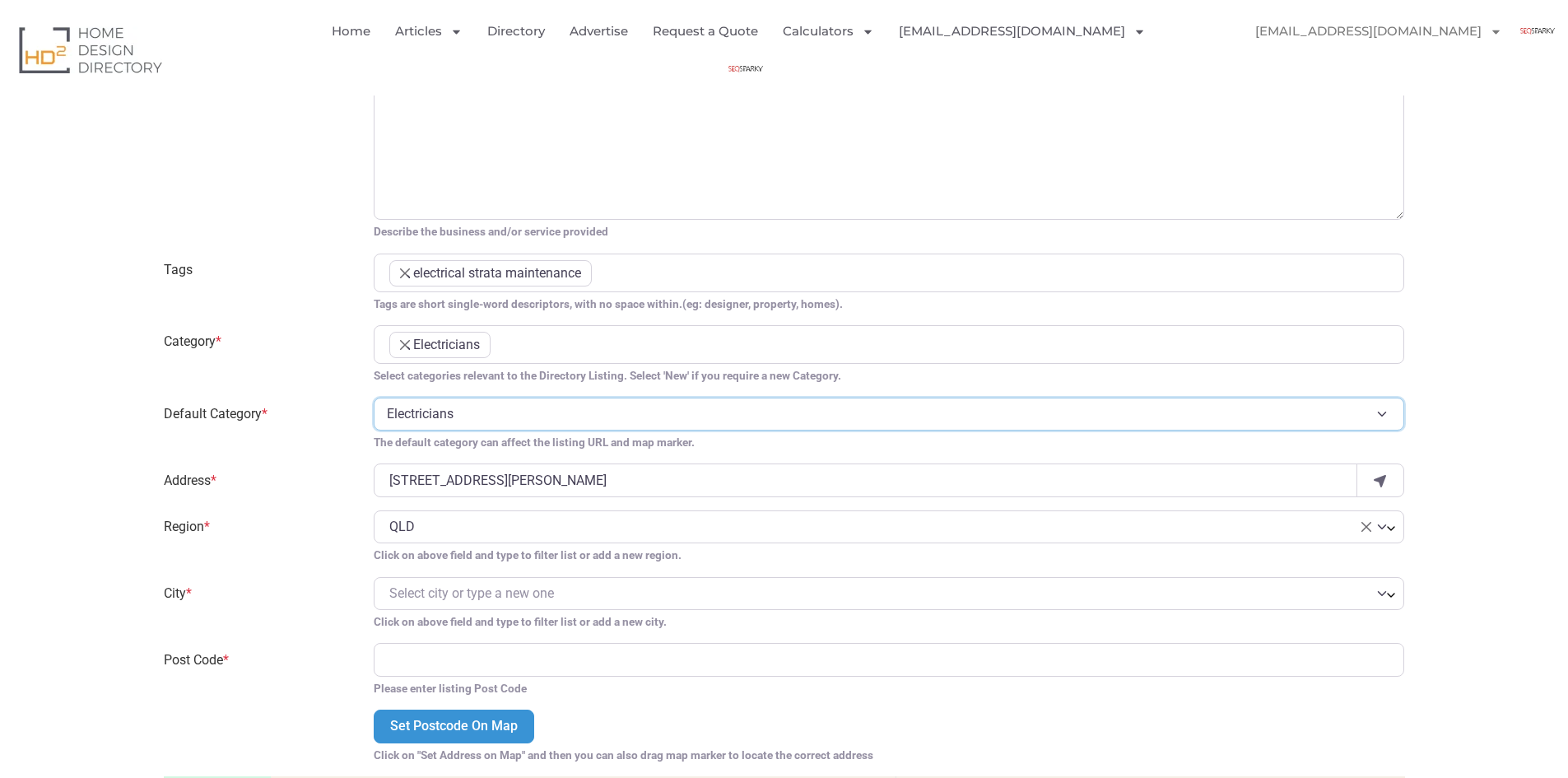
click at [445, 411] on select "Electricians" at bounding box center [890, 414] width 1032 height 33
click at [374, 399] on select "Electricians" at bounding box center [890, 414] width 1032 height 33
click at [475, 595] on span "Select city or type a new one" at bounding box center [472, 593] width 165 height 16
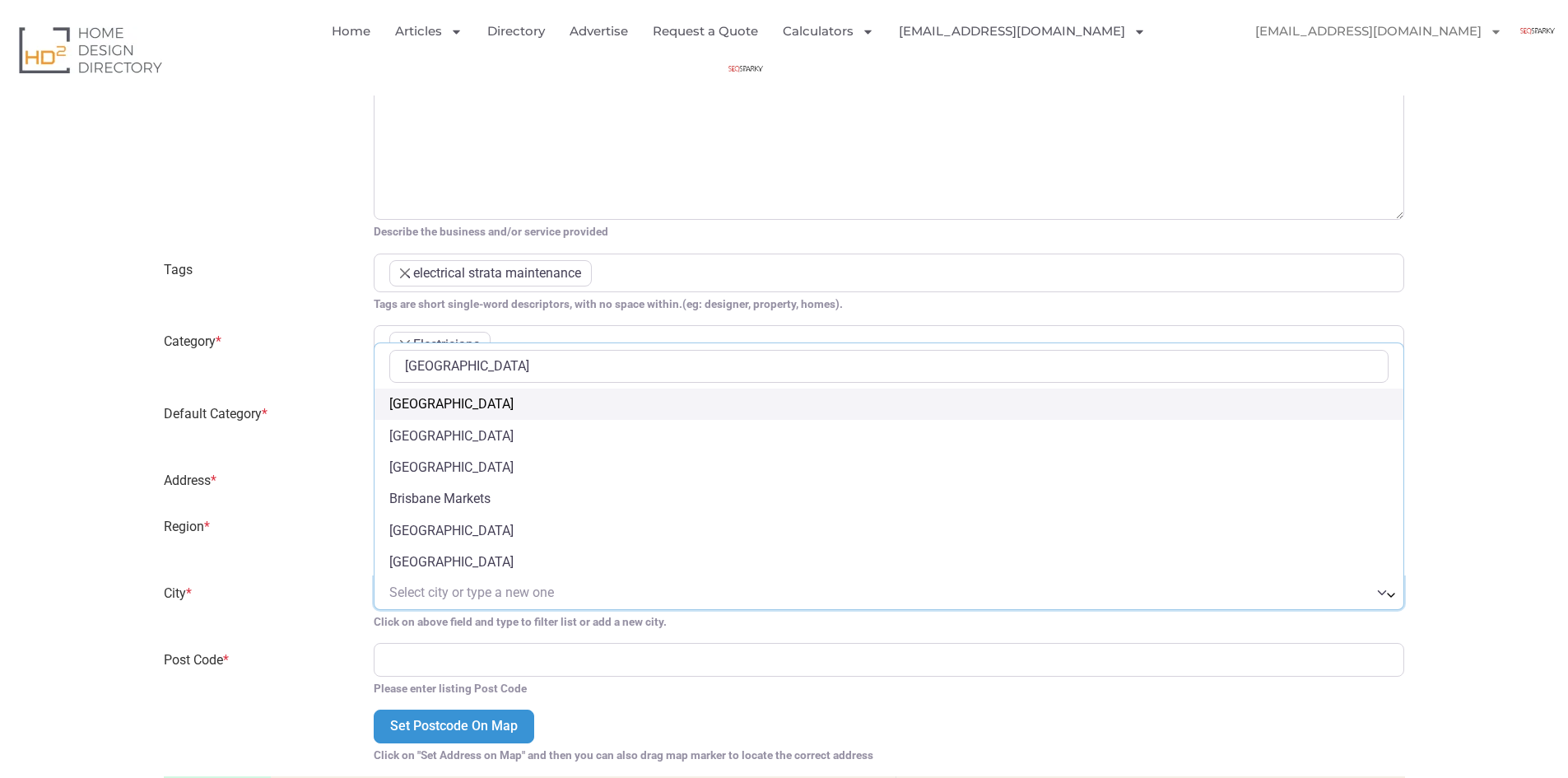
type input "Brisbane"
select select "Brisbane"
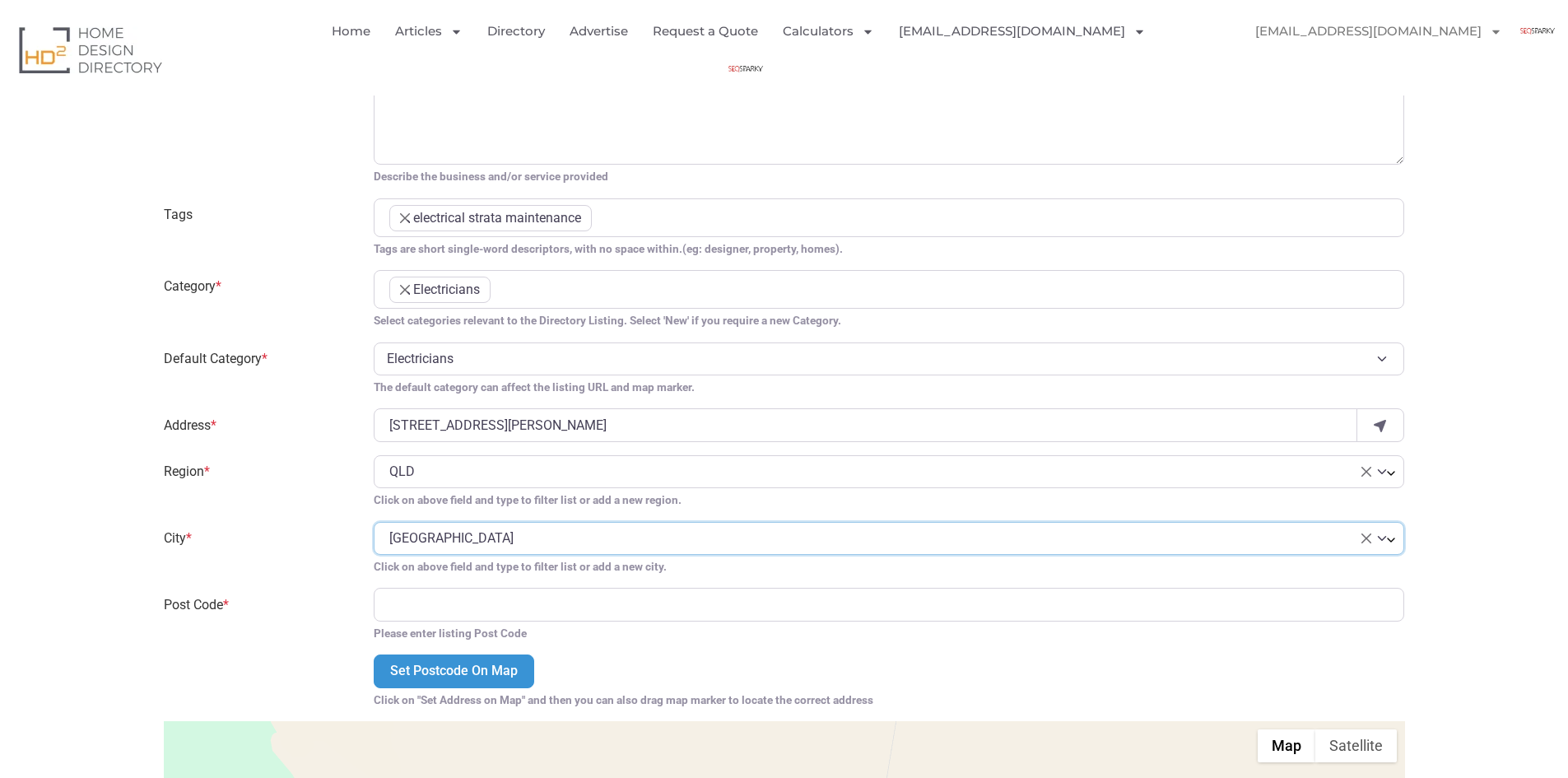
scroll to position [988, 0]
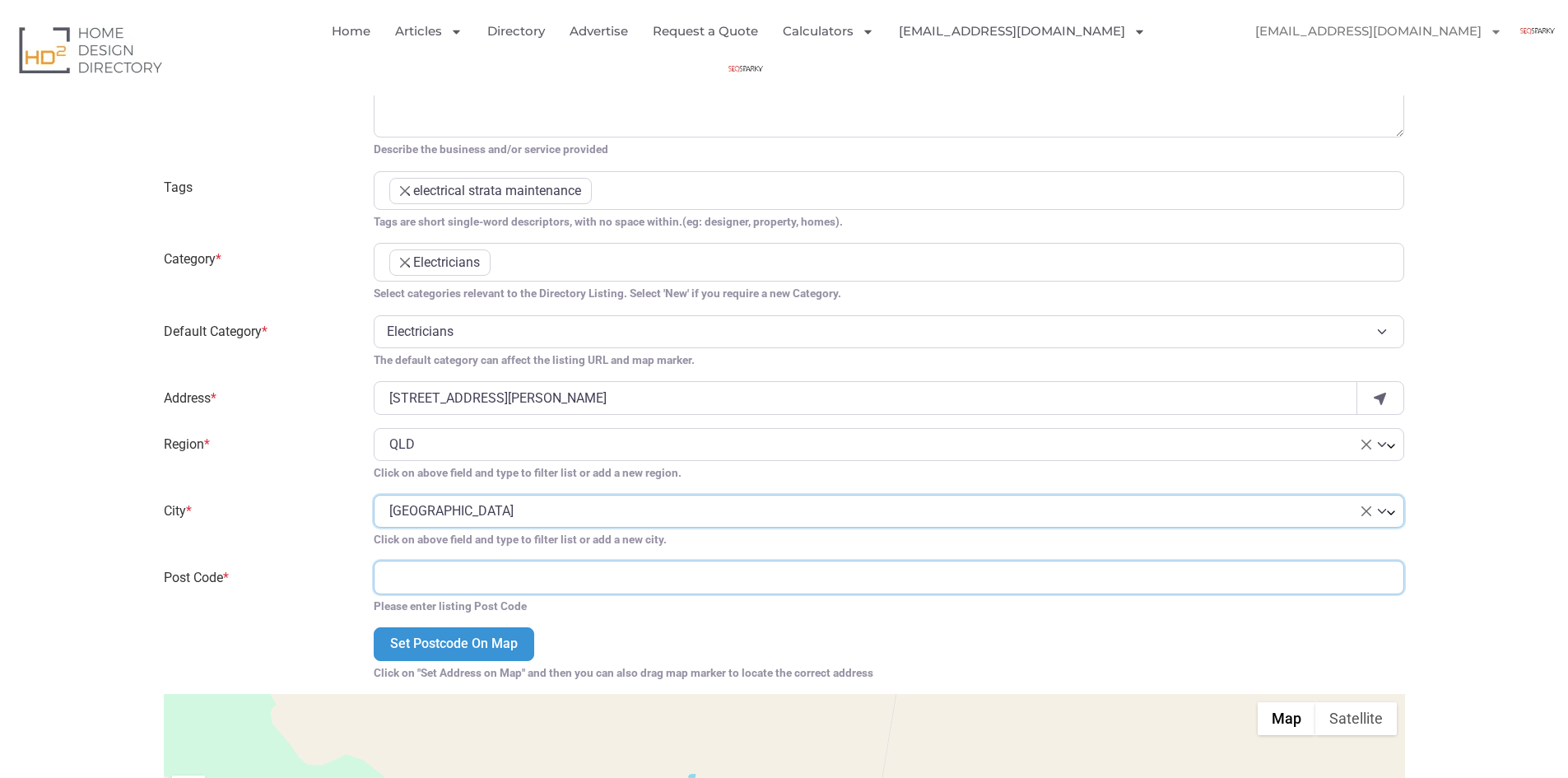
click at [415, 575] on input "Post Code *" at bounding box center [890, 577] width 1032 height 33
paste input "4122"
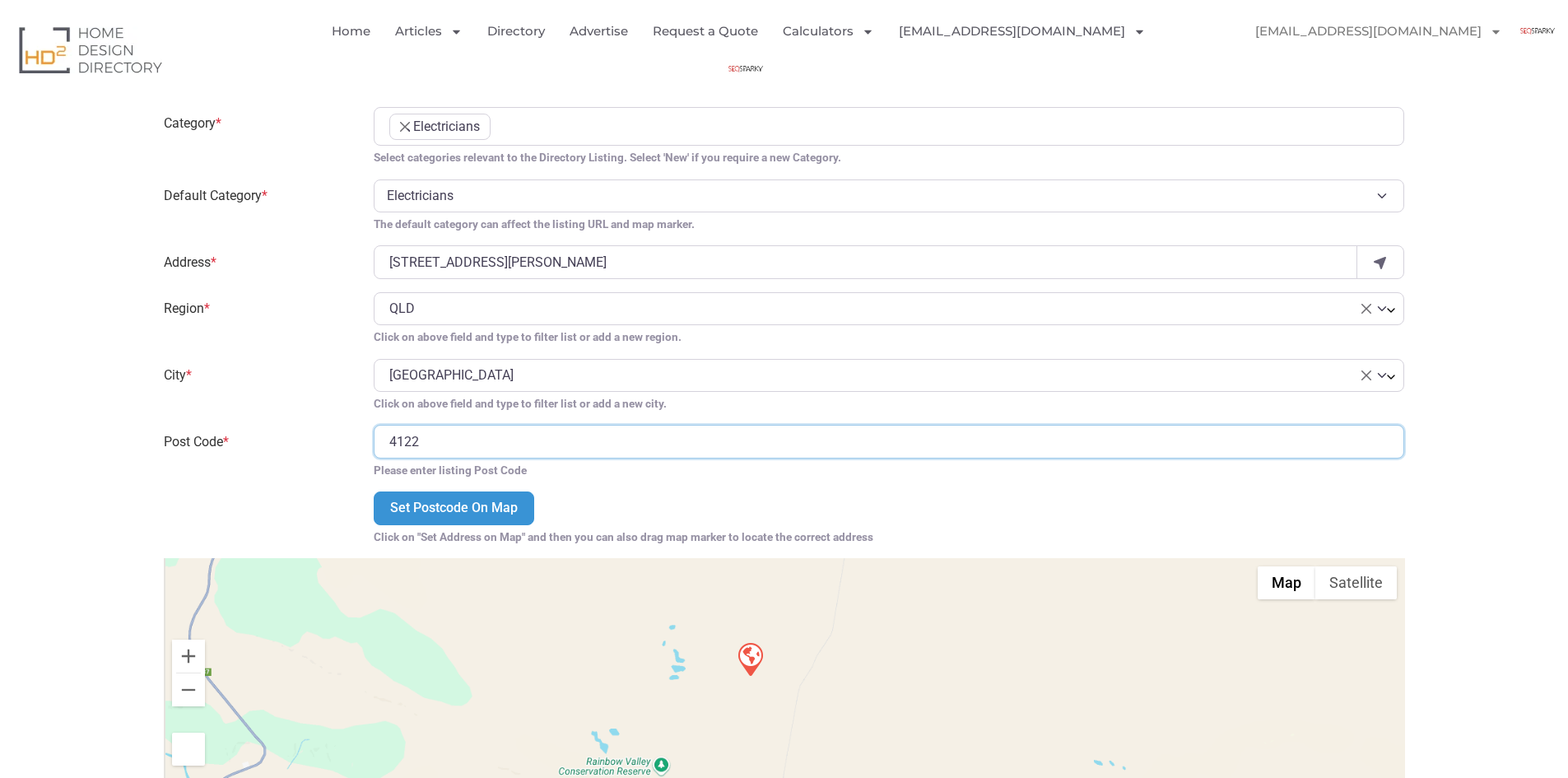
scroll to position [1153, 0]
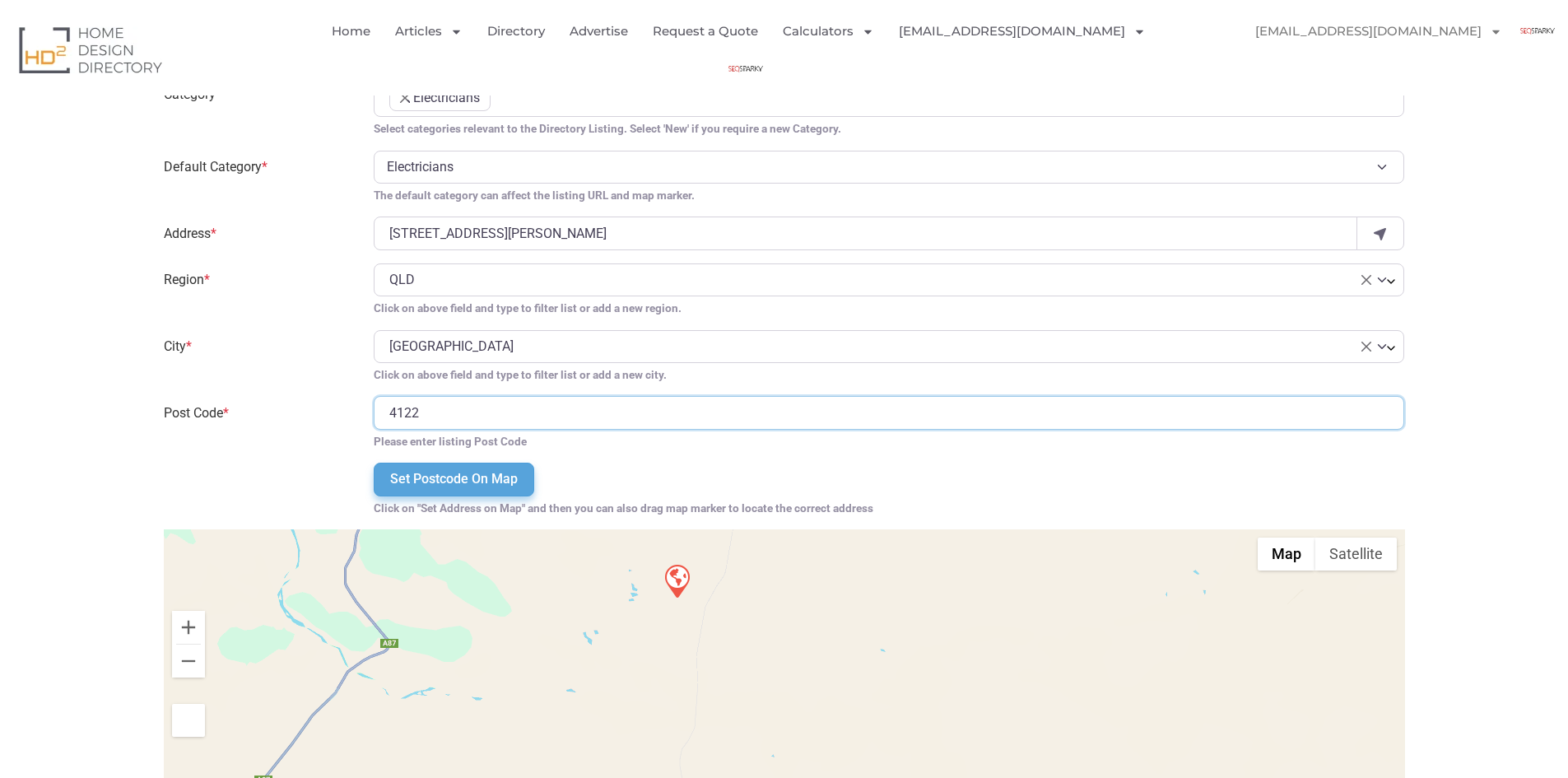
type input "4122"
click at [482, 488] on input "Set Postcode On Map" at bounding box center [454, 479] width 160 height 33
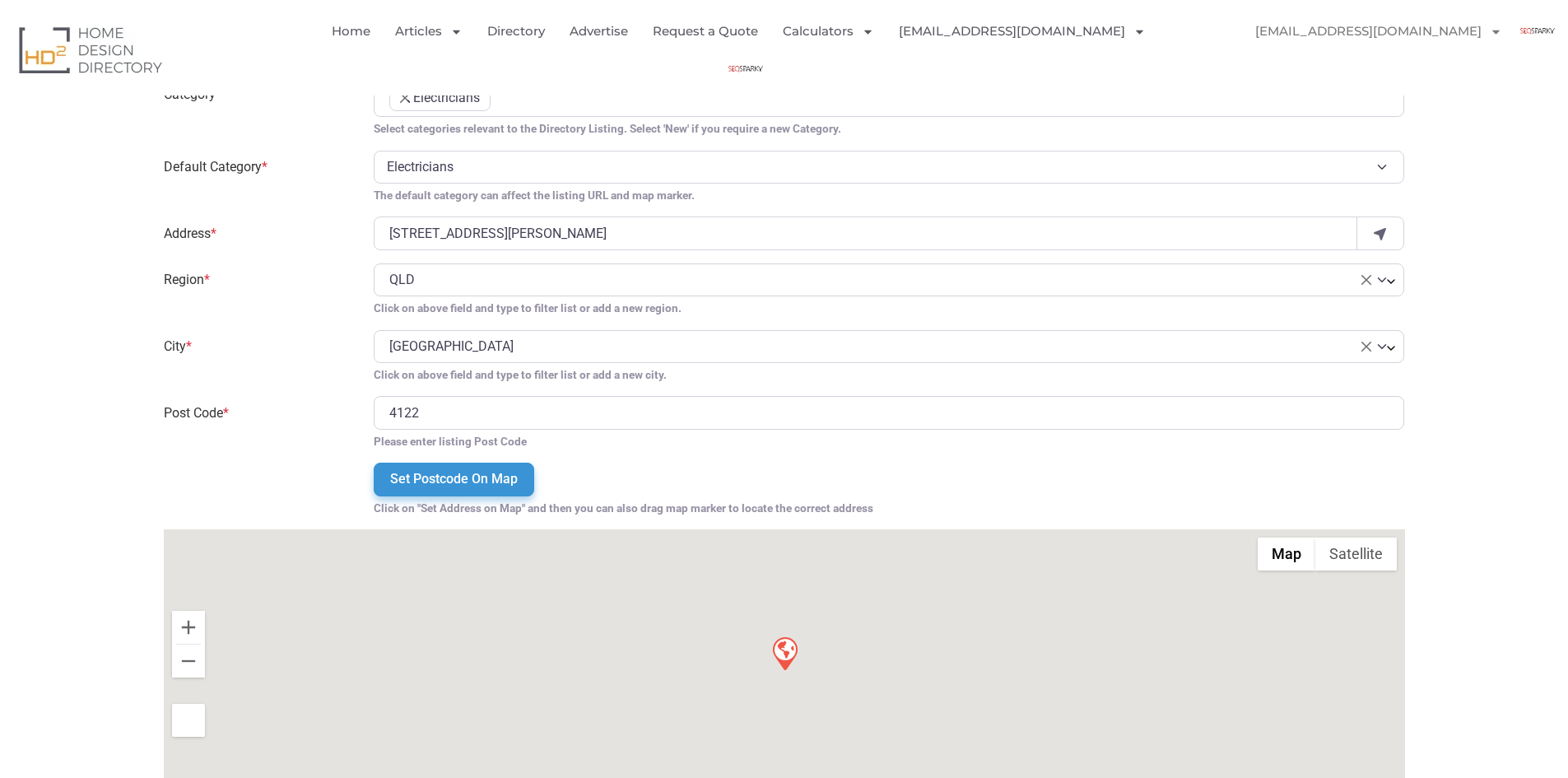
type input "stop 62"
select select "Queensland"
select select "Mount Gravatt East"
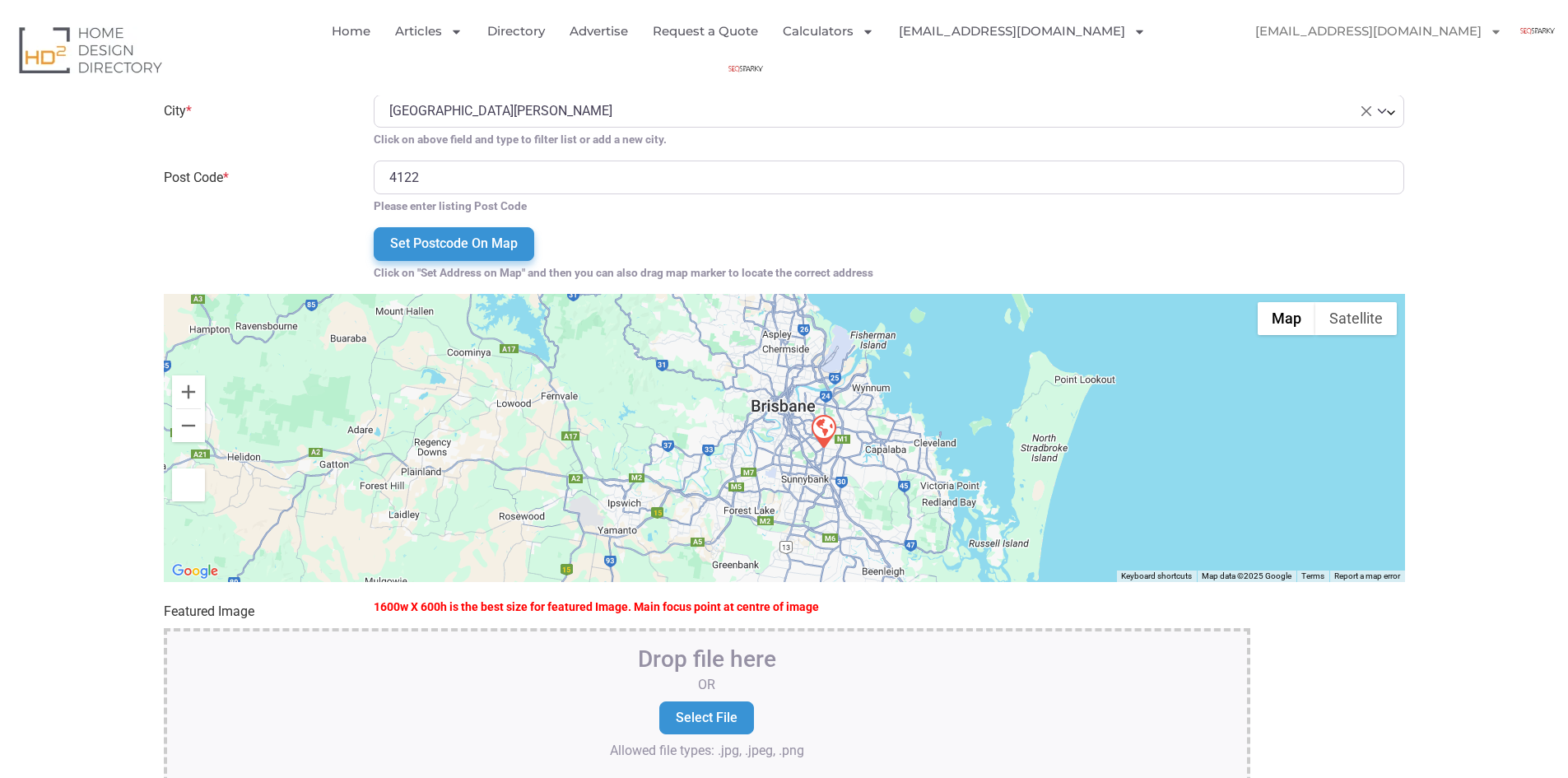
scroll to position [1564, 0]
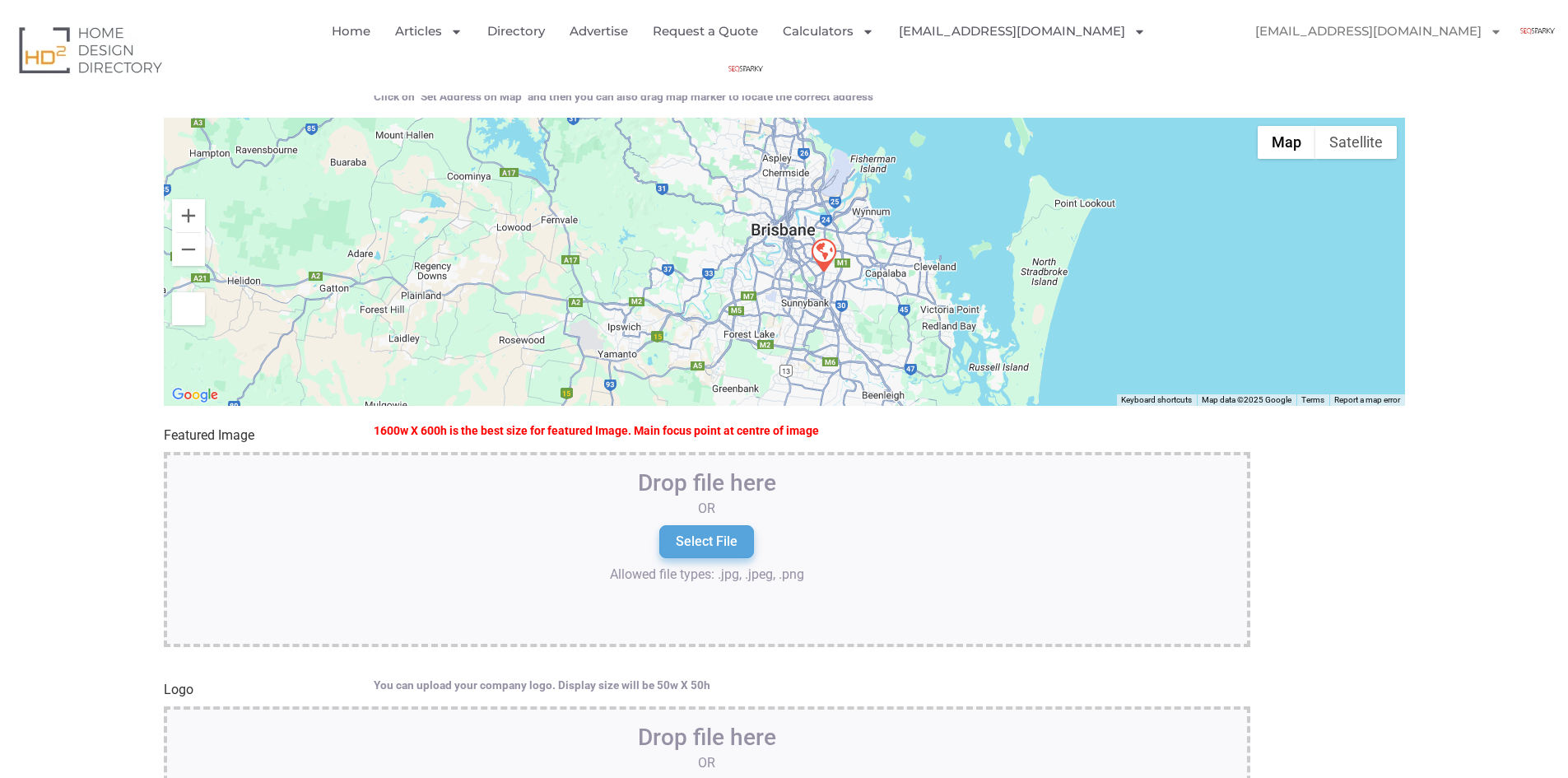
click at [700, 531] on input "Select File" at bounding box center [707, 542] width 94 height 33
type input "C:\fakepath\logo 400.jpg"
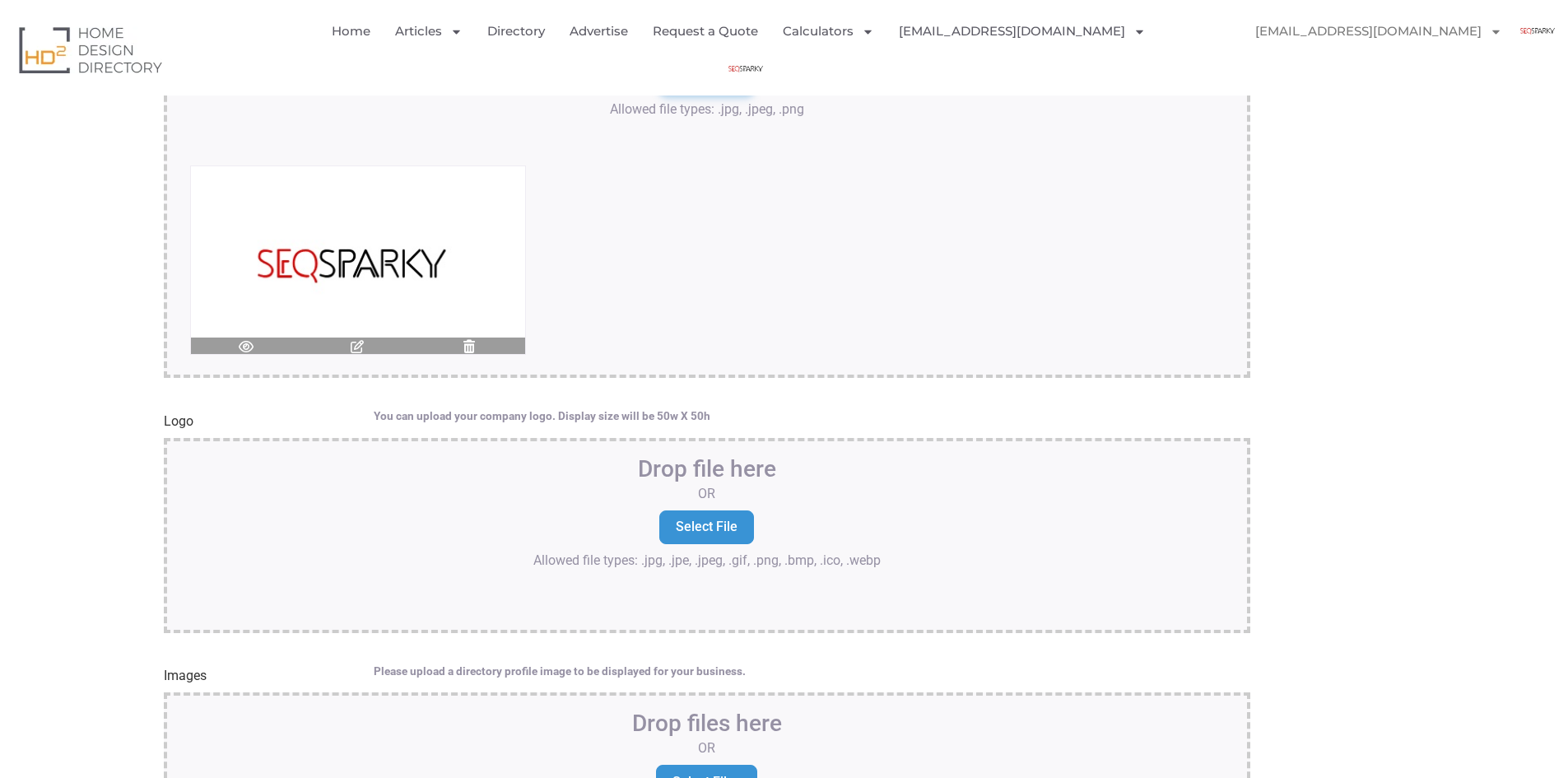
scroll to position [2058, 0]
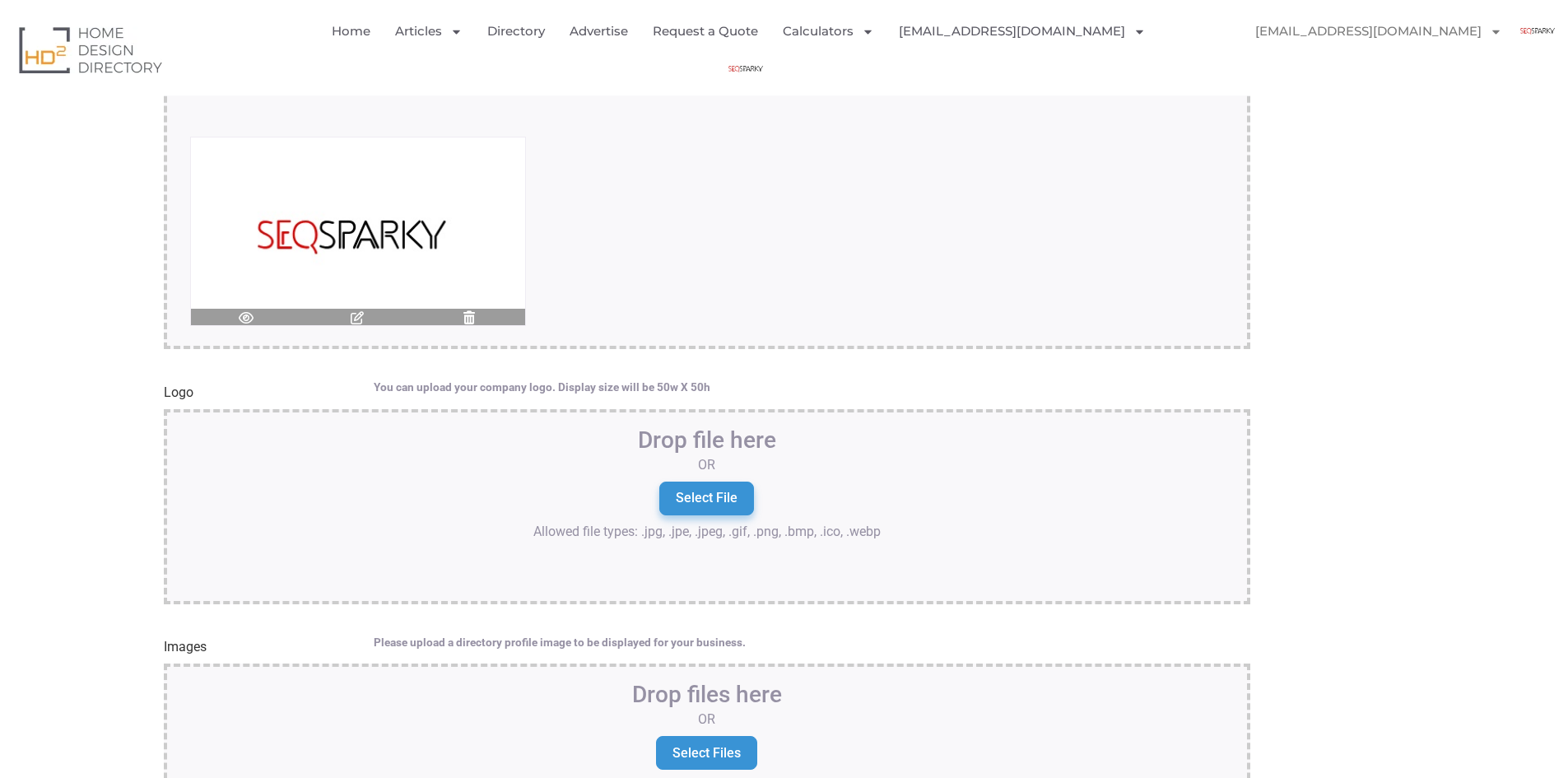
drag, startPoint x: 726, startPoint y: 499, endPoint x: 878, endPoint y: 383, distance: 191.2
click at [855, 400] on div "Logo You can upload your company logo. Display size will be 50w X 50h Drop file…" at bounding box center [784, 496] width 1261 height 241
click at [726, 506] on input "Select File" at bounding box center [707, 498] width 94 height 33
type input "C:\fakepath\logo 400.jpg"
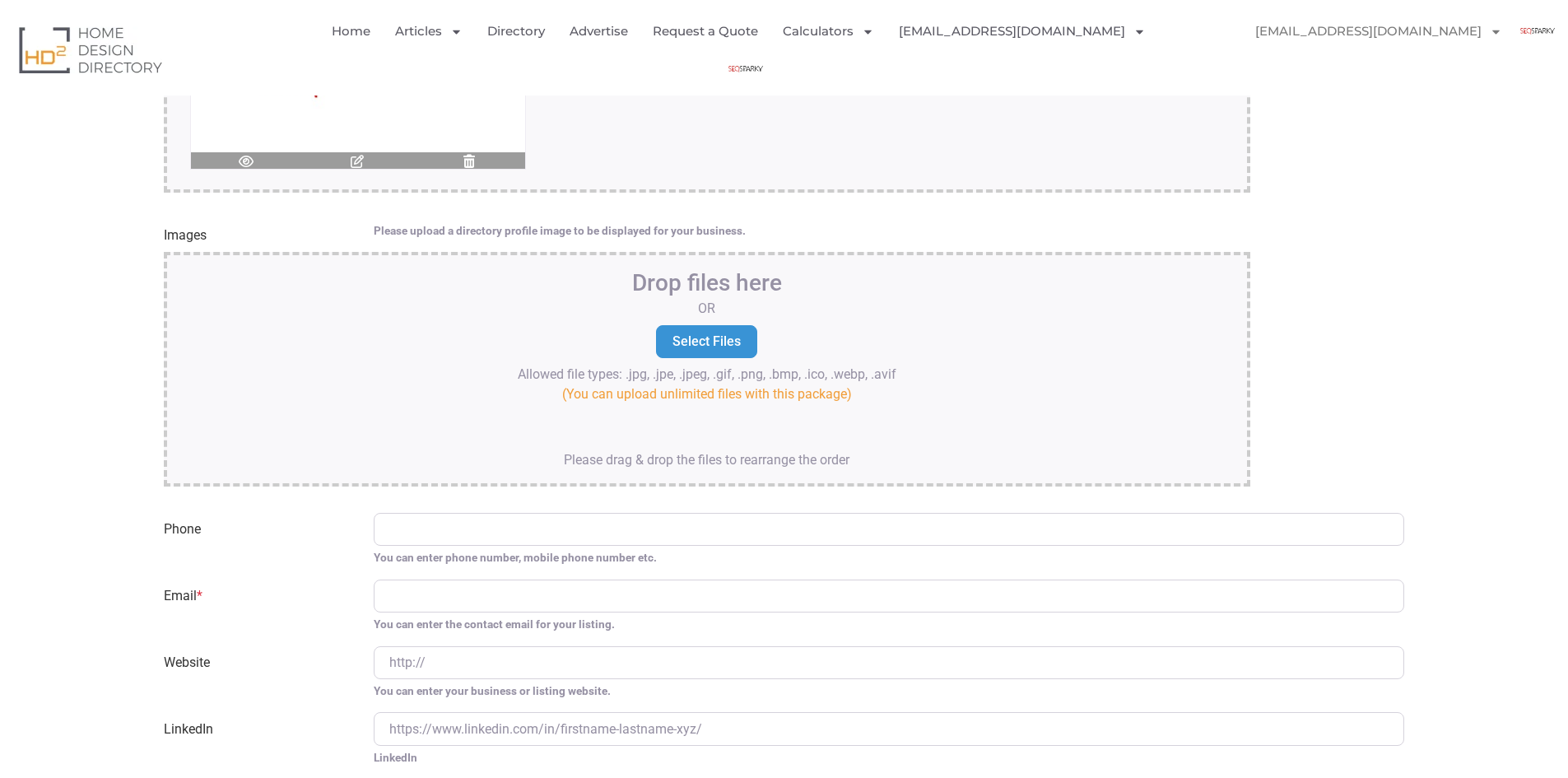
scroll to position [2716, 0]
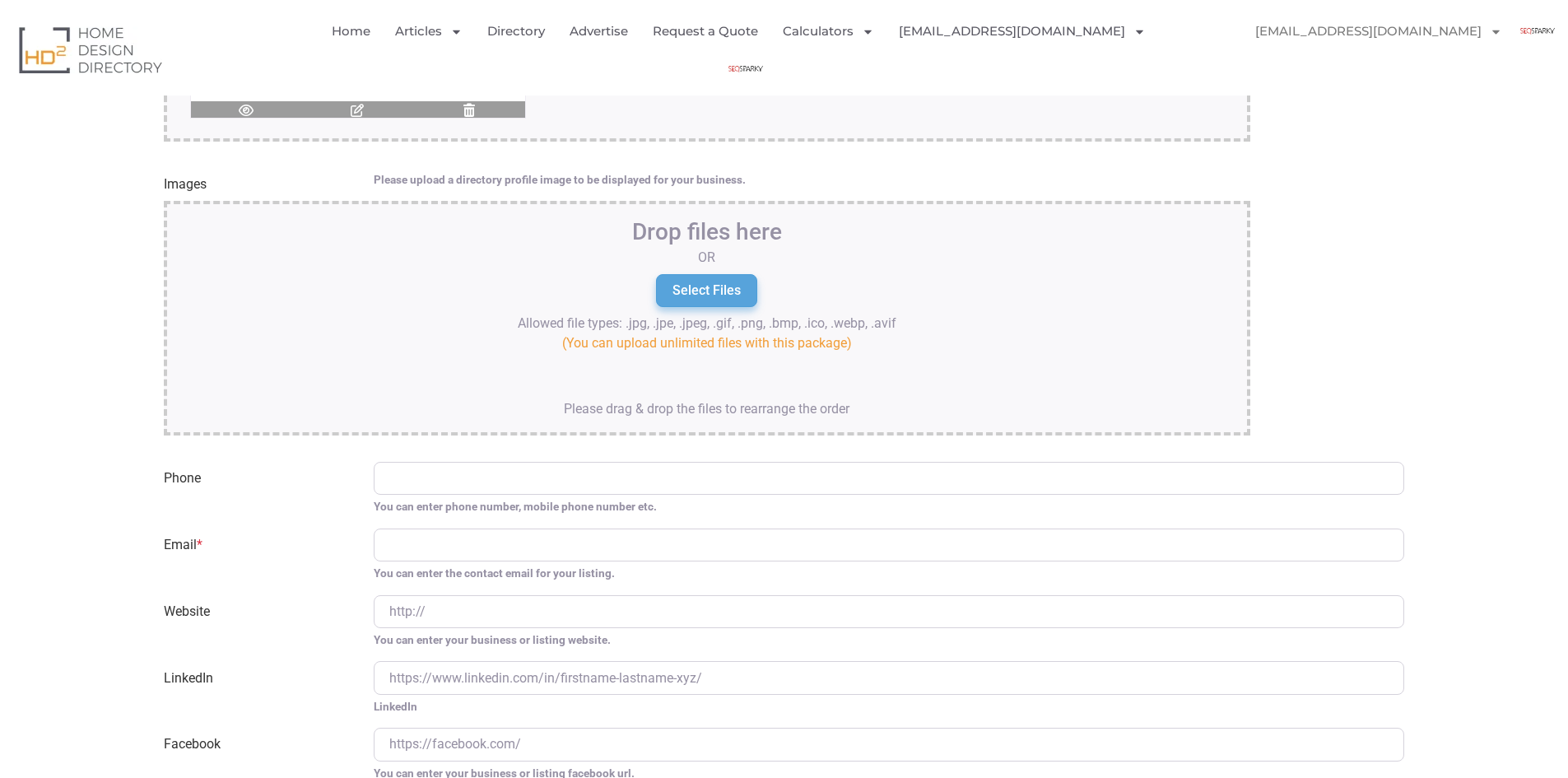
click at [719, 295] on input "Select Files" at bounding box center [707, 290] width 101 height 33
type input "C:\fakepath\logo 400.jpg"
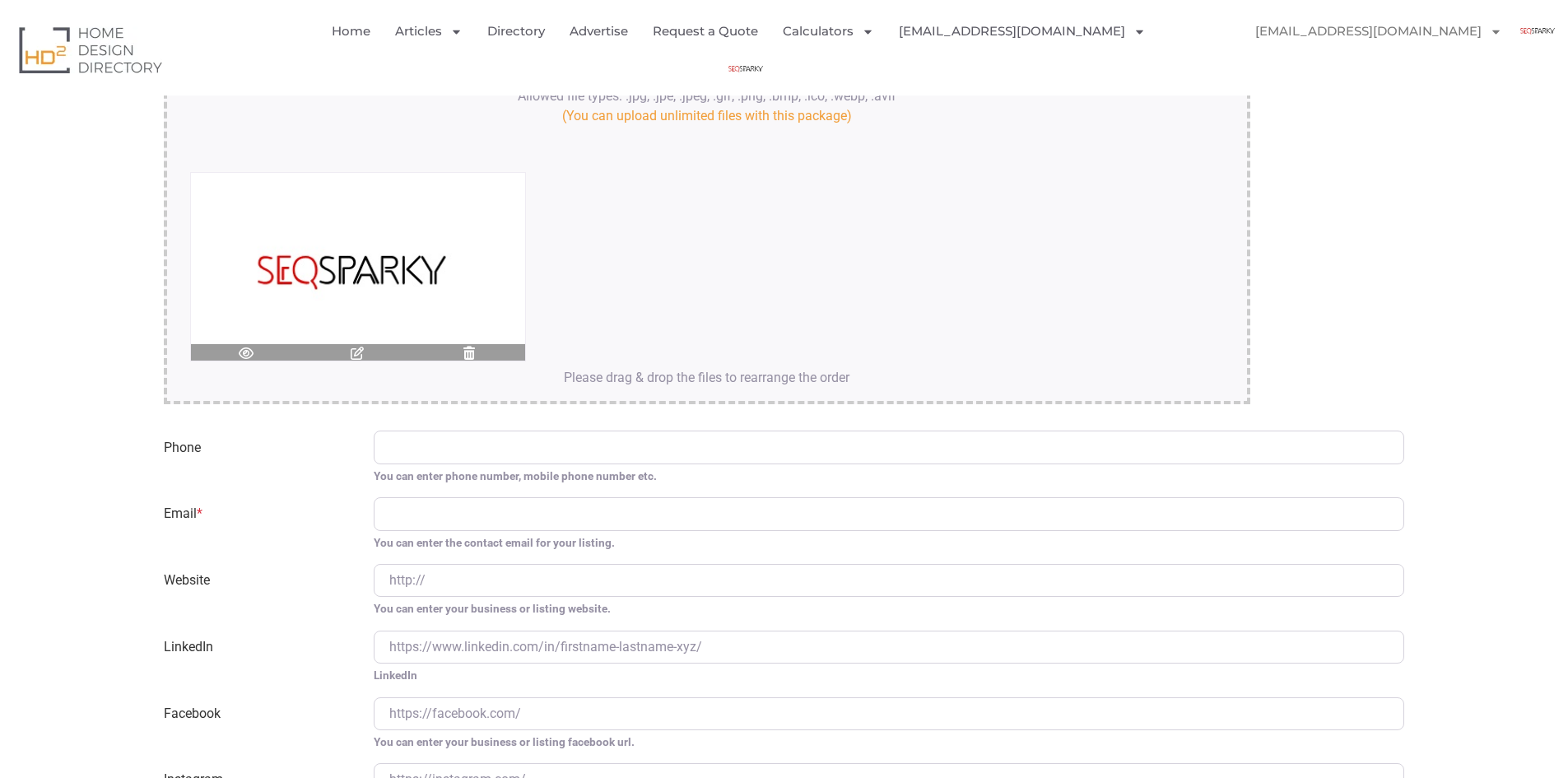
scroll to position [3046, 0]
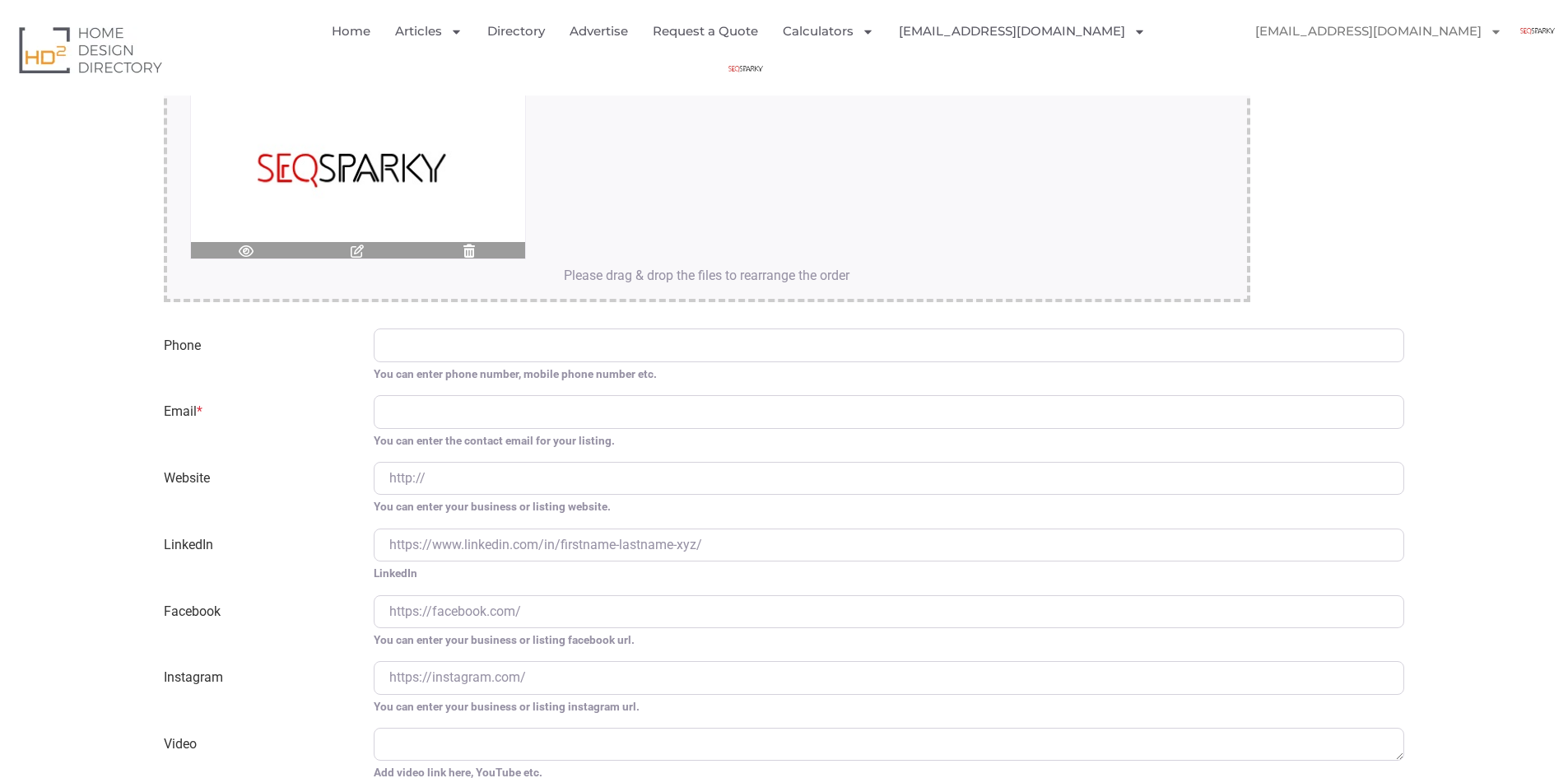
click at [502, 433] on small "You can enter the contact email for your listing." at bounding box center [890, 441] width 1032 height 16
click at [529, 421] on input "Email *" at bounding box center [890, 411] width 1032 height 33
paste input "[EMAIL_ADDRESS][DOMAIN_NAME]"
type input "[EMAIL_ADDRESS][DOMAIN_NAME]"
paste input "https://seqsparky.com.au/"
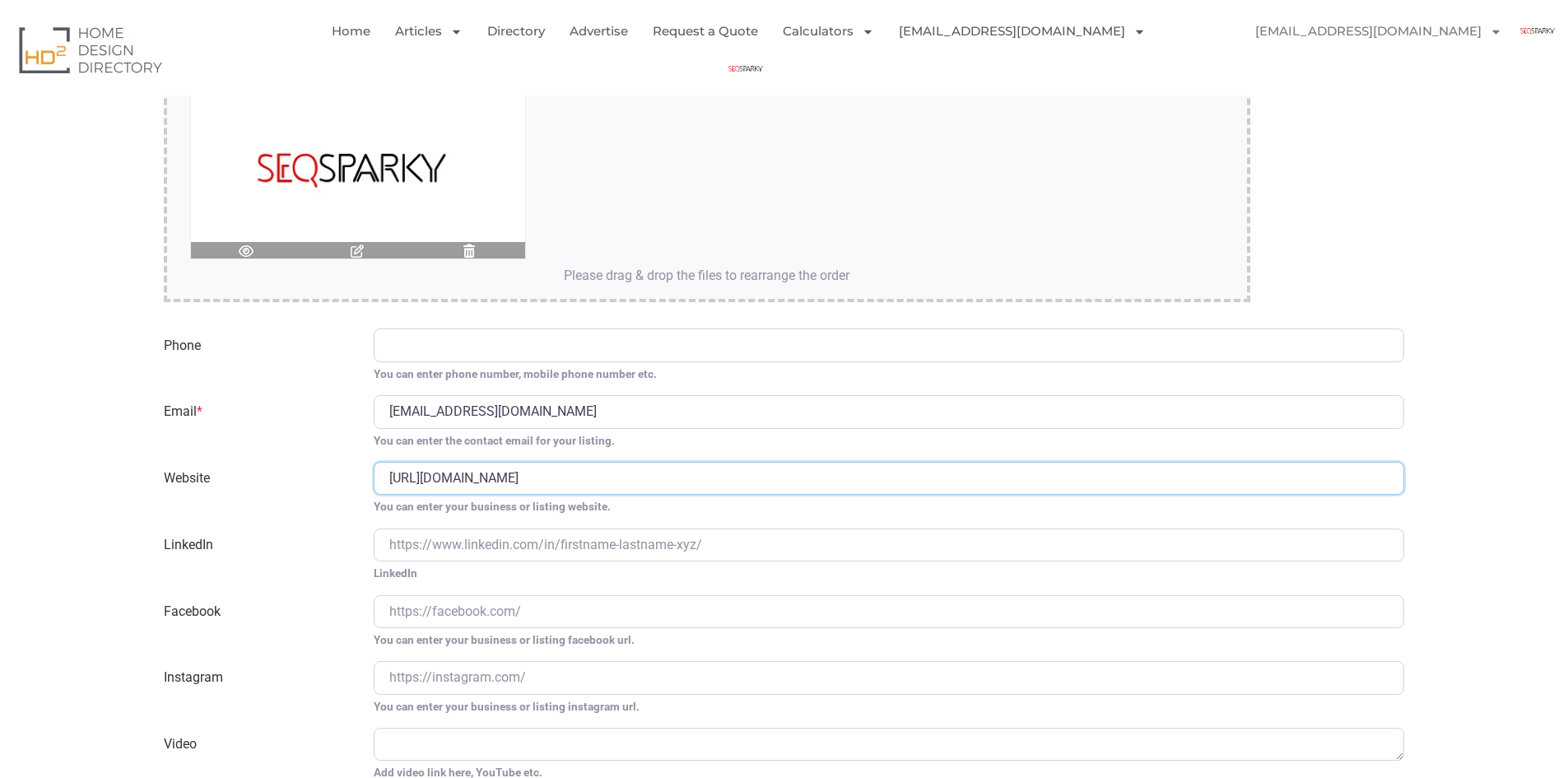
type input "https://seqsparky.com.au/"
paste input "https://www.linkedin.com/in/seqsparky/"
type input "https://www.linkedin.com/in/seqsparky/"
paste input "https://www.facebook.com/seqSparky"
type input "https://www.facebook.com/seqSparky"
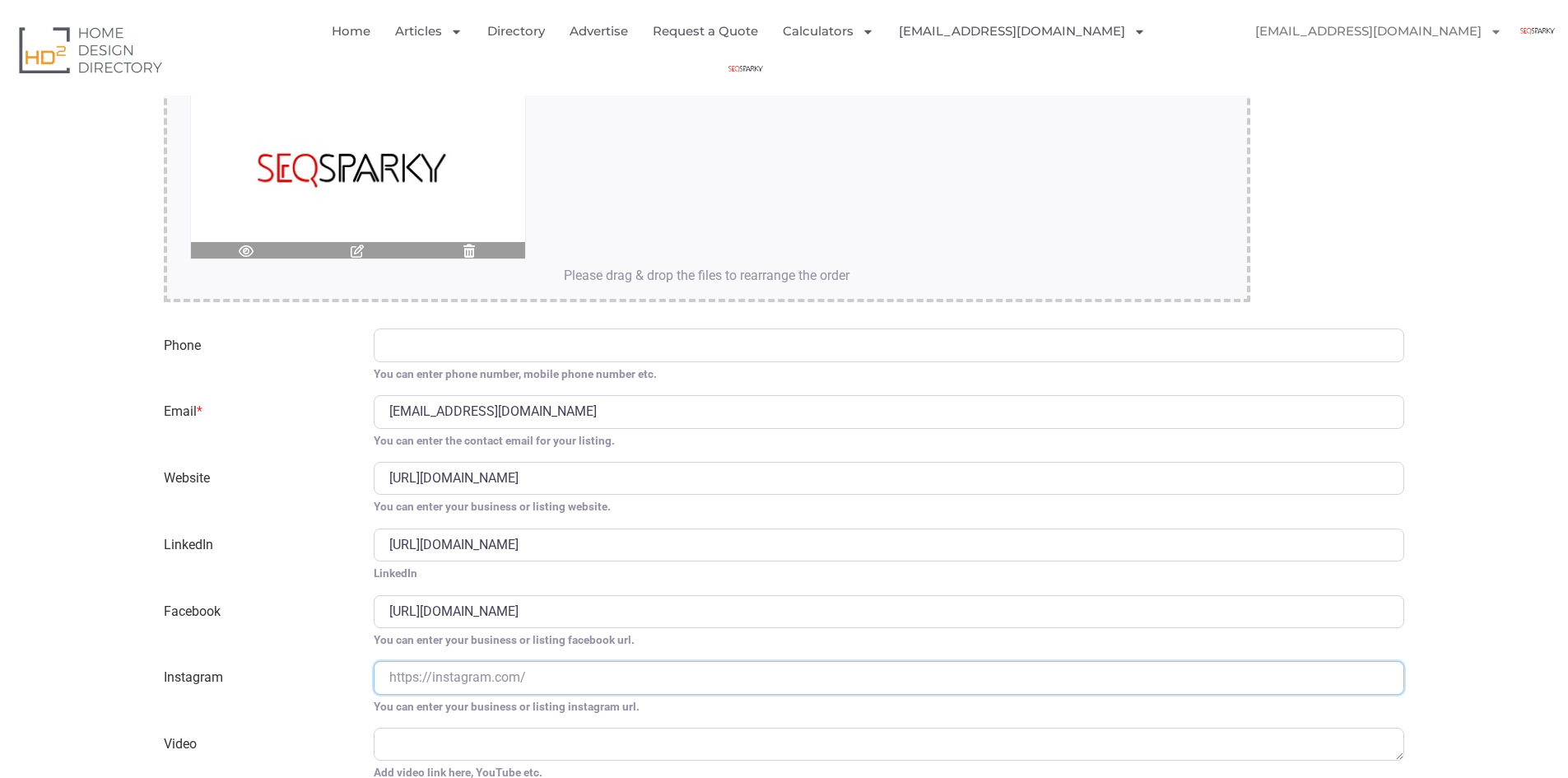
paste input "https://www.instagram.com/seqsparky/"
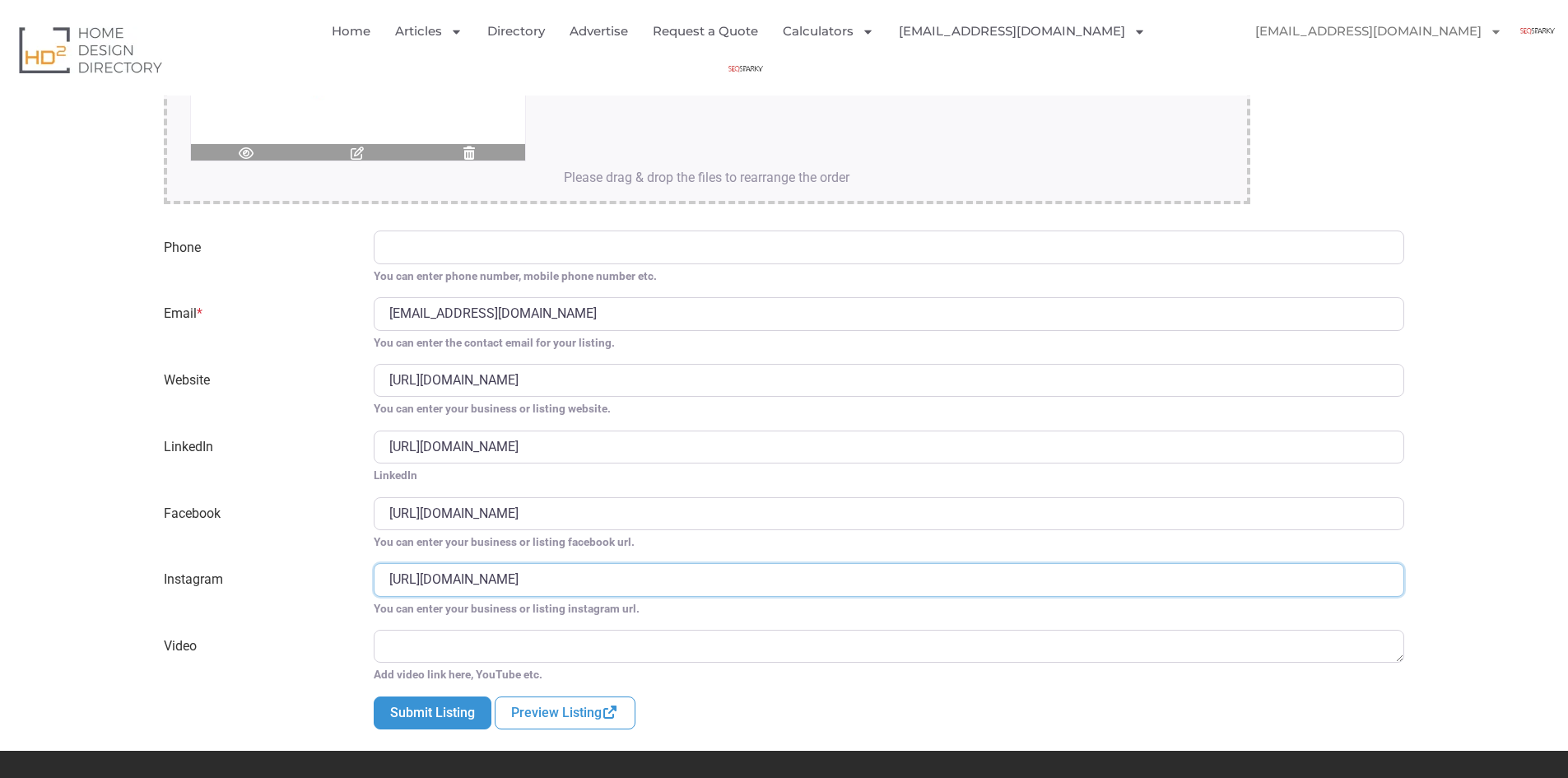
scroll to position [3210, 0]
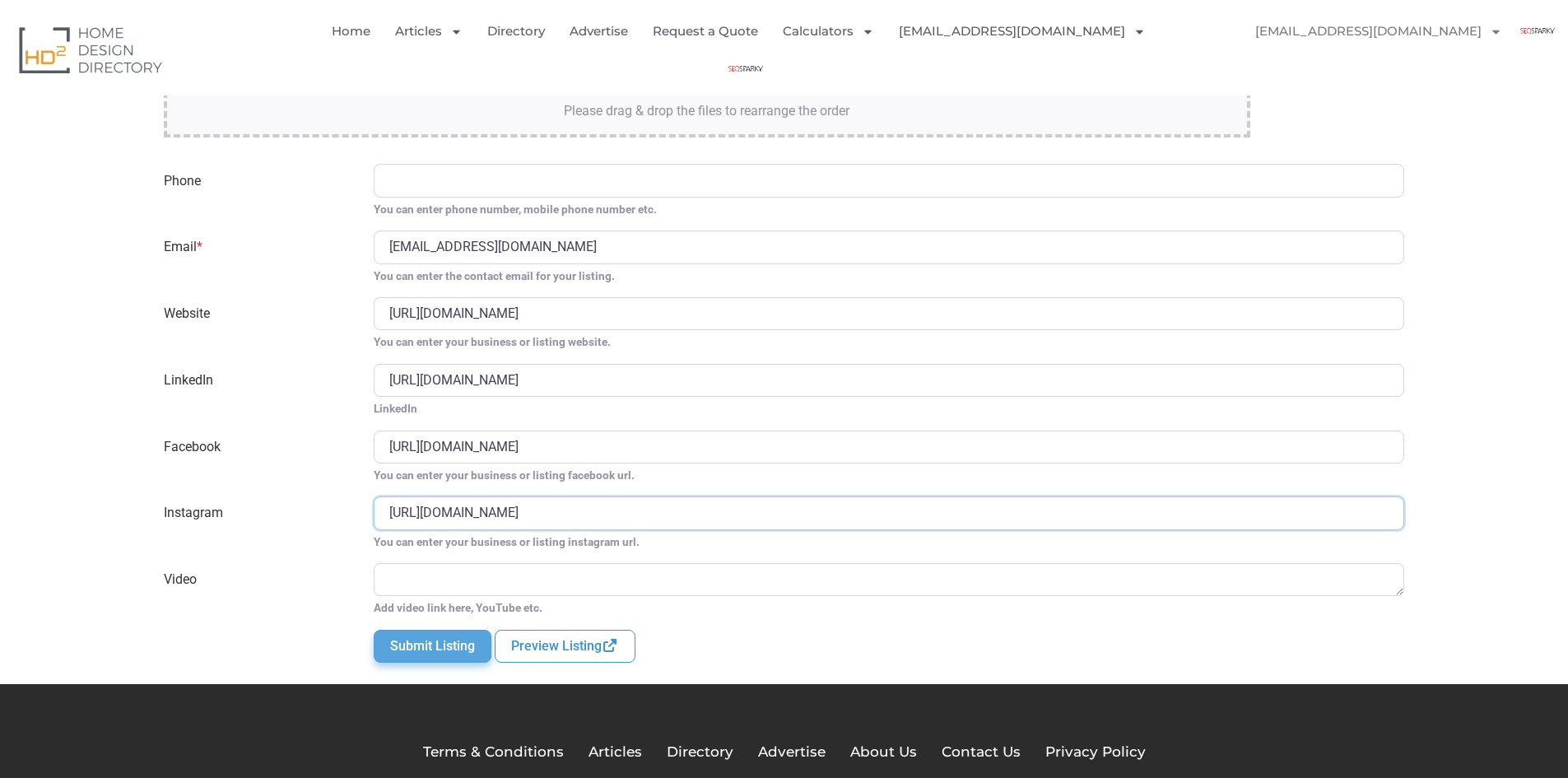
type input "https://www.instagram.com/seqsparky/"
click at [417, 641] on button "Submit Listing" at bounding box center [433, 646] width 117 height 33
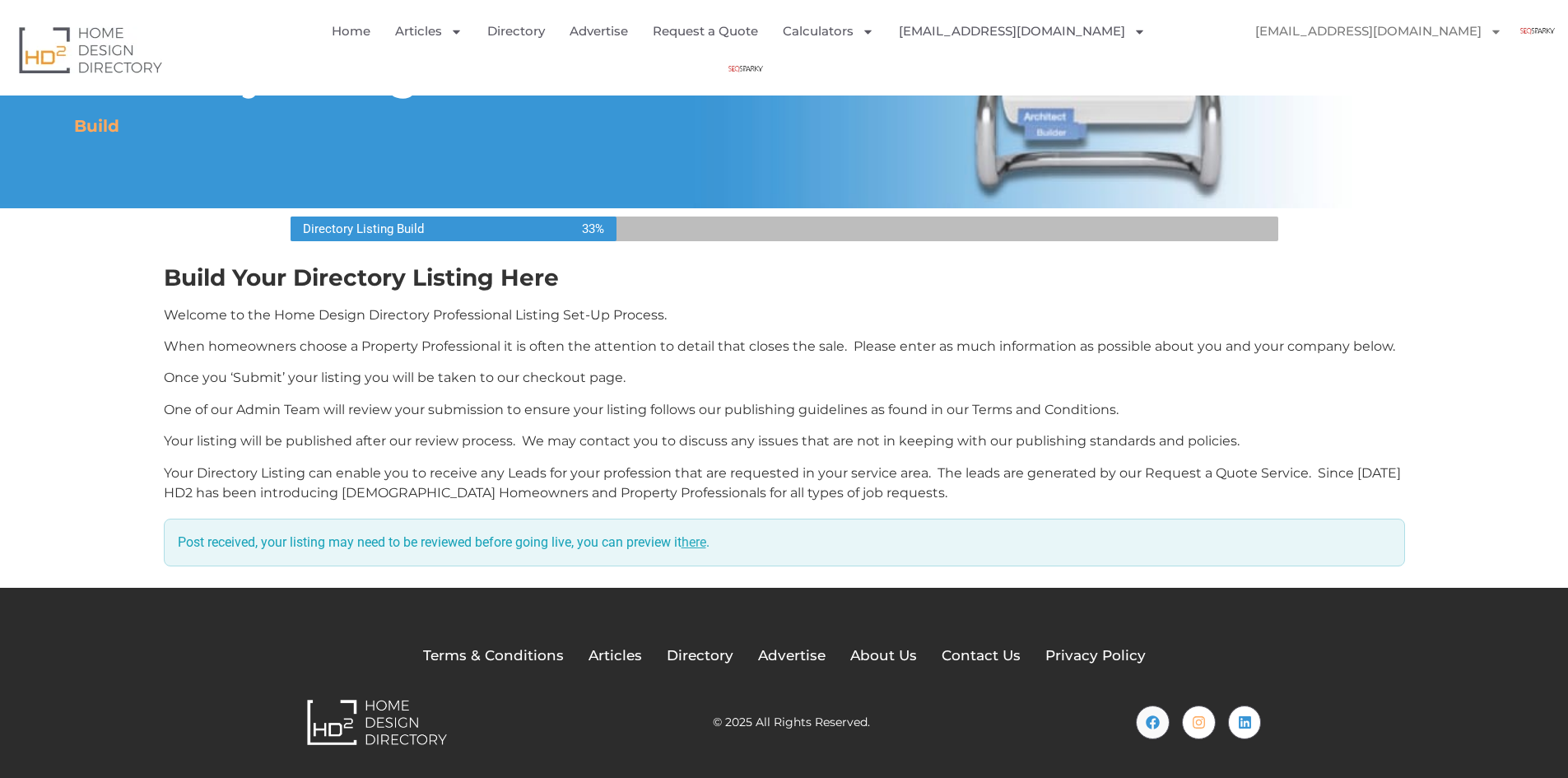
click at [706, 546] on link "here" at bounding box center [694, 542] width 25 height 16
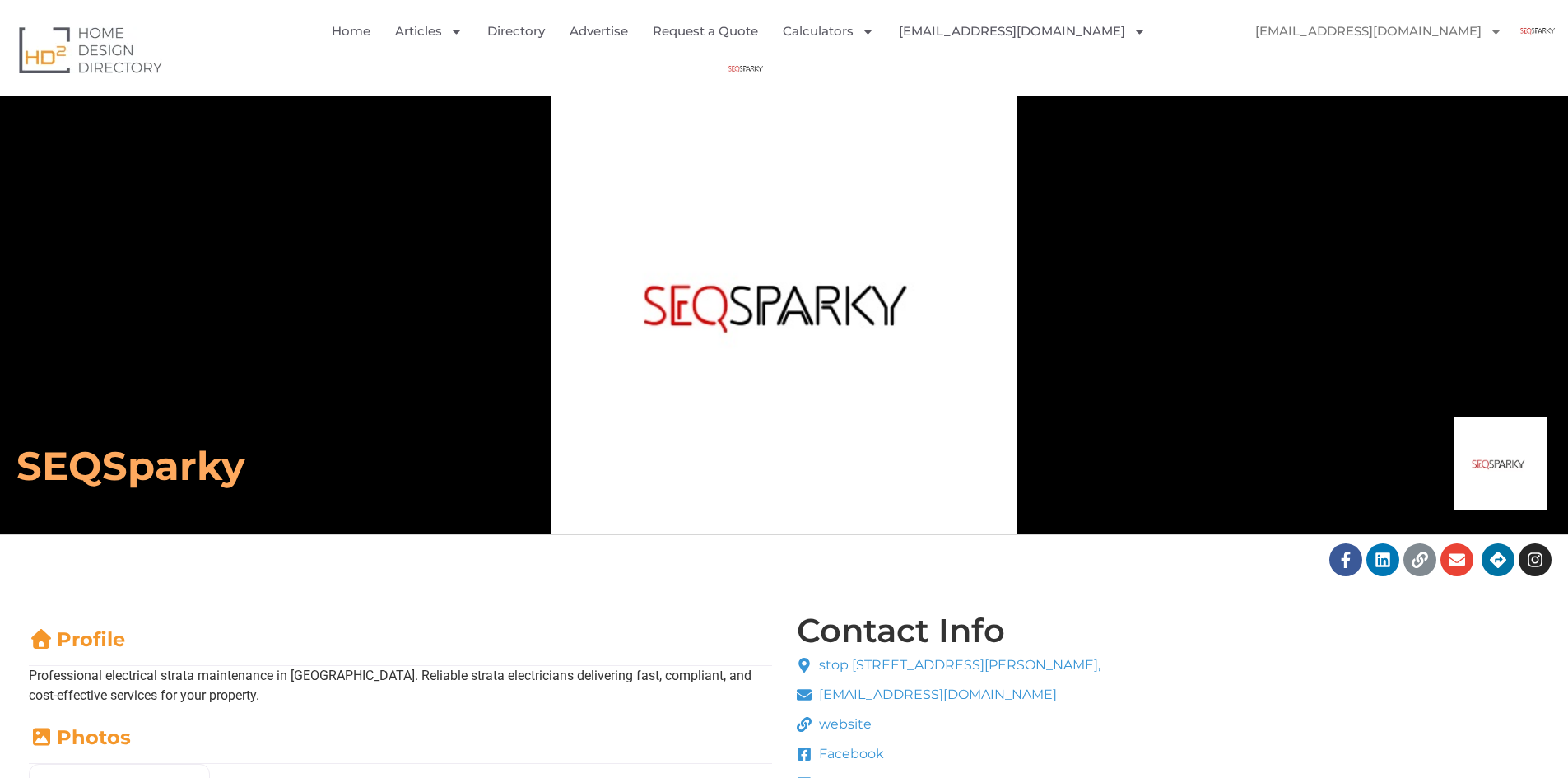
click at [764, 50] on img "Menu" at bounding box center [745, 69] width 37 height 37
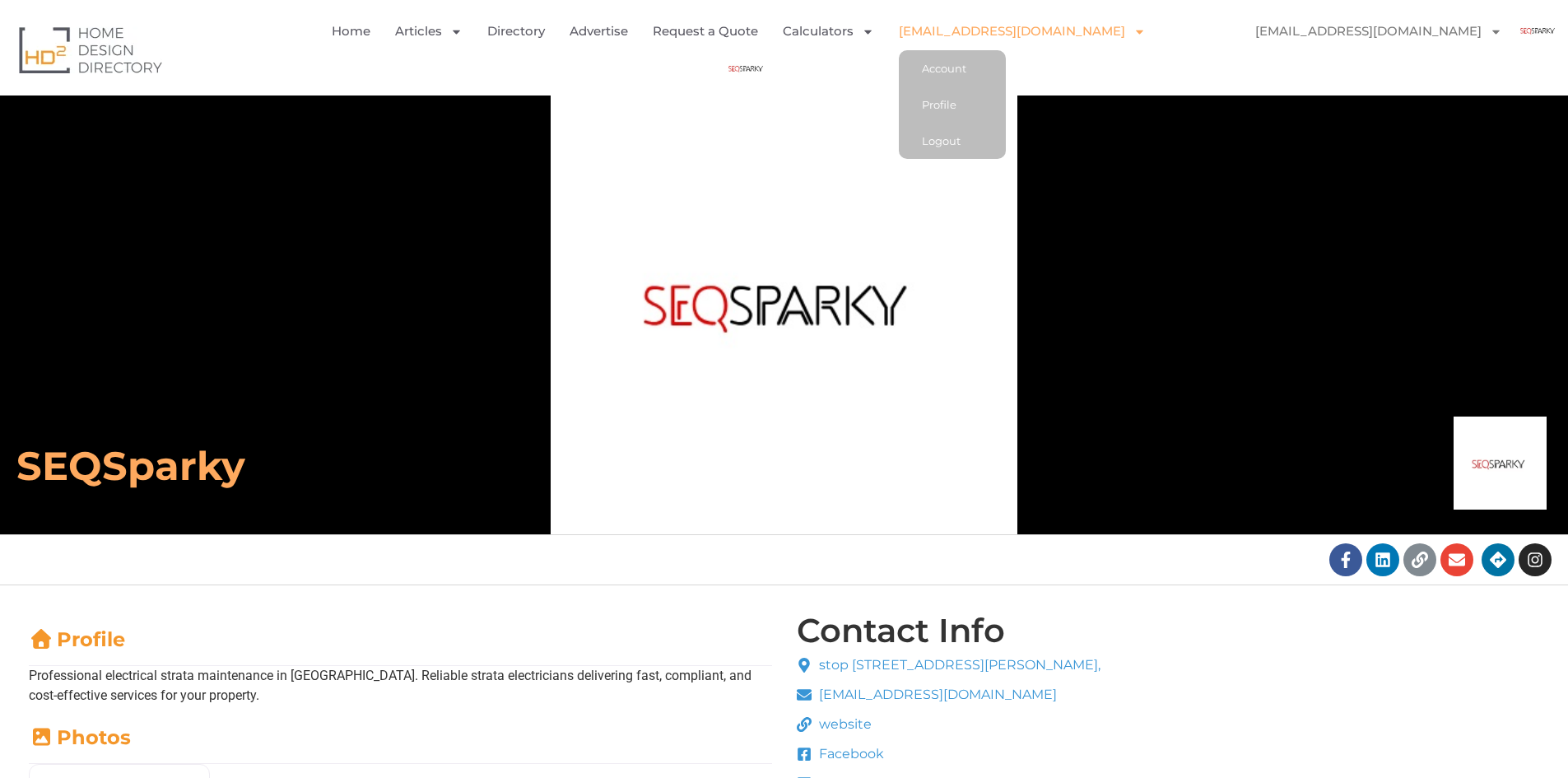
click at [1056, 39] on link "[EMAIL_ADDRESS][DOMAIN_NAME]" at bounding box center [1022, 30] width 247 height 38
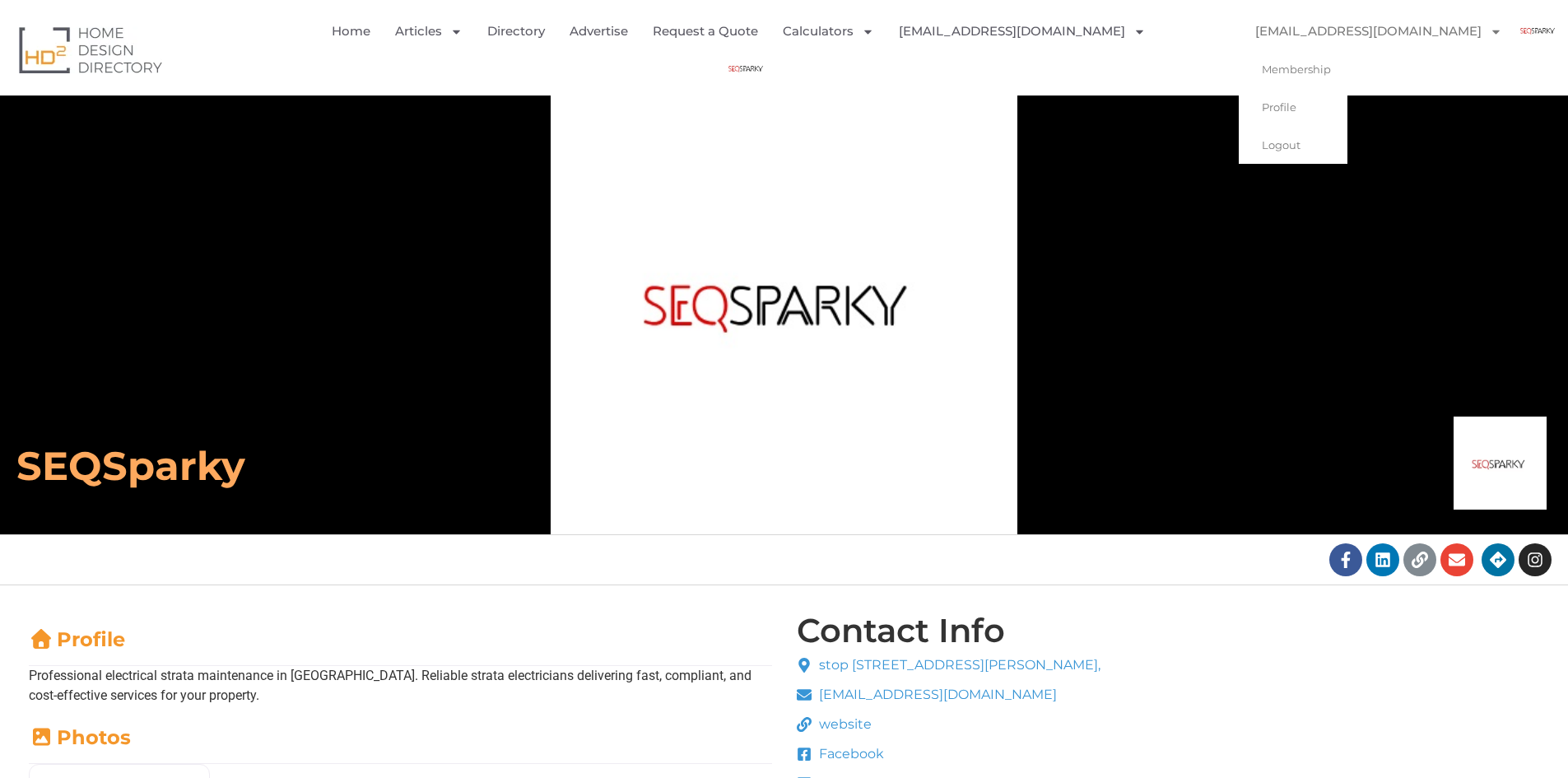
click at [1429, 30] on link "[EMAIL_ADDRESS][DOMAIN_NAME]" at bounding box center [1378, 30] width 280 height 38
click at [1428, 31] on link "[EMAIL_ADDRESS][DOMAIN_NAME]" at bounding box center [1378, 30] width 280 height 38
click at [764, 50] on img "Menu" at bounding box center [745, 69] width 37 height 37
click at [1539, 31] on img "Menu" at bounding box center [1537, 30] width 37 height 37
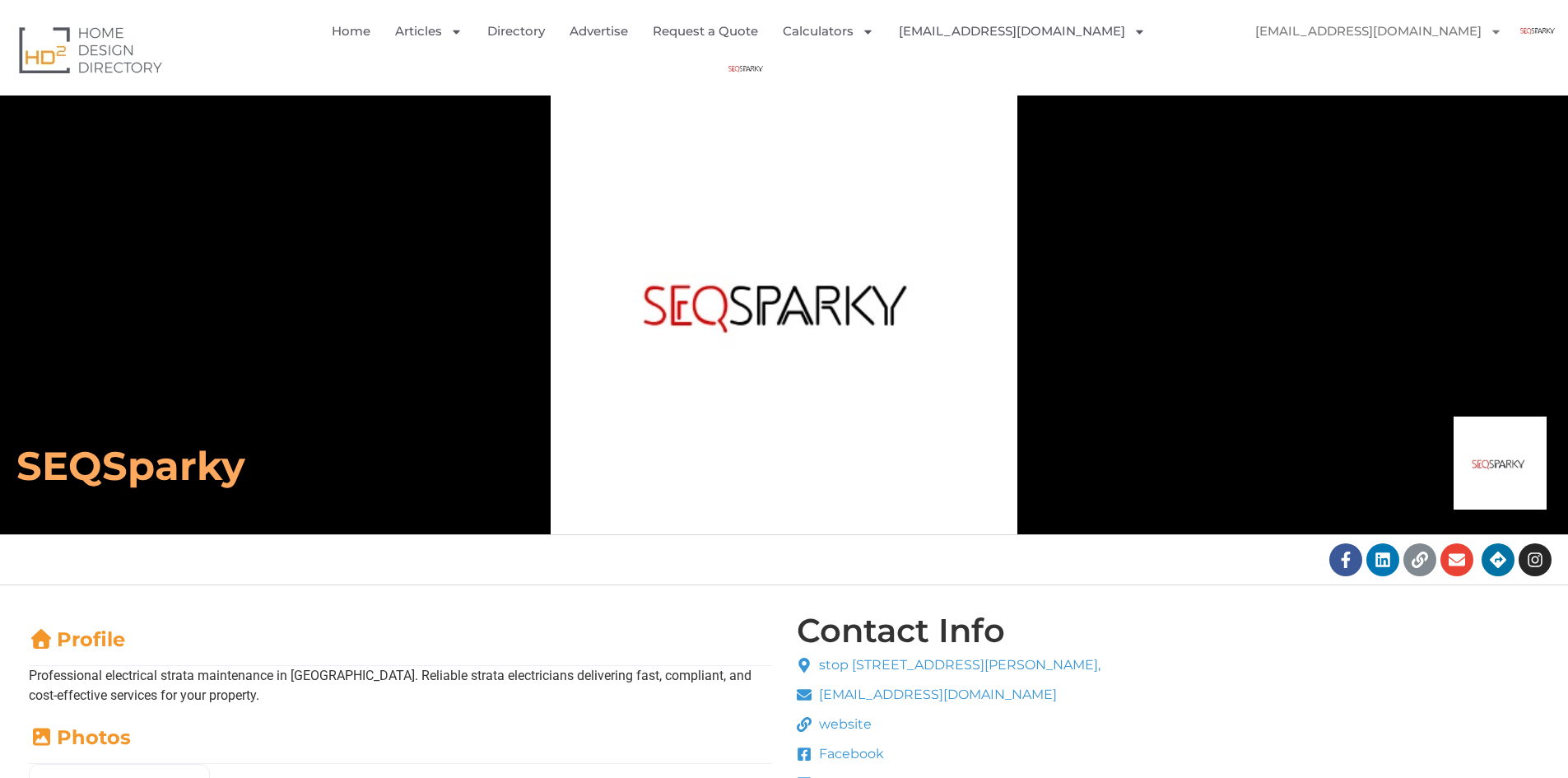
click at [1539, 31] on img "Menu" at bounding box center [1537, 30] width 37 height 37
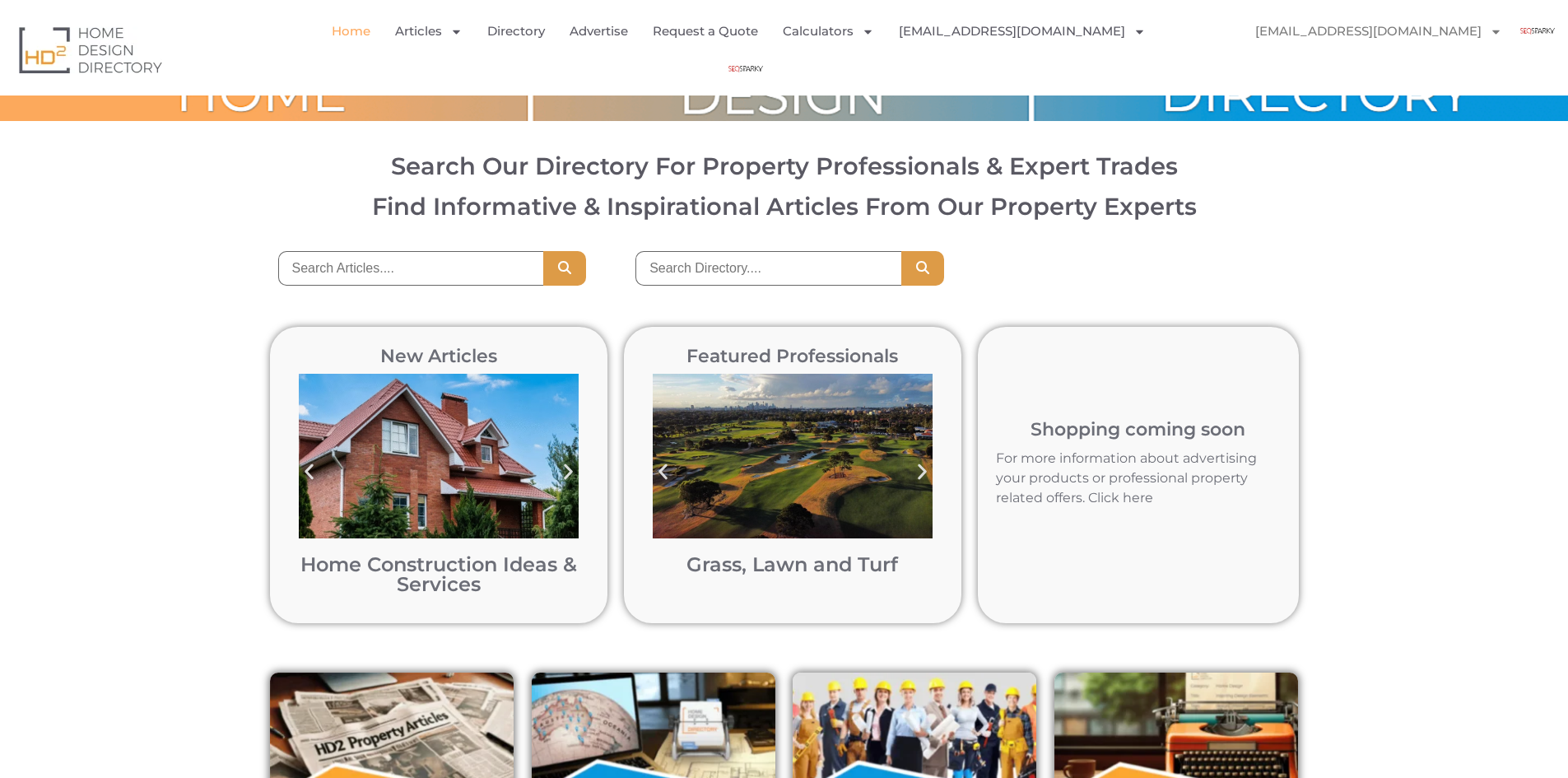
click at [764, 50] on img "Menu" at bounding box center [745, 69] width 37 height 37
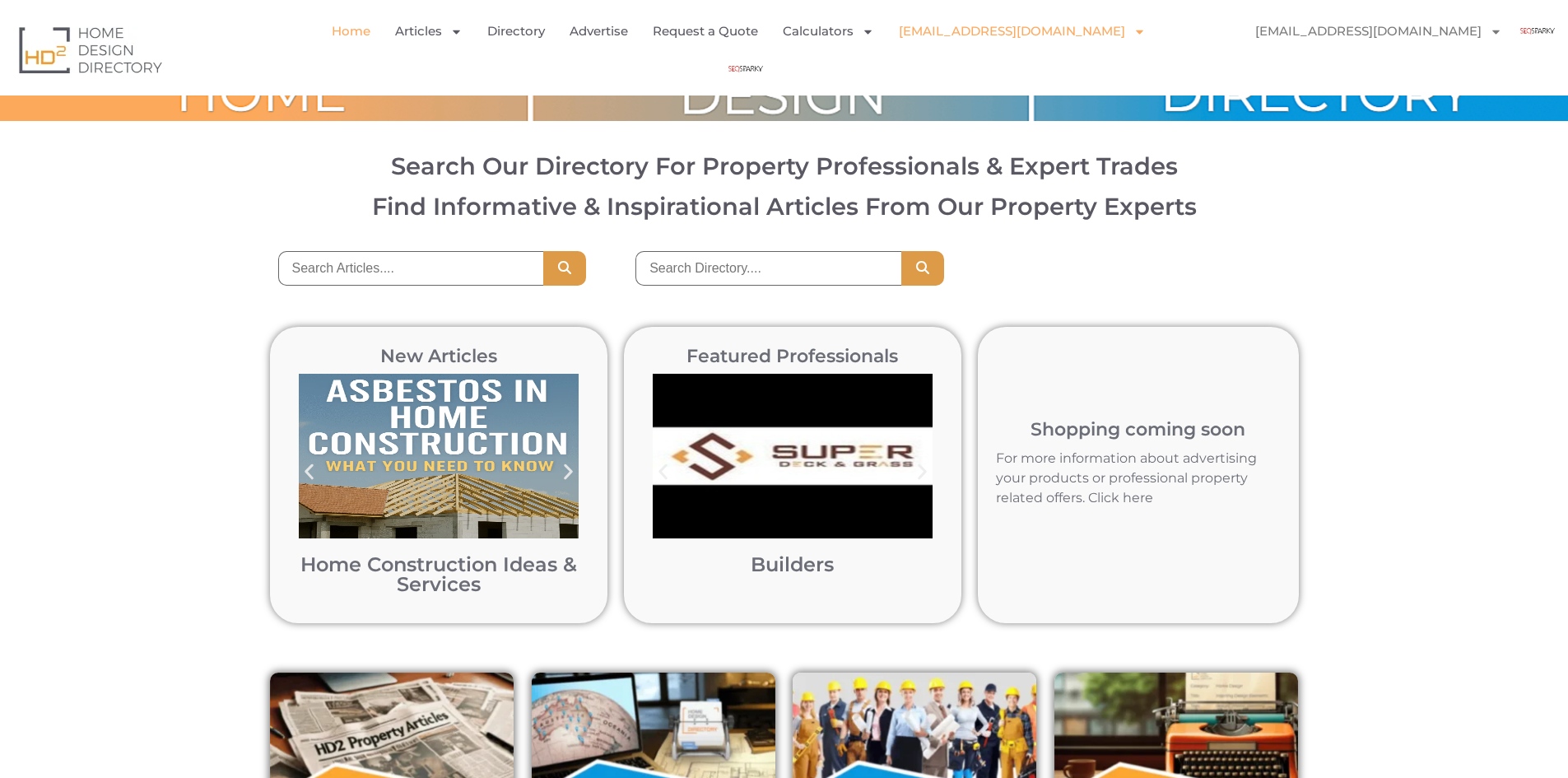
click at [1047, 32] on link "[EMAIL_ADDRESS][DOMAIN_NAME]" at bounding box center [1022, 30] width 247 height 38
click at [1014, 45] on link "[EMAIL_ADDRESS][DOMAIN_NAME]" at bounding box center [1022, 30] width 247 height 38
click at [543, 31] on link "Directory" at bounding box center [516, 30] width 58 height 38
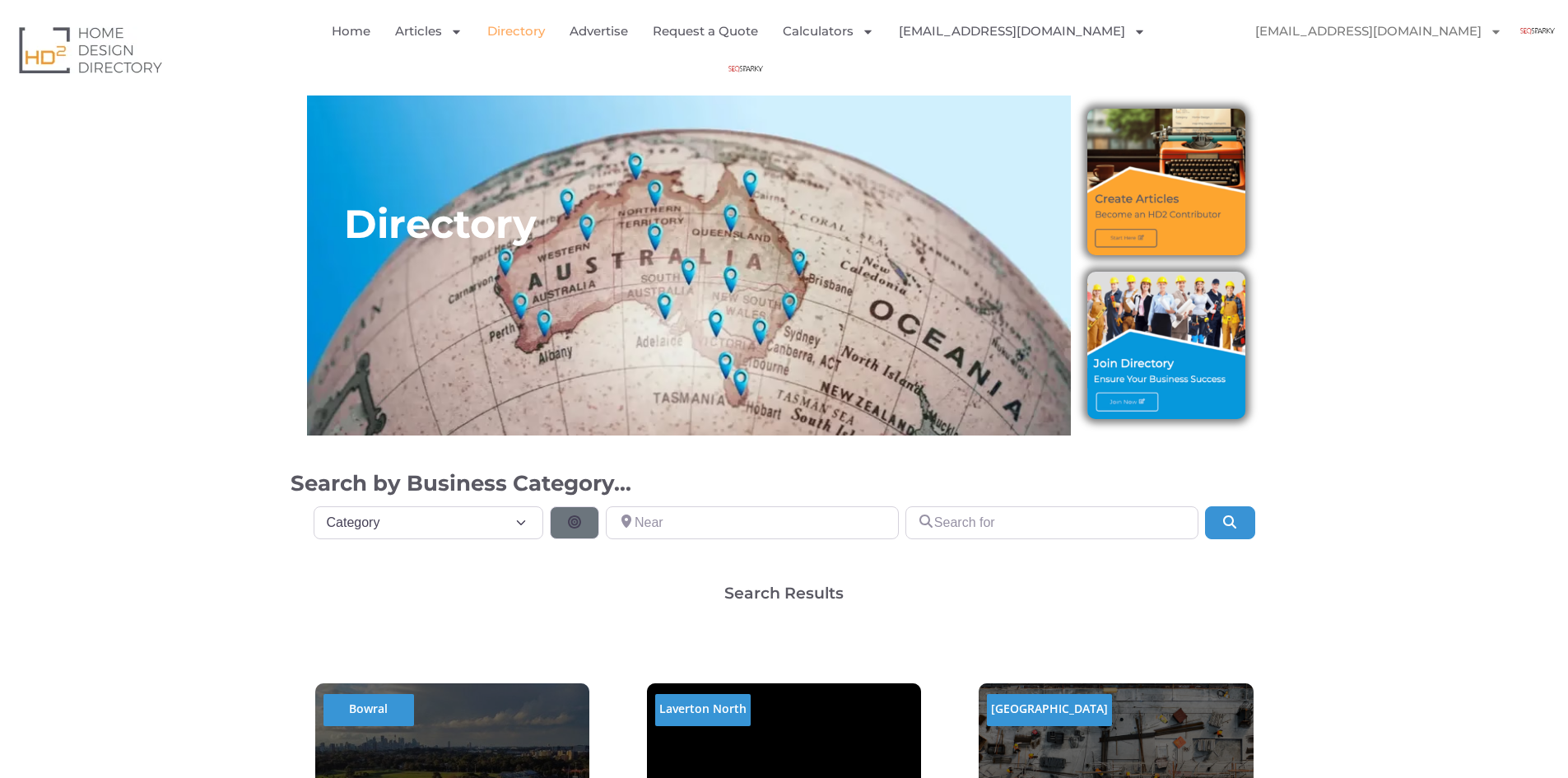
select select "677"
click at [313, 506] on select "Category Category Accounting Antenna Installation & Services Architects Bathroo…" at bounding box center [429, 522] width 231 height 33
click at [715, 530] on input "Near" at bounding box center [752, 522] width 293 height 33
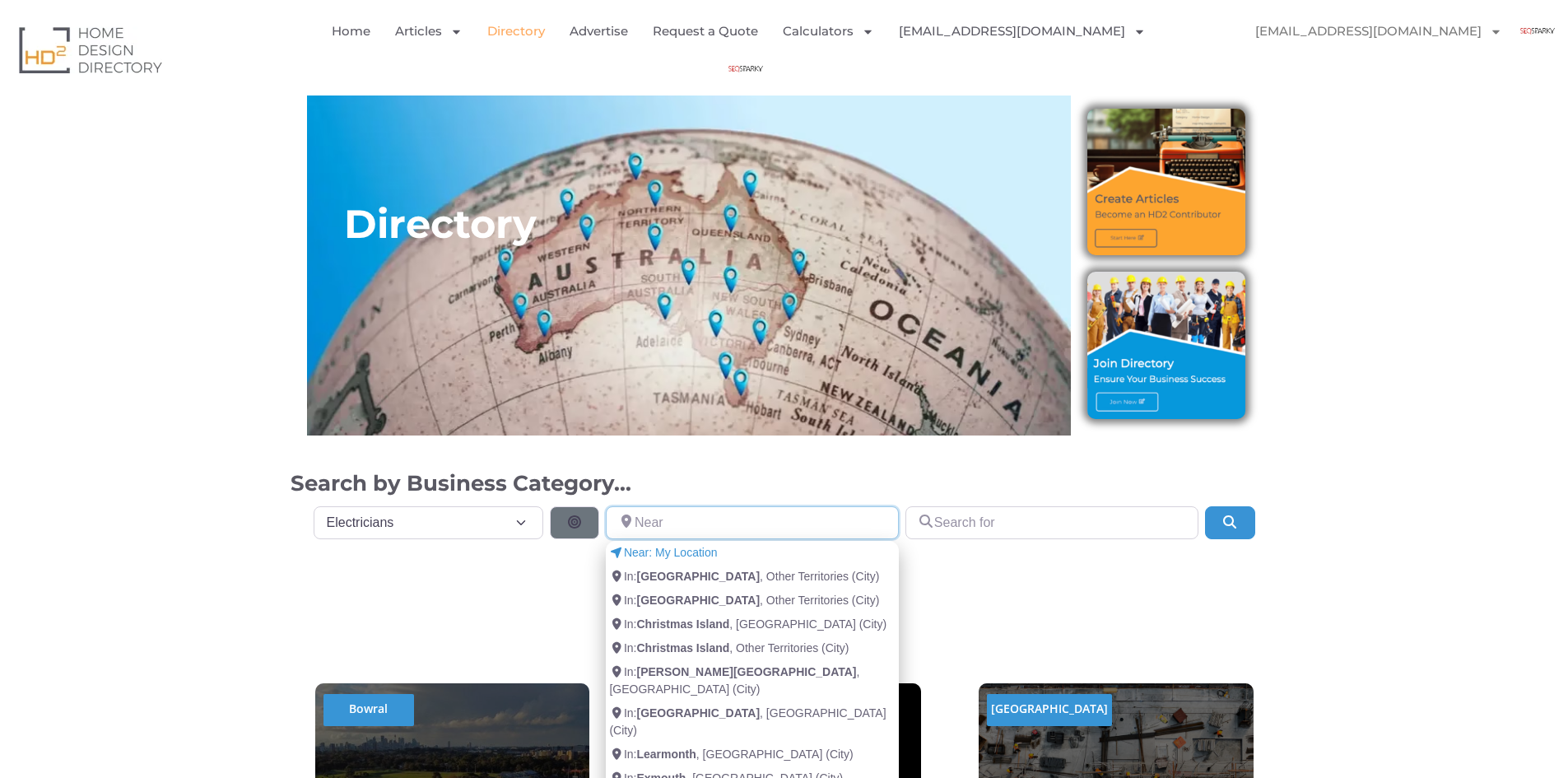
paste input "[STREET_ADDRESS][PERSON_NAME]"
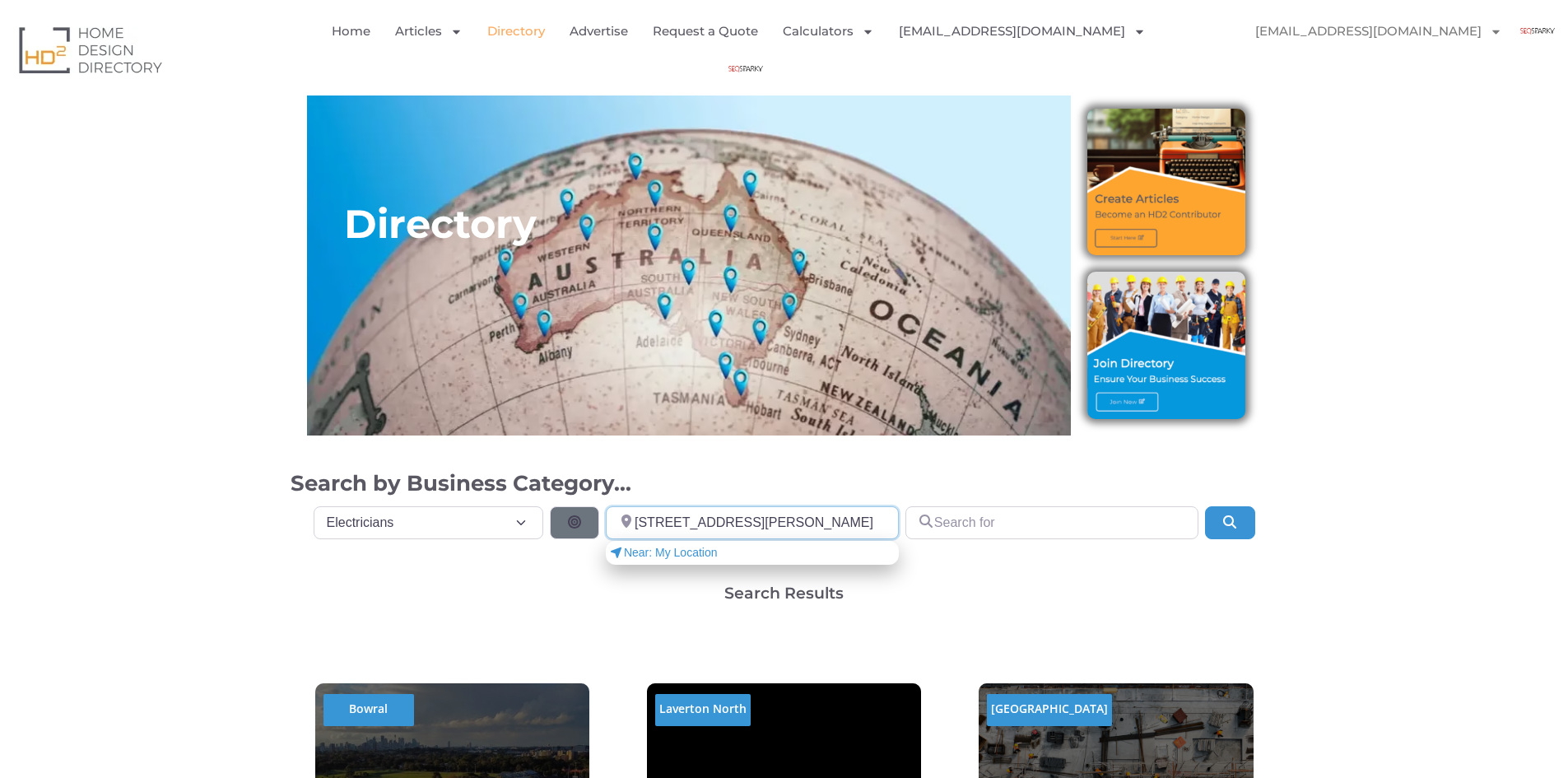
type input "[STREET_ADDRESS][PERSON_NAME]"
click at [668, 554] on span "Near: My Location" at bounding box center [663, 553] width 108 height 17
click at [992, 522] on input "Search for" at bounding box center [1052, 522] width 293 height 33
paste input "SEQSparky"
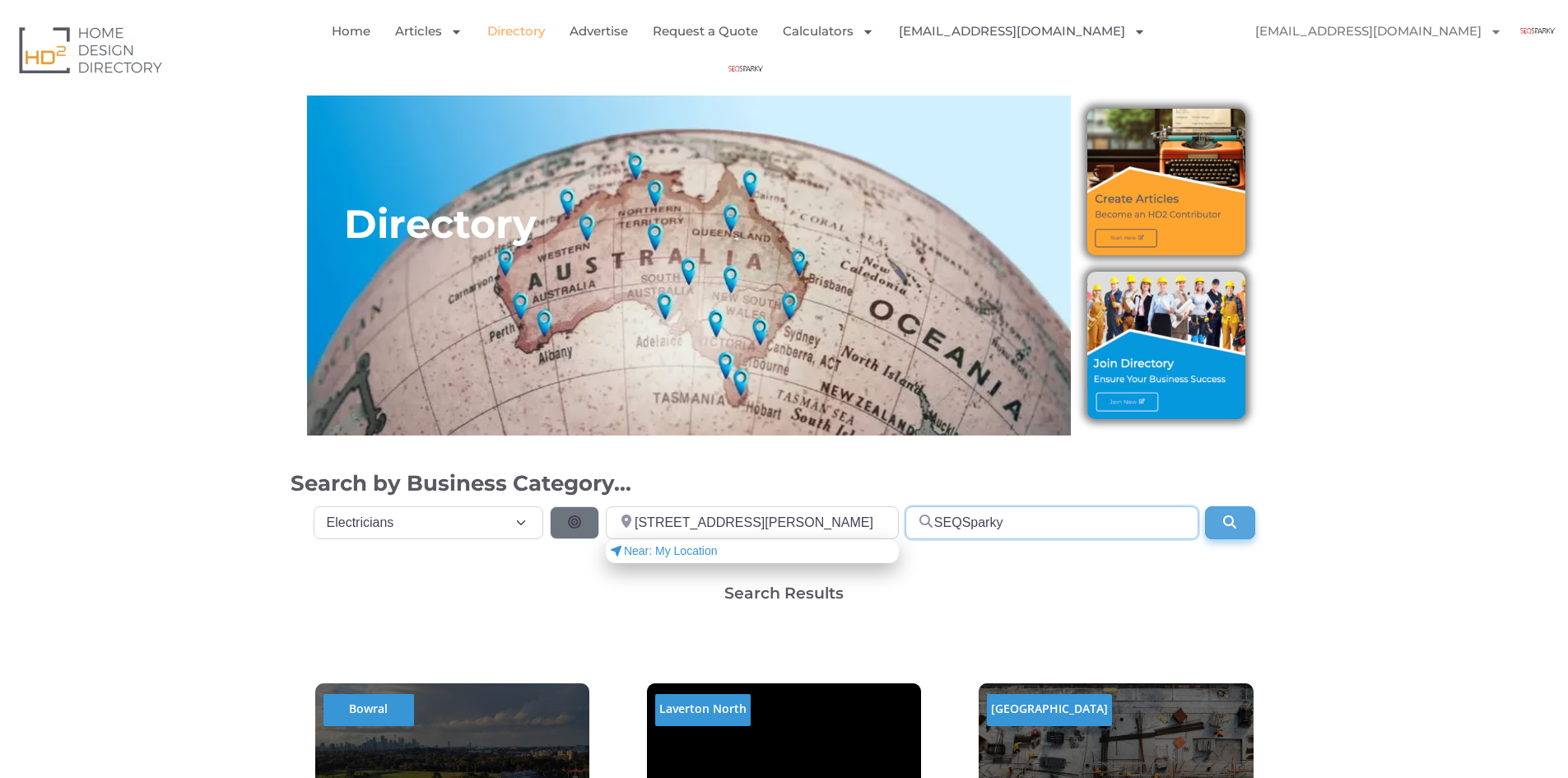
type input "SEQSparky"
click at [1223, 530] on button "Search" at bounding box center [1230, 522] width 49 height 33
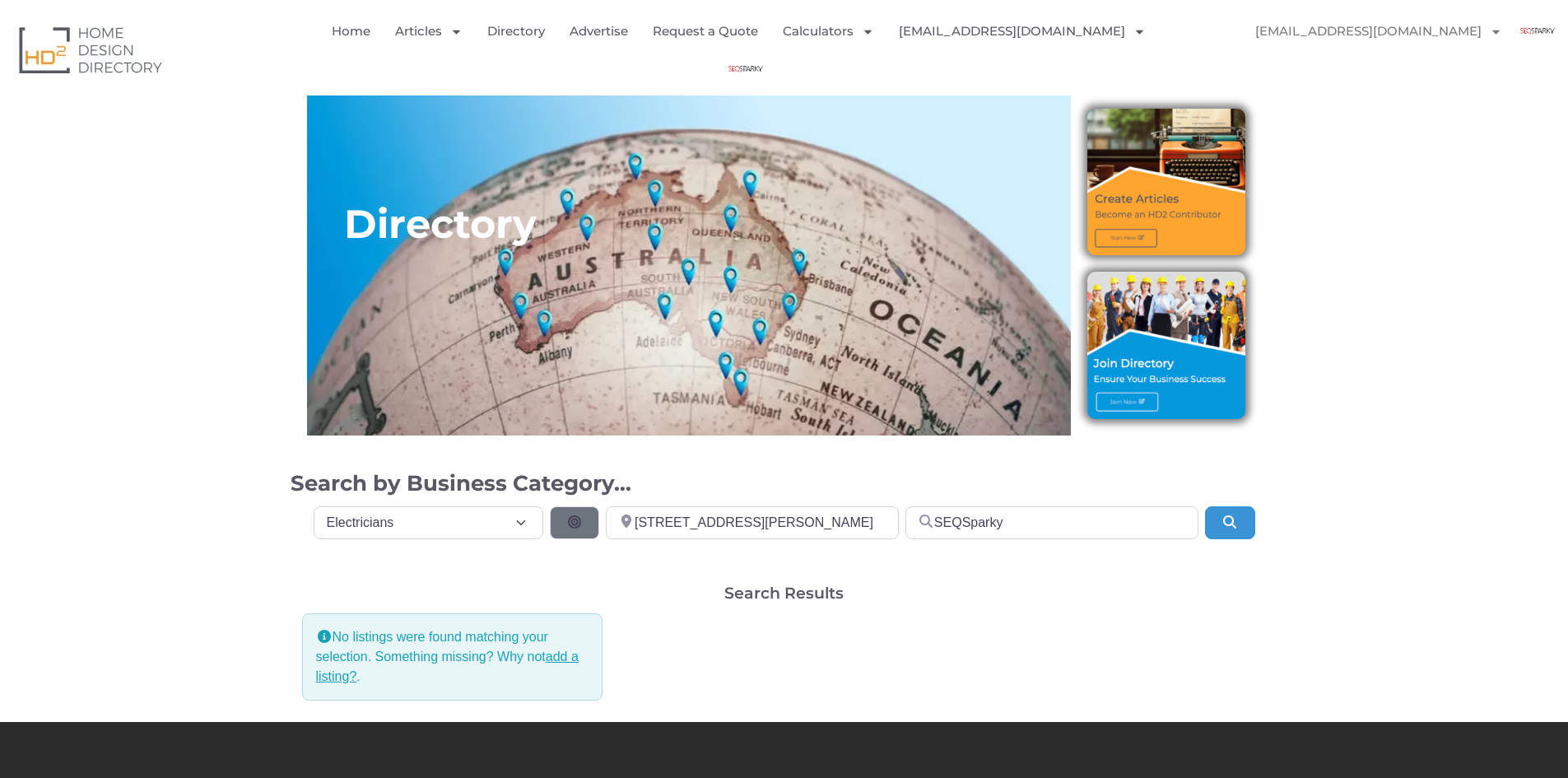
select select "677"
click at [796, 519] on input "[STREET_ADDRESS][PERSON_NAME]" at bounding box center [752, 522] width 293 height 33
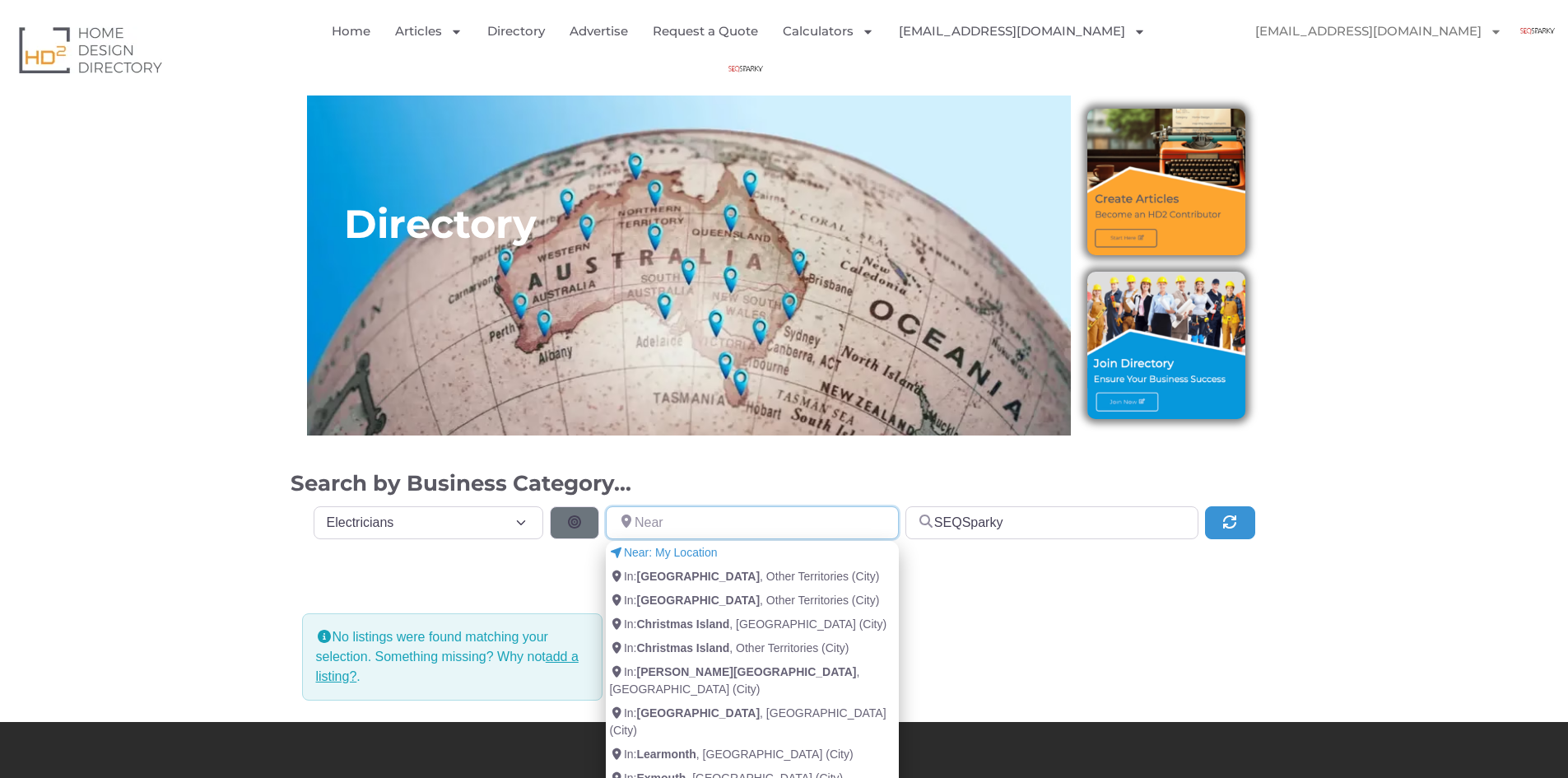
paste input "Brisbane [GEOGRAPHIC_DATA] 4122"
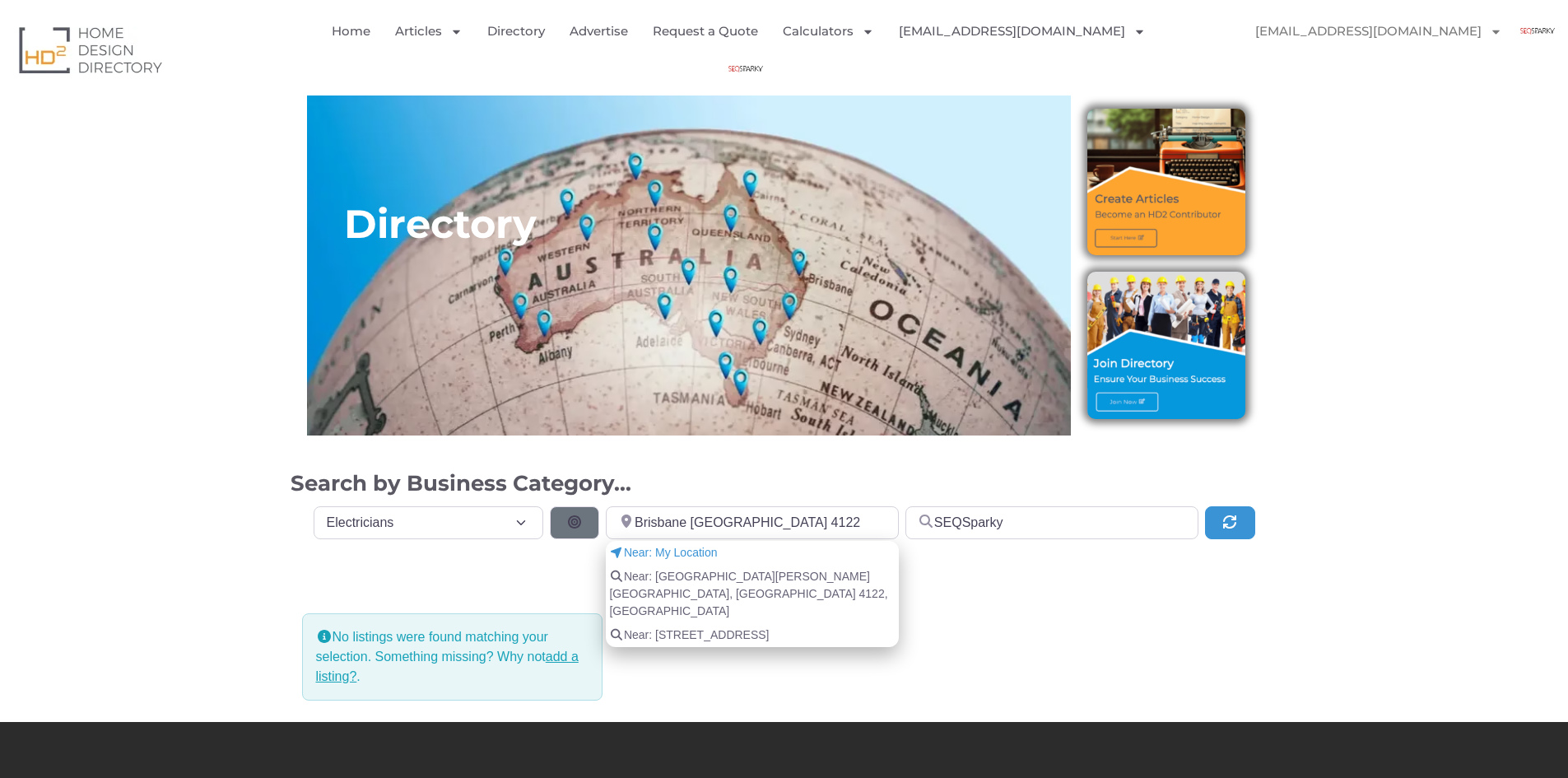
click at [791, 583] on span "Near: [GEOGRAPHIC_DATA][PERSON_NAME] [GEOGRAPHIC_DATA], [GEOGRAPHIC_DATA] 4122,…" at bounding box center [752, 594] width 287 height 52
type input "[GEOGRAPHIC_DATA][PERSON_NAME] [GEOGRAPHIC_DATA], [GEOGRAPHIC_DATA] 4122, [GEOG…"
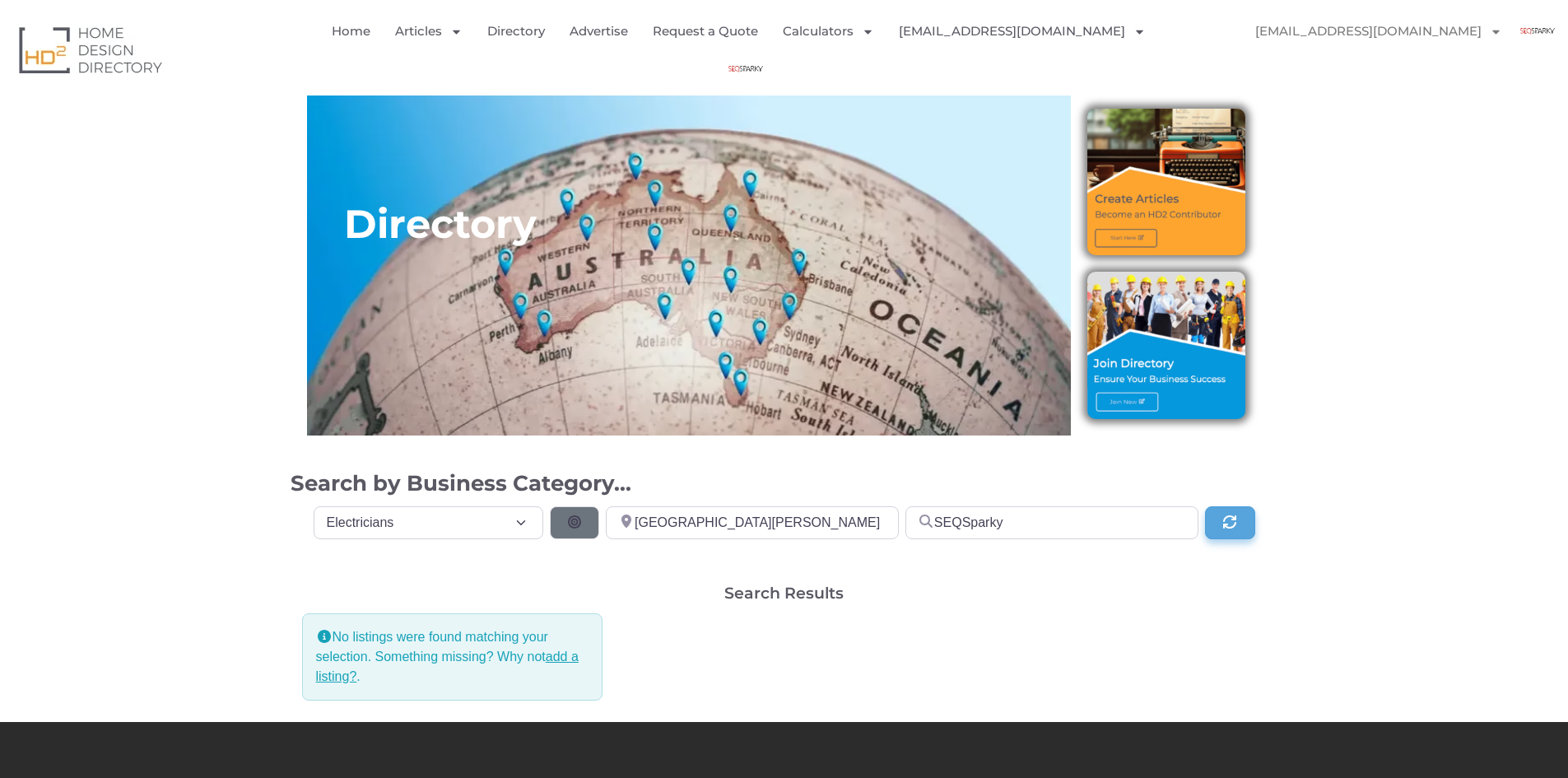
click at [1230, 522] on icon "Search" at bounding box center [1230, 521] width 16 height 13
select select "677"
click at [1230, 522] on icon "Search" at bounding box center [1230, 521] width 16 height 13
select select "677"
click at [770, 601] on h2 "Search Results" at bounding box center [784, 593] width 119 height 16
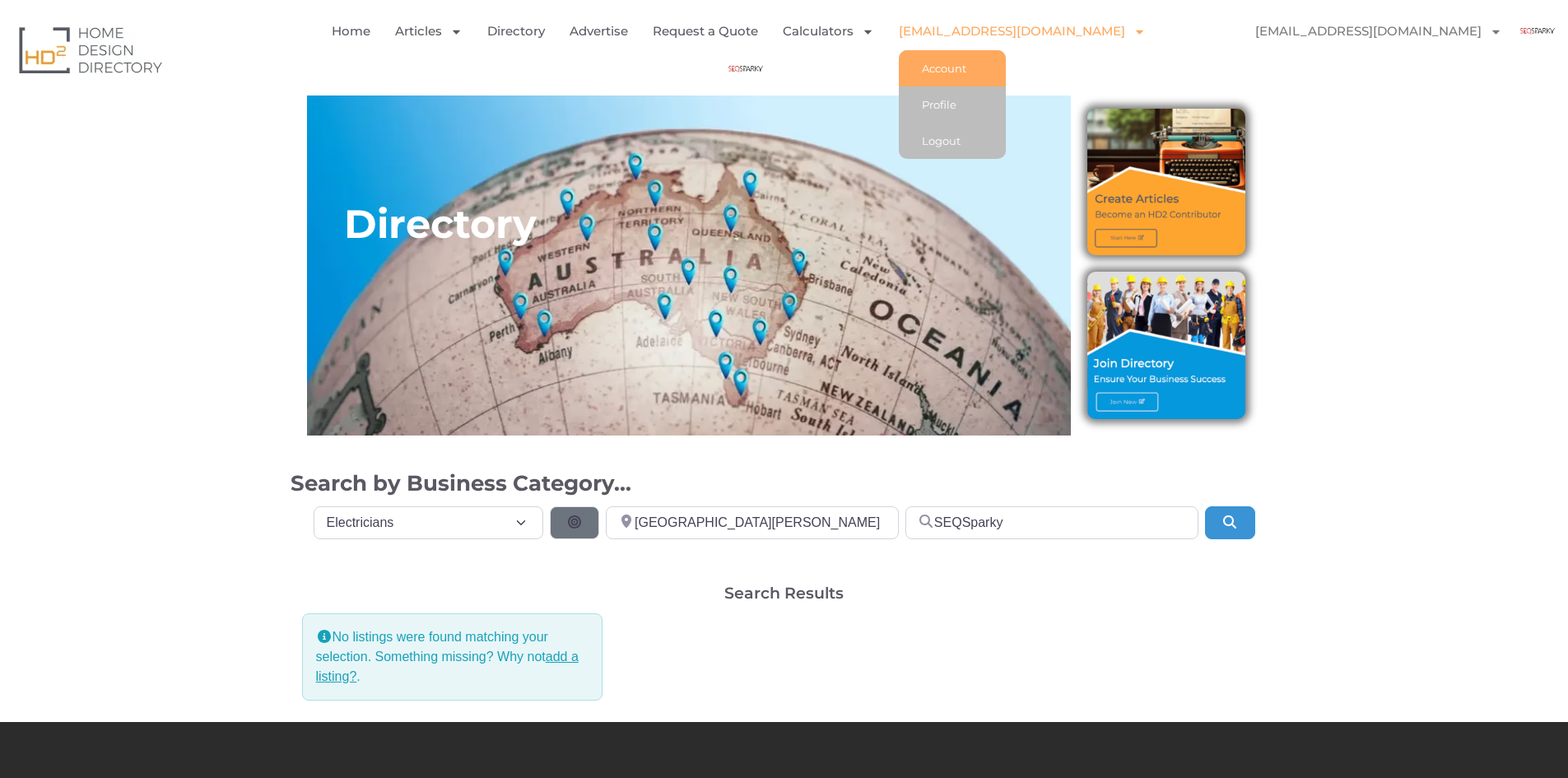
click at [967, 79] on link "Account" at bounding box center [952, 69] width 107 height 37
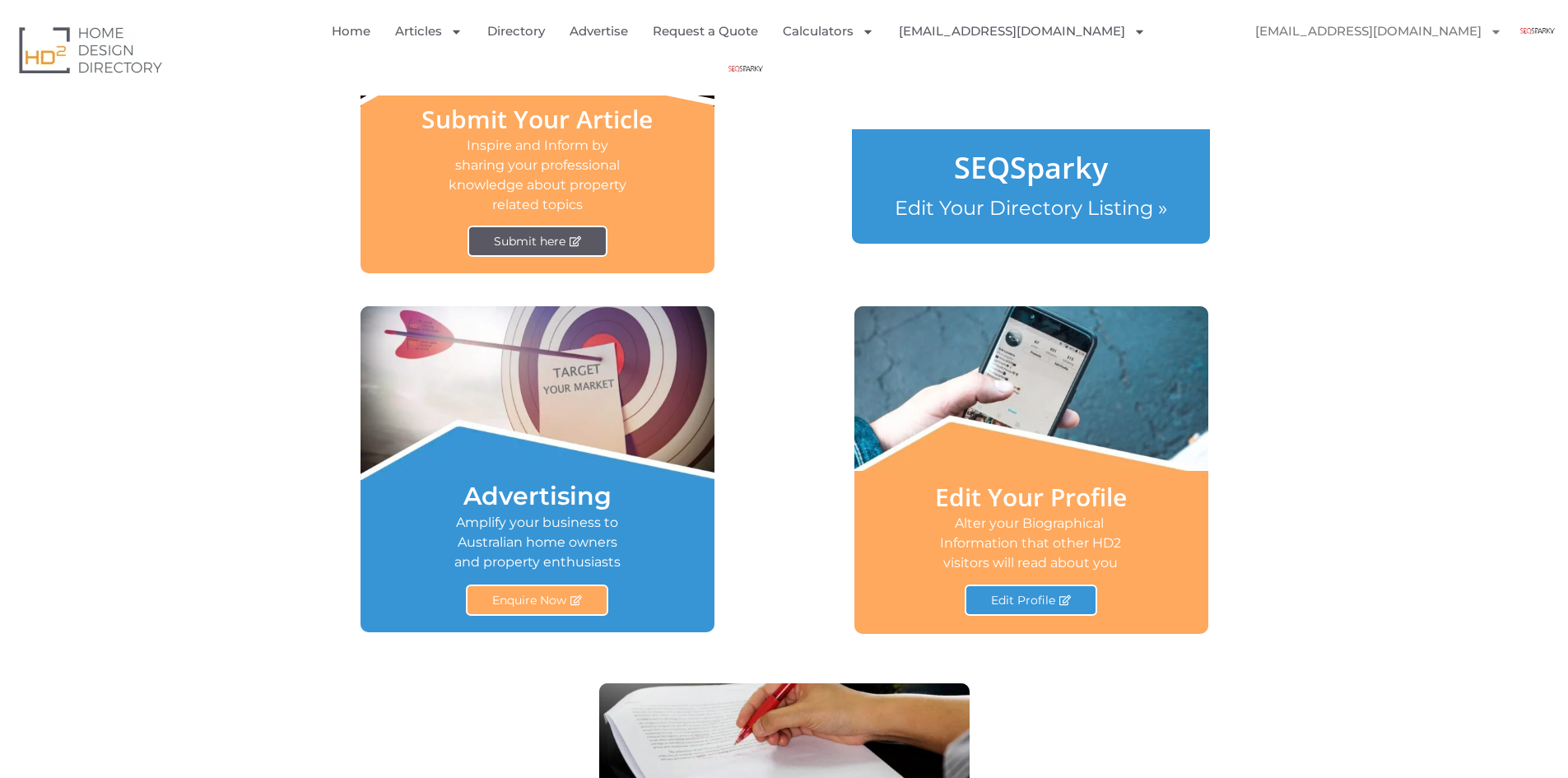
scroll to position [905, 0]
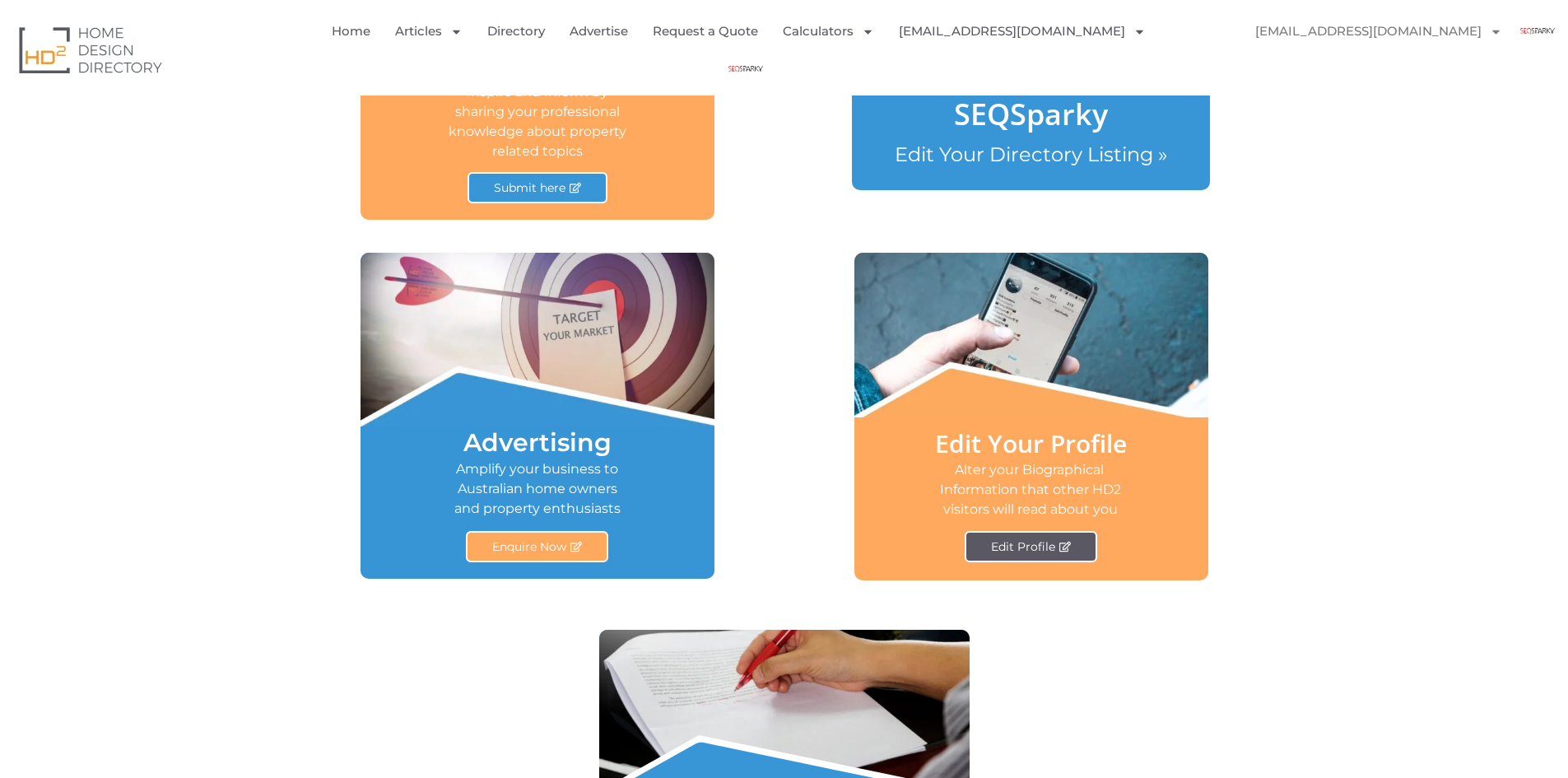
click at [1053, 542] on span "Edit Profile" at bounding box center [1024, 546] width 64 height 12
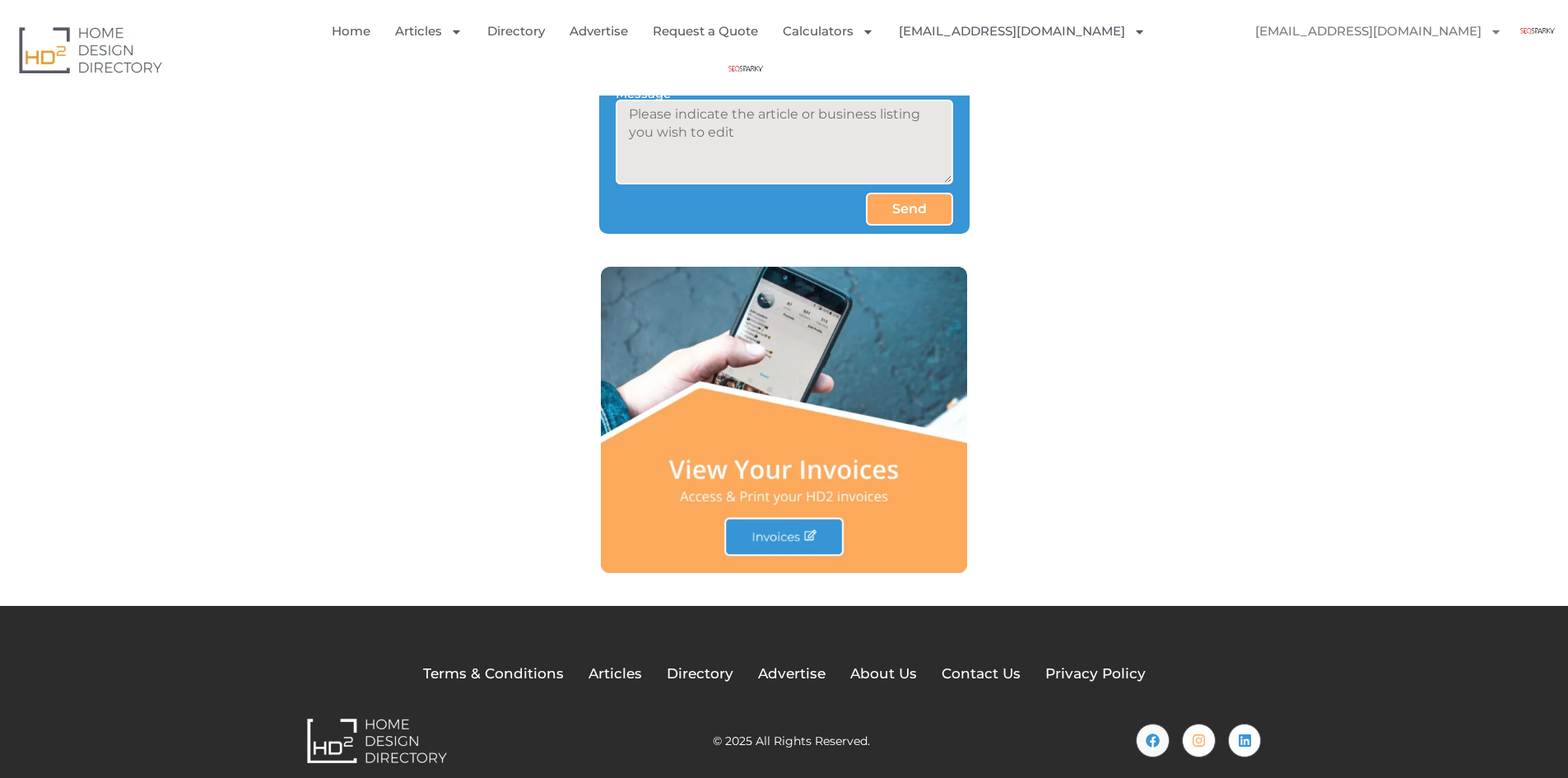
scroll to position [1873, 0]
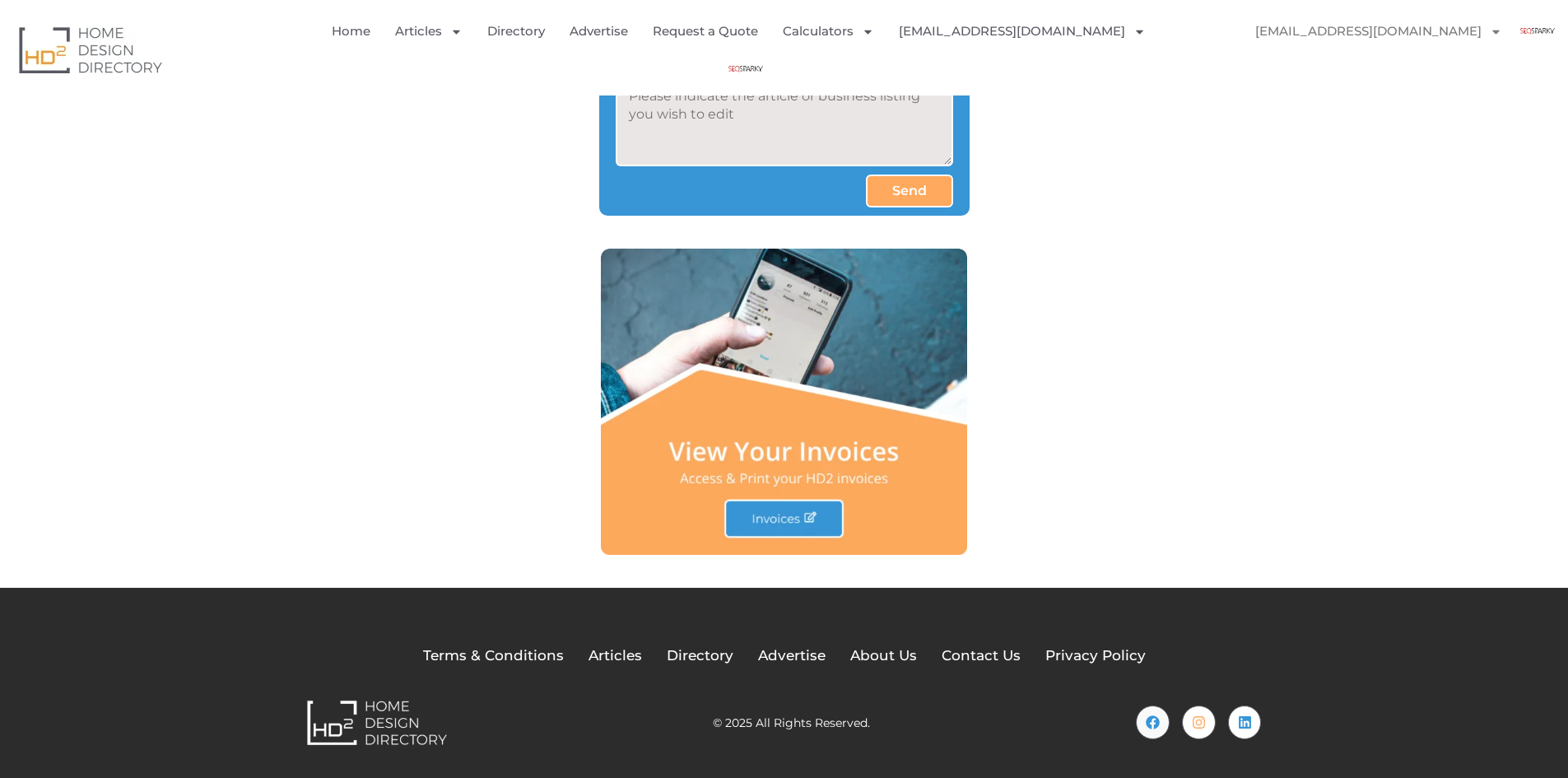
click at [784, 518] on img at bounding box center [784, 401] width 367 height 306
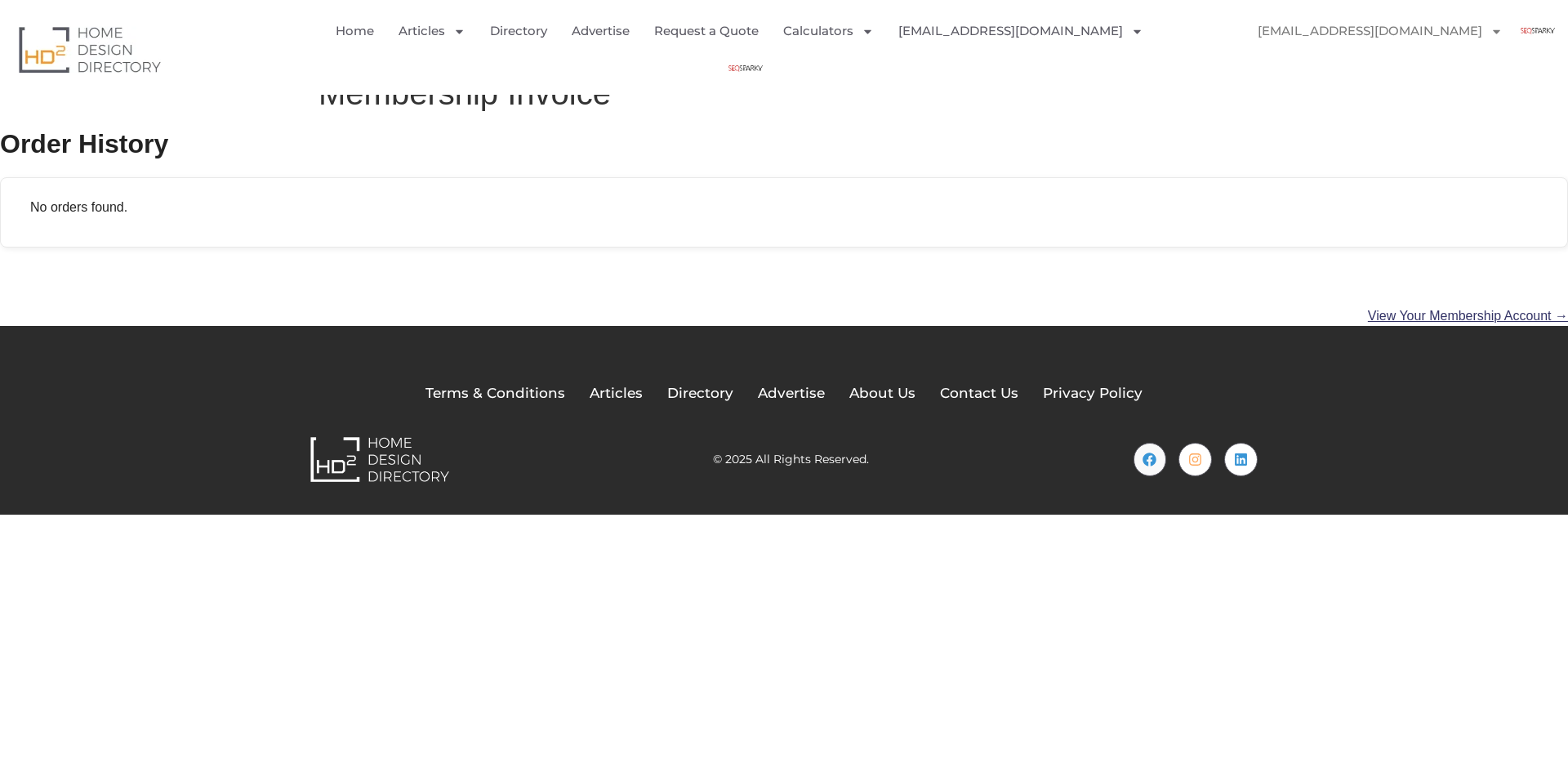
click at [1384, 317] on link "View Your Membership Account →" at bounding box center [1468, 316] width 200 height 14
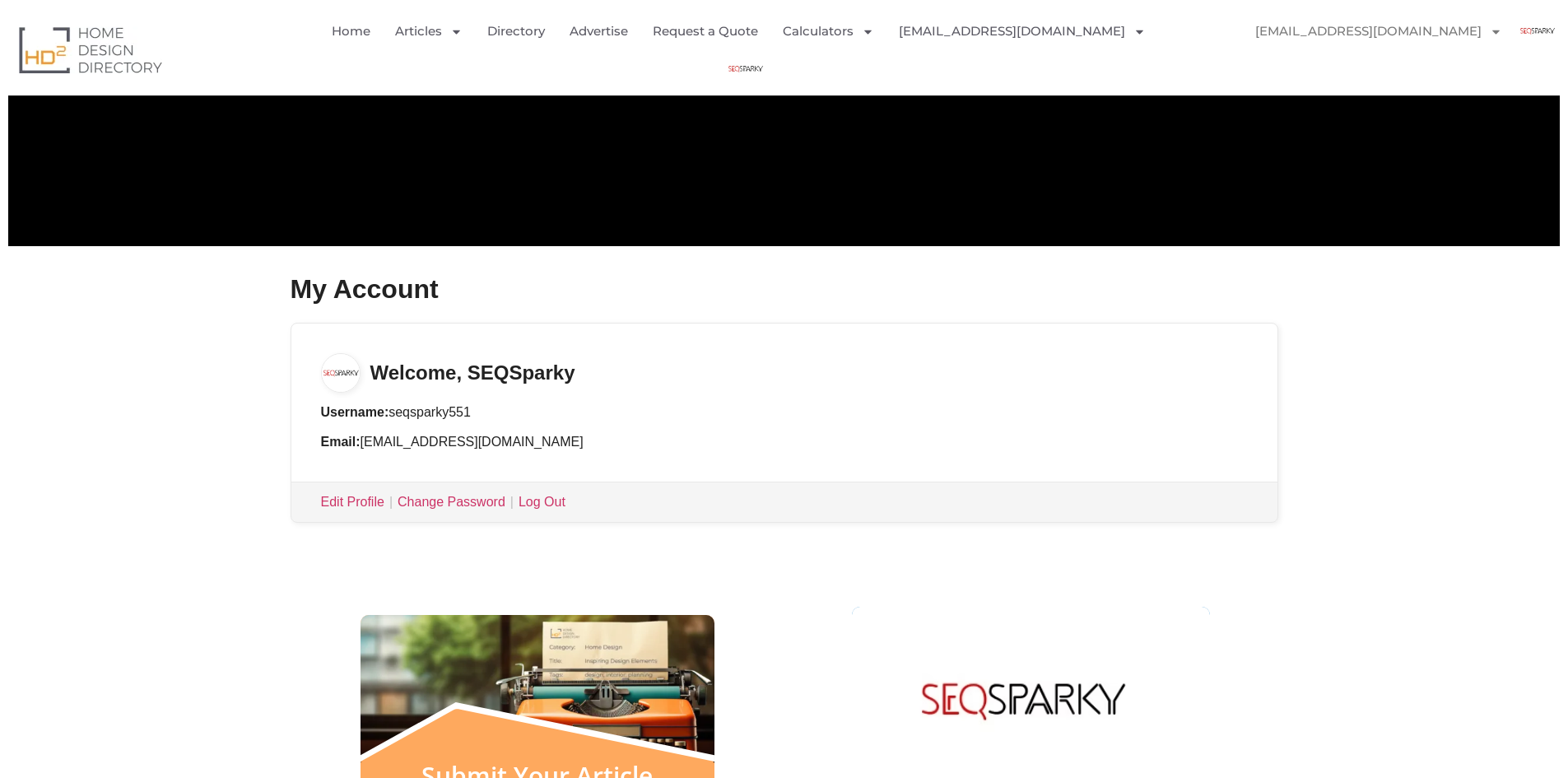
scroll to position [247, 0]
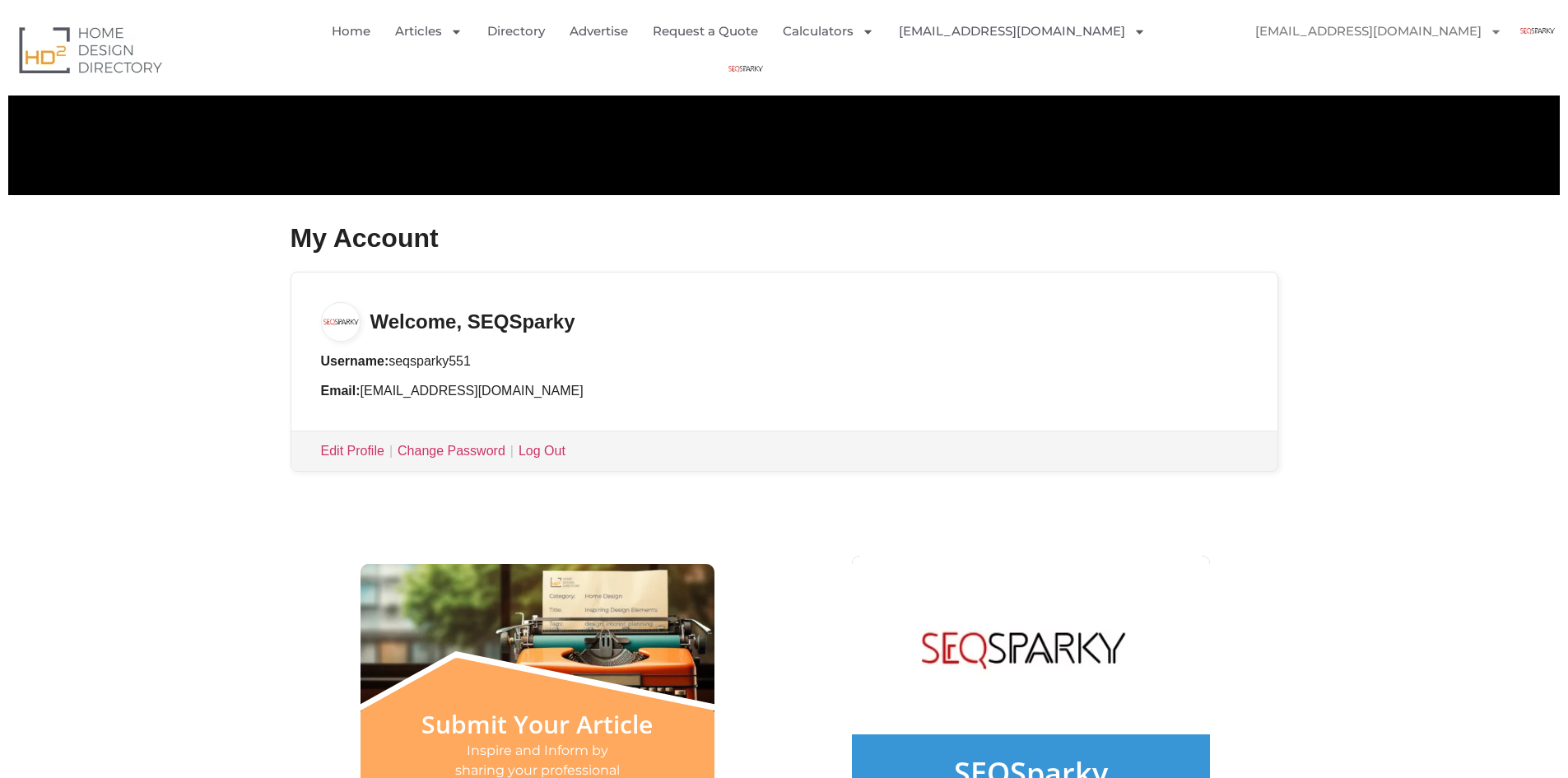
drag, startPoint x: 398, startPoint y: 372, endPoint x: 447, endPoint y: 360, distance: 50.4
click at [399, 373] on ul "Username: seqsparky551 Email: [EMAIL_ADDRESS][DOMAIN_NAME]" at bounding box center [784, 377] width 927 height 49
click at [452, 360] on li "Username: seqsparky551" at bounding box center [784, 362] width 927 height 20
drag, startPoint x: 467, startPoint y: 358, endPoint x: 542, endPoint y: 355, distance: 75.1
click at [474, 358] on li "Username: seqsparky551" at bounding box center [784, 362] width 927 height 20
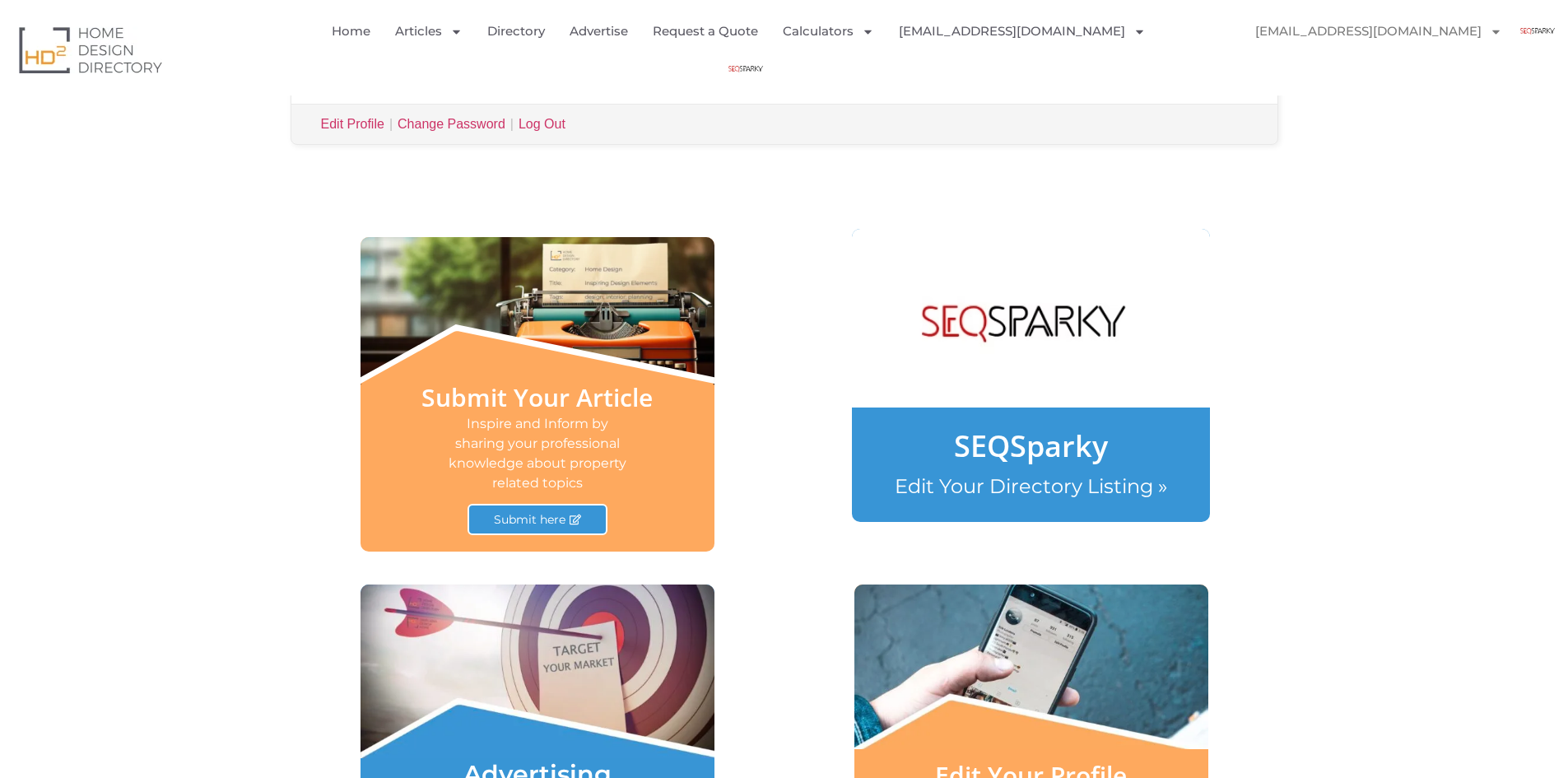
scroll to position [576, 0]
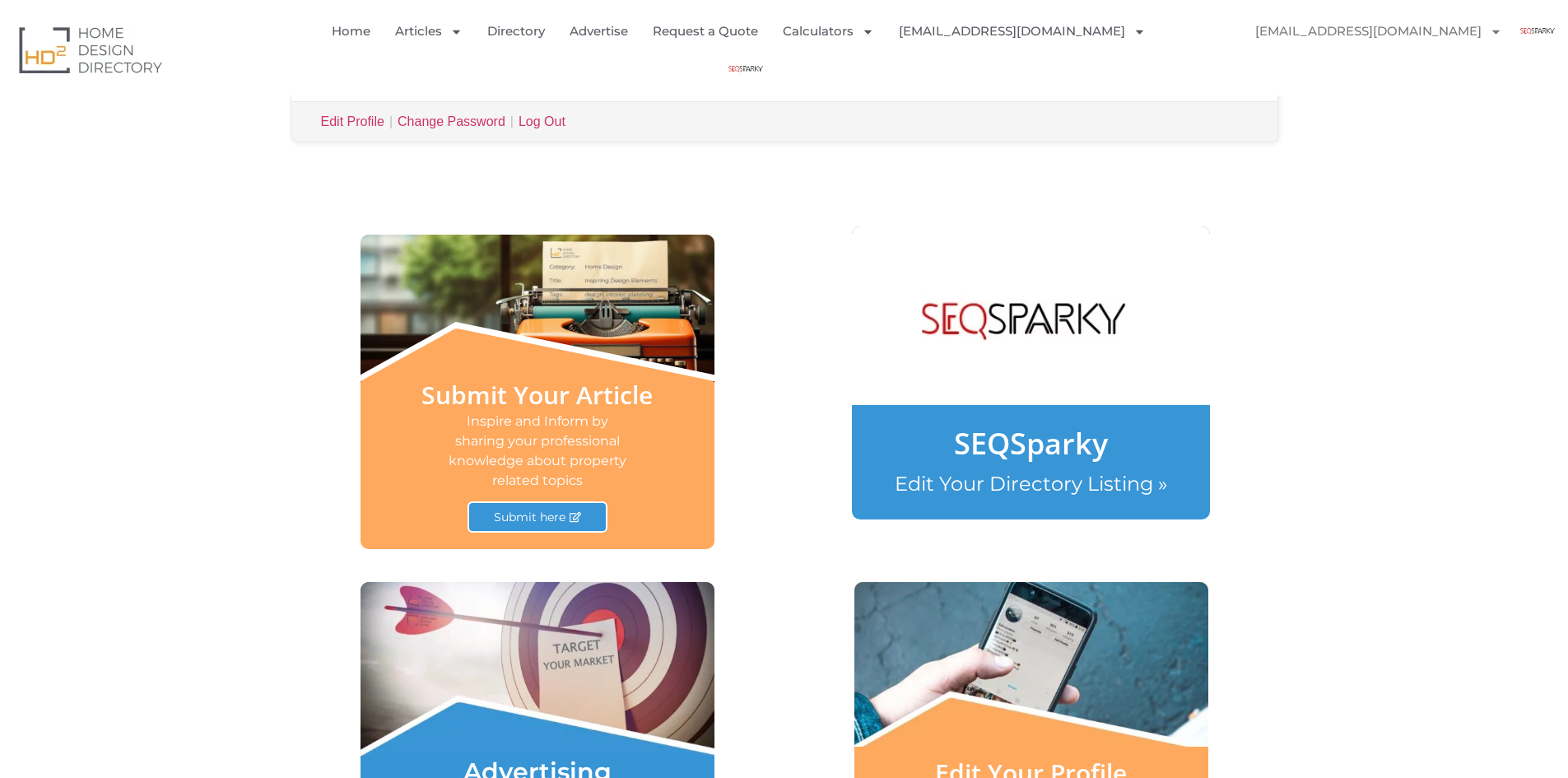
click at [1089, 321] on img at bounding box center [1030, 314] width 361 height 361
click at [1076, 318] on img at bounding box center [1030, 314] width 361 height 361
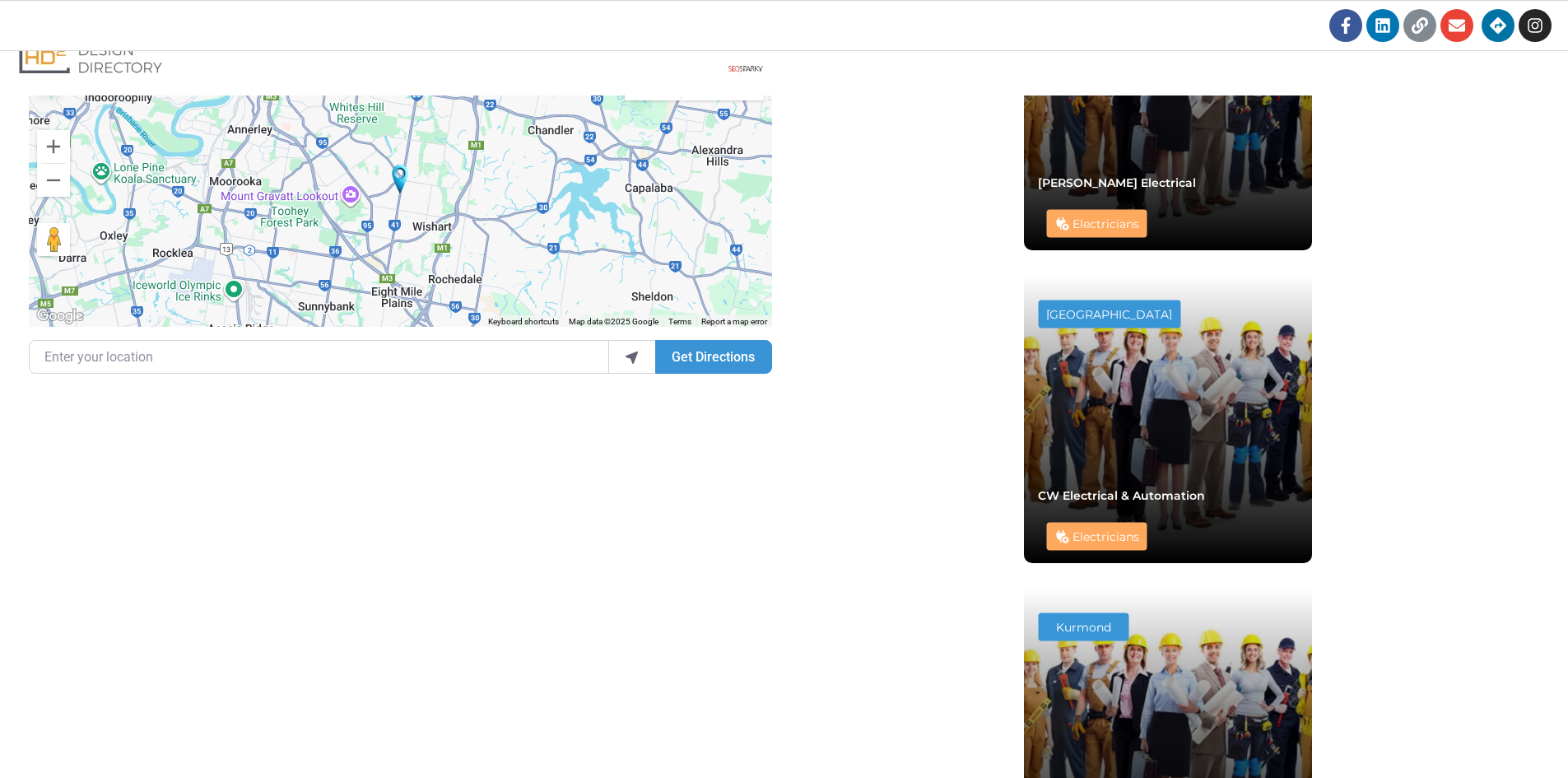
scroll to position [602, 0]
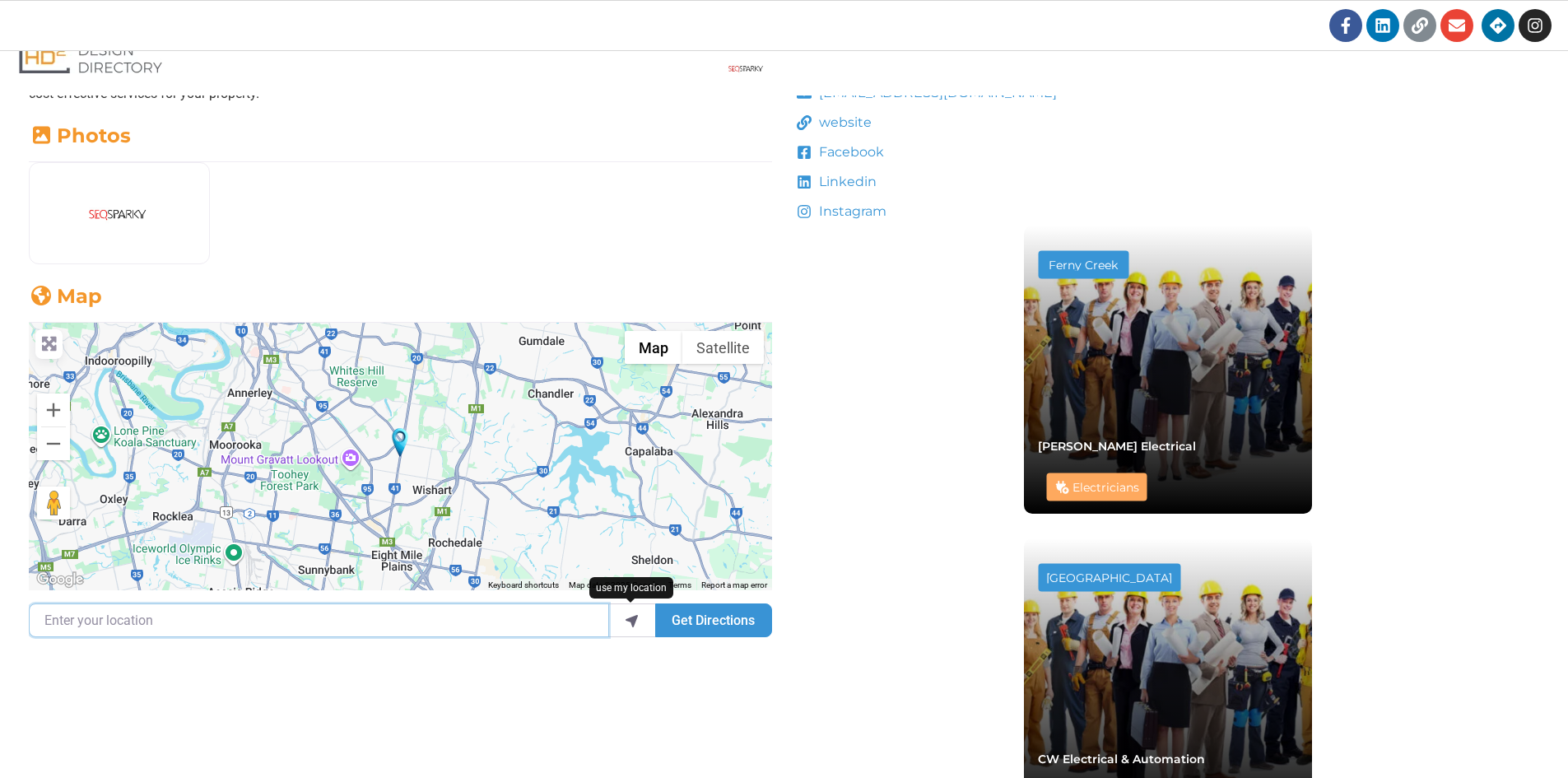
click at [134, 625] on input "Enter your location" at bounding box center [318, 619] width 580 height 33
paste input "[STREET_ADDRESS][PERSON_NAME]"
type input "[STREET_ADDRESS][PERSON_NAME]"
click at [692, 626] on button "Get Directions" at bounding box center [713, 619] width 116 height 33
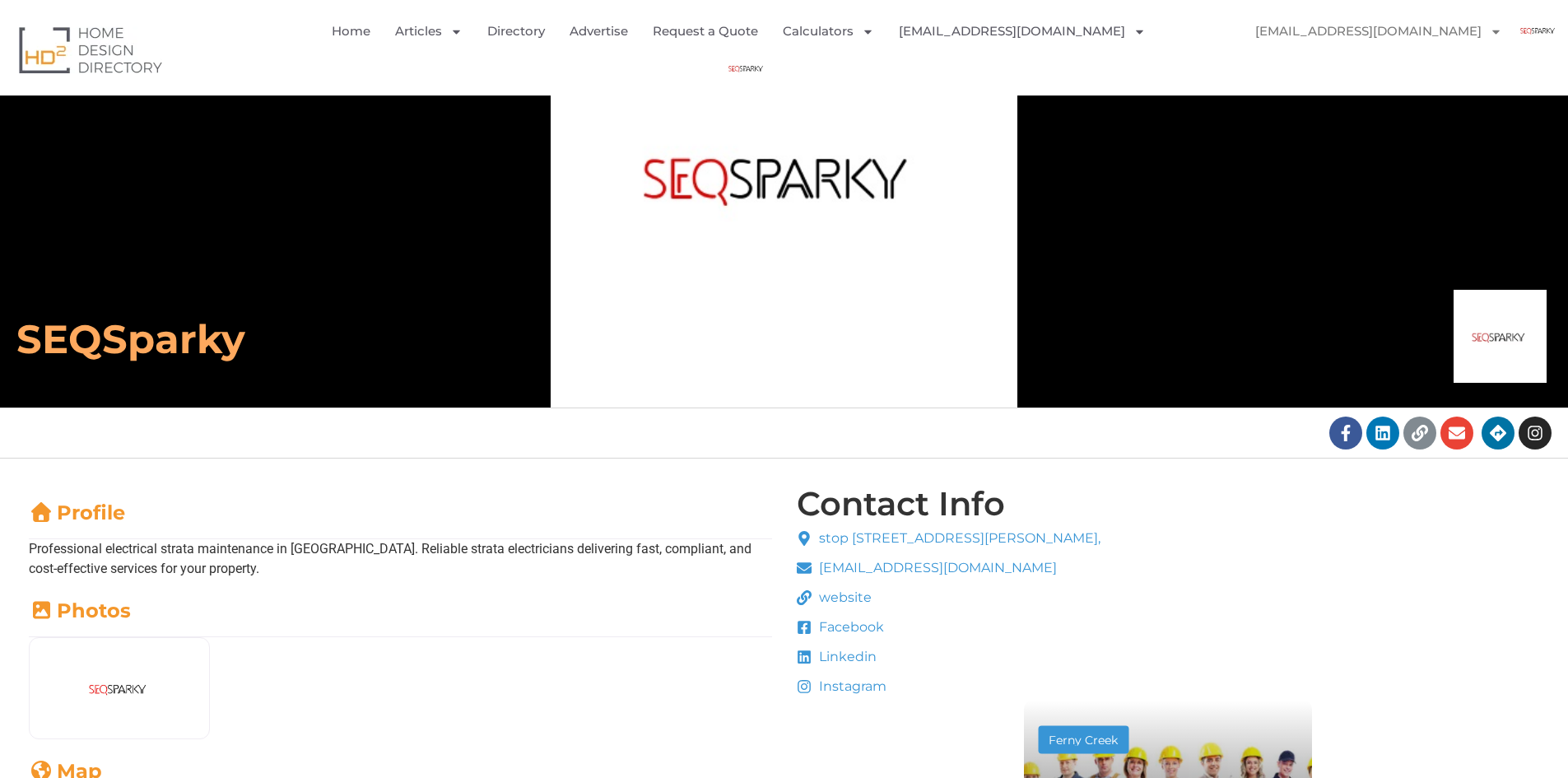
scroll to position [108, 0]
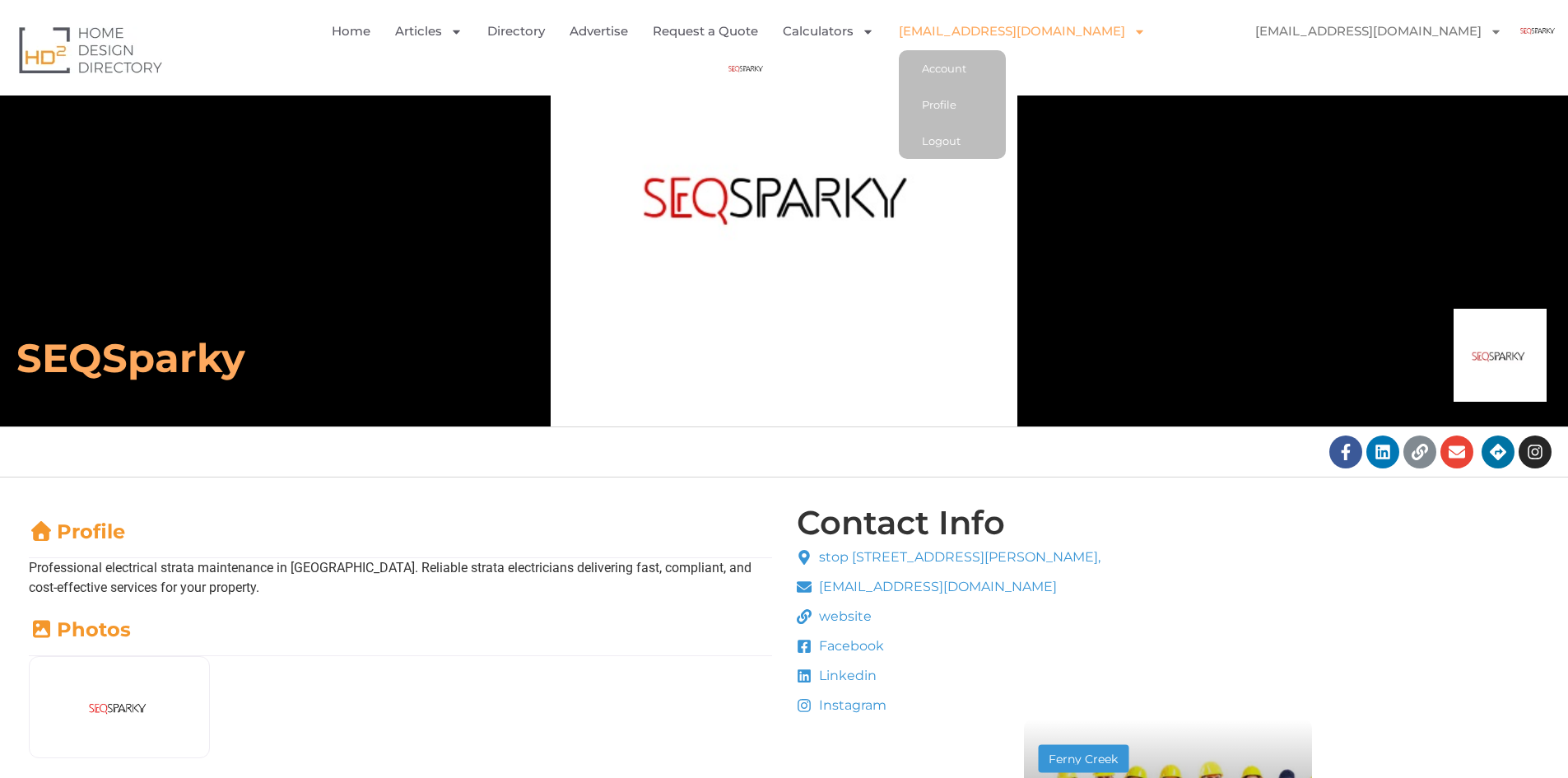
click at [764, 50] on img "Menu" at bounding box center [745, 69] width 37 height 37
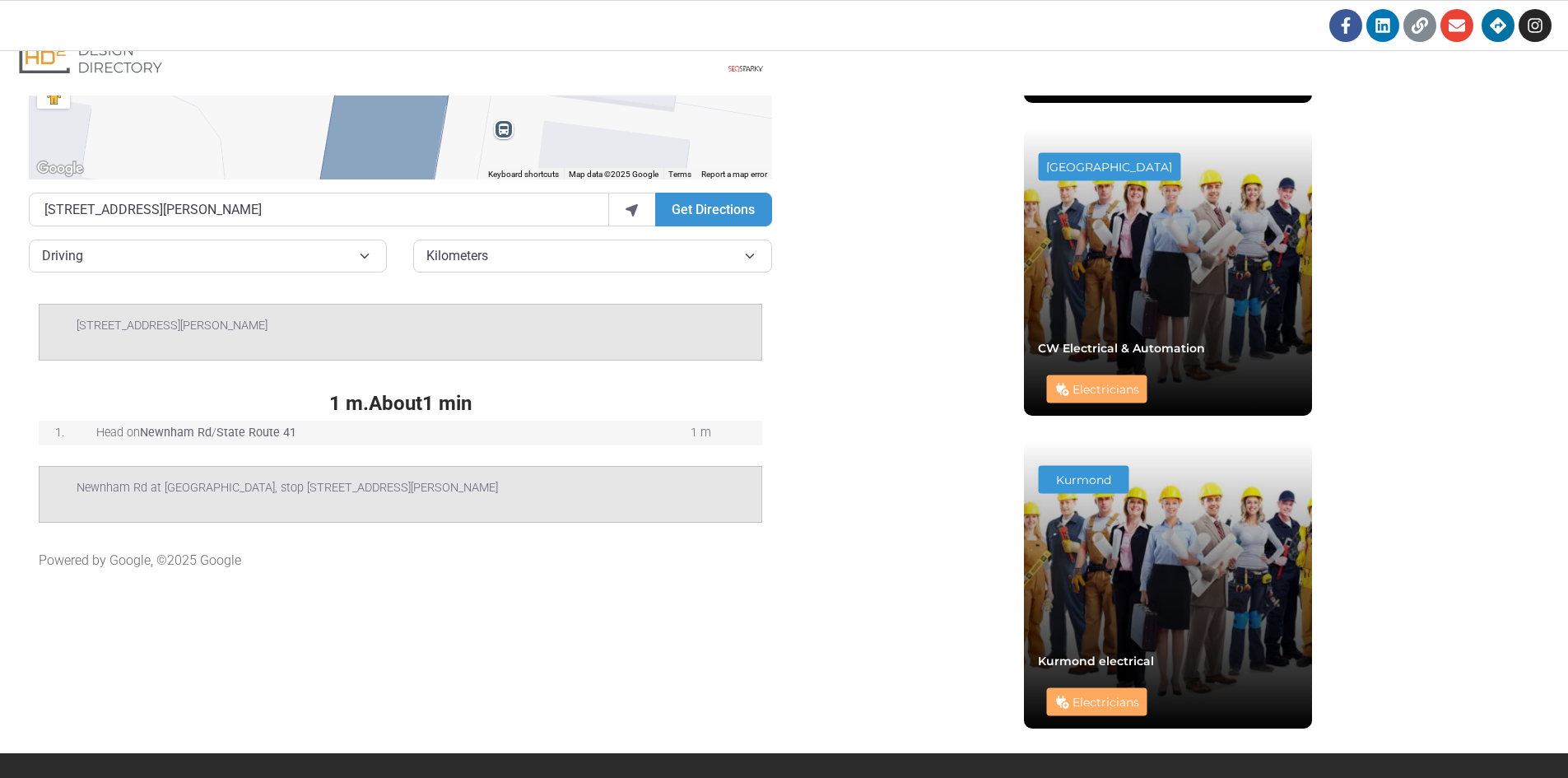
scroll to position [684, 0]
